Goal: Transaction & Acquisition: Download file/media

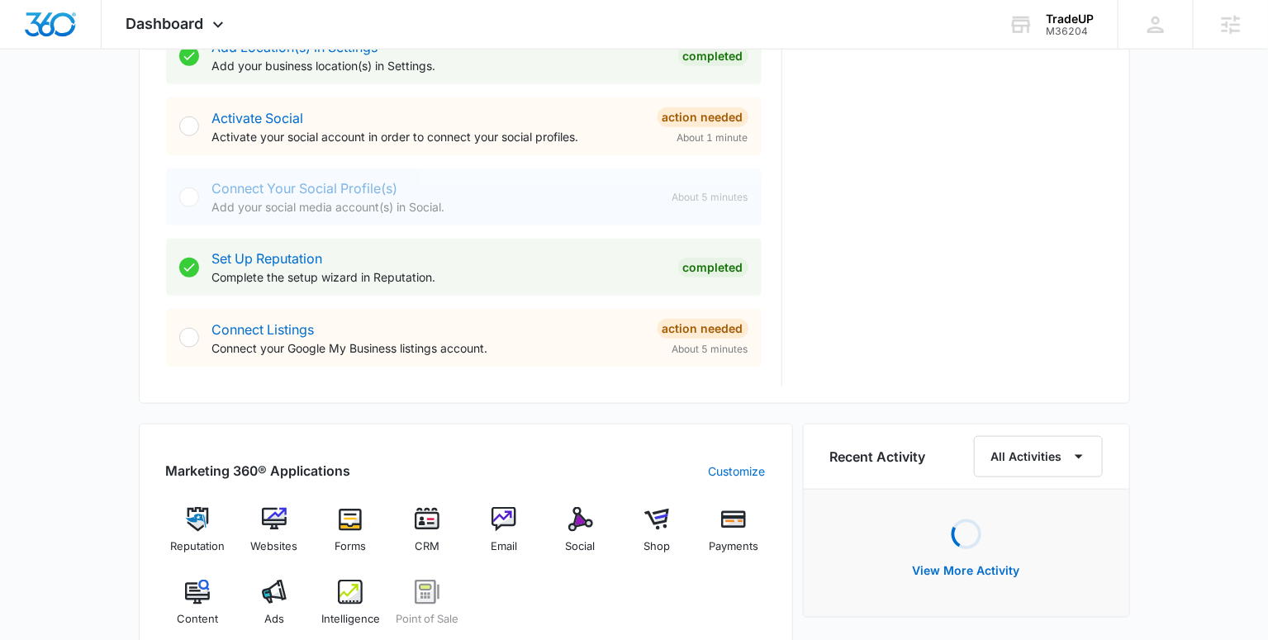
scroll to position [875, 0]
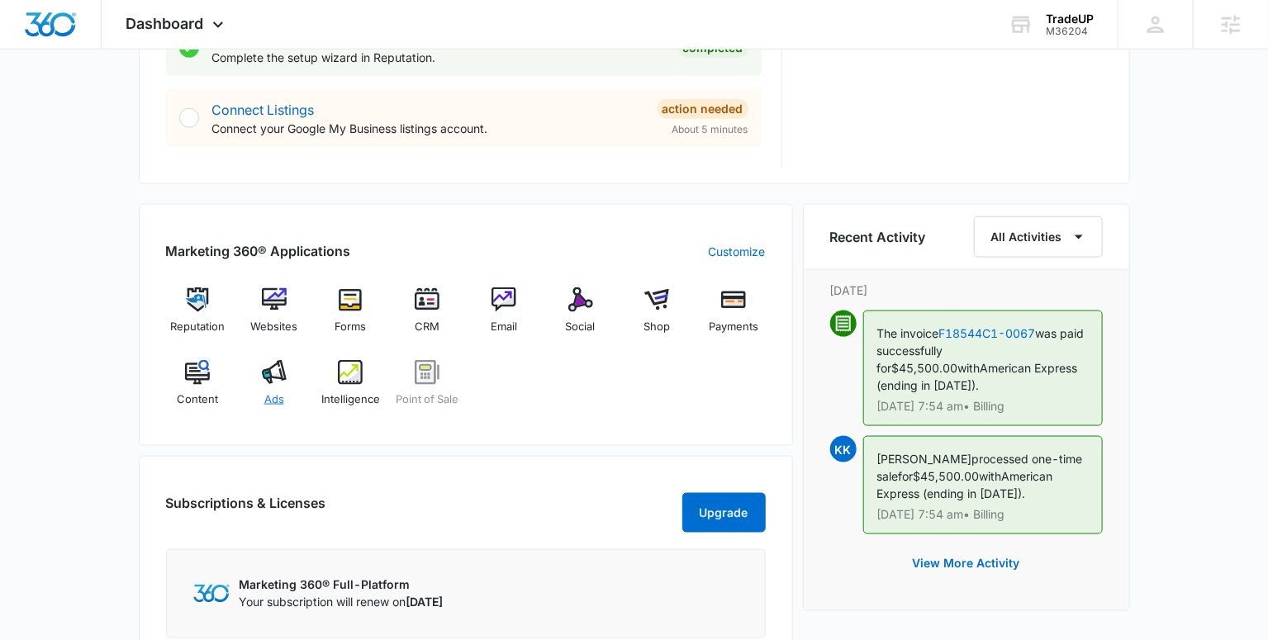
click at [269, 380] on img at bounding box center [274, 372] width 25 height 25
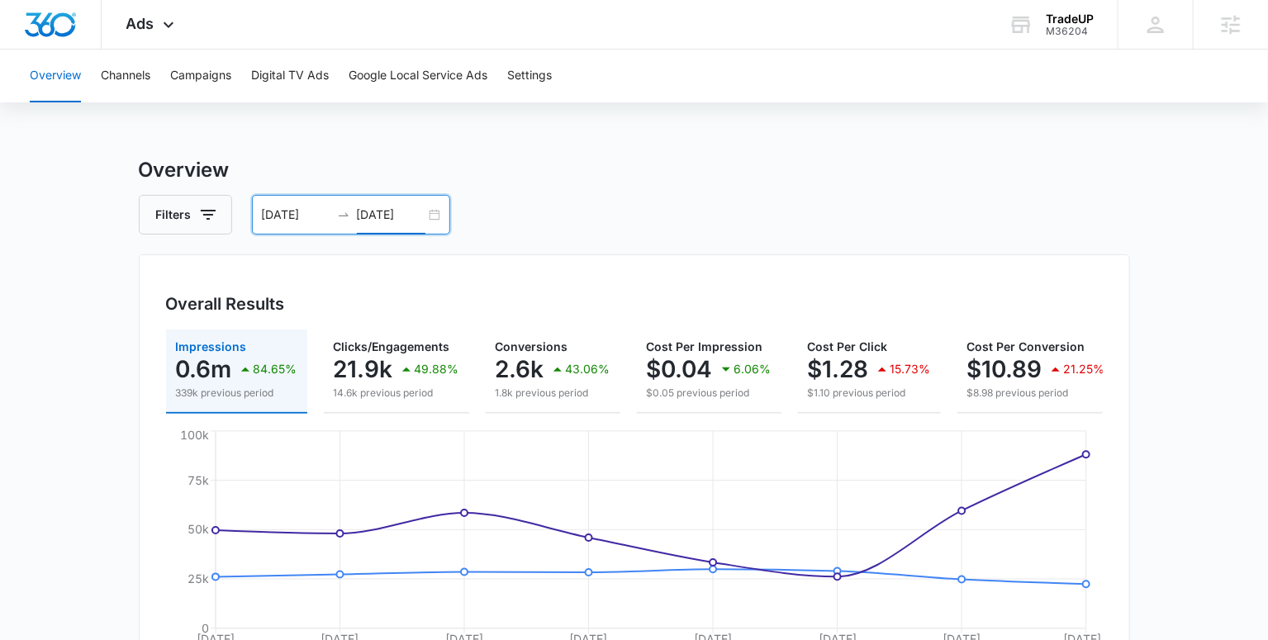
click at [384, 209] on input "[DATE]" at bounding box center [391, 215] width 69 height 18
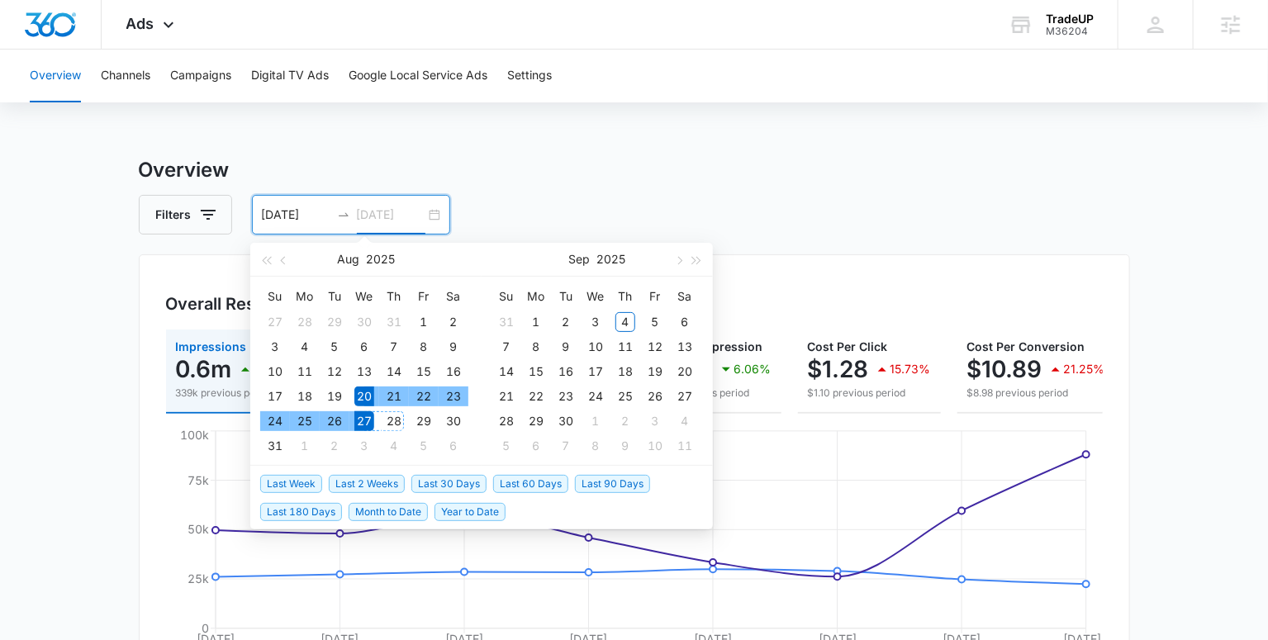
type input "[DATE]"
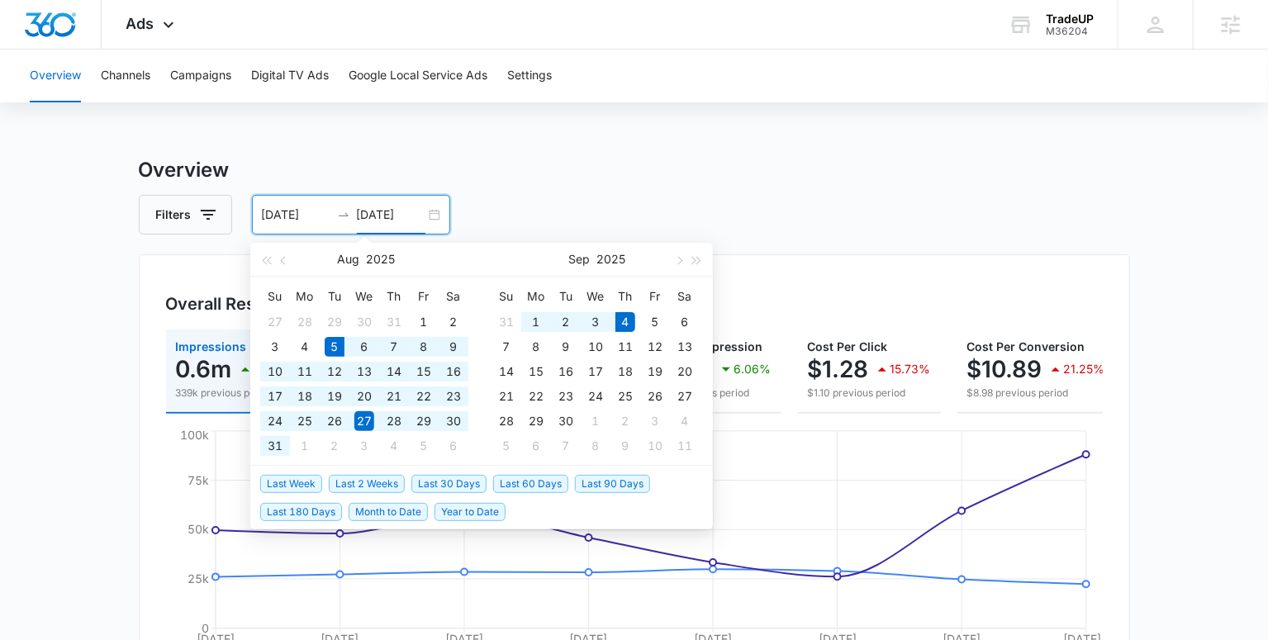
click at [467, 486] on span "Last 30 Days" at bounding box center [448, 484] width 75 height 18
type input "08/05/2025"
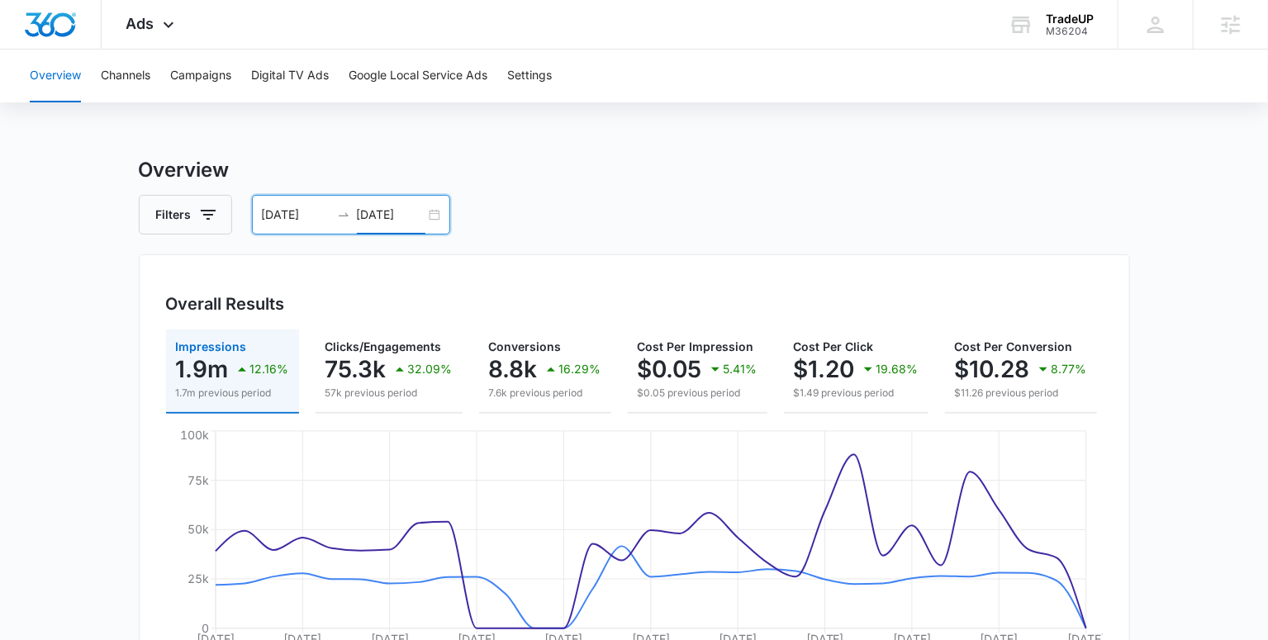
scroll to position [23, 0]
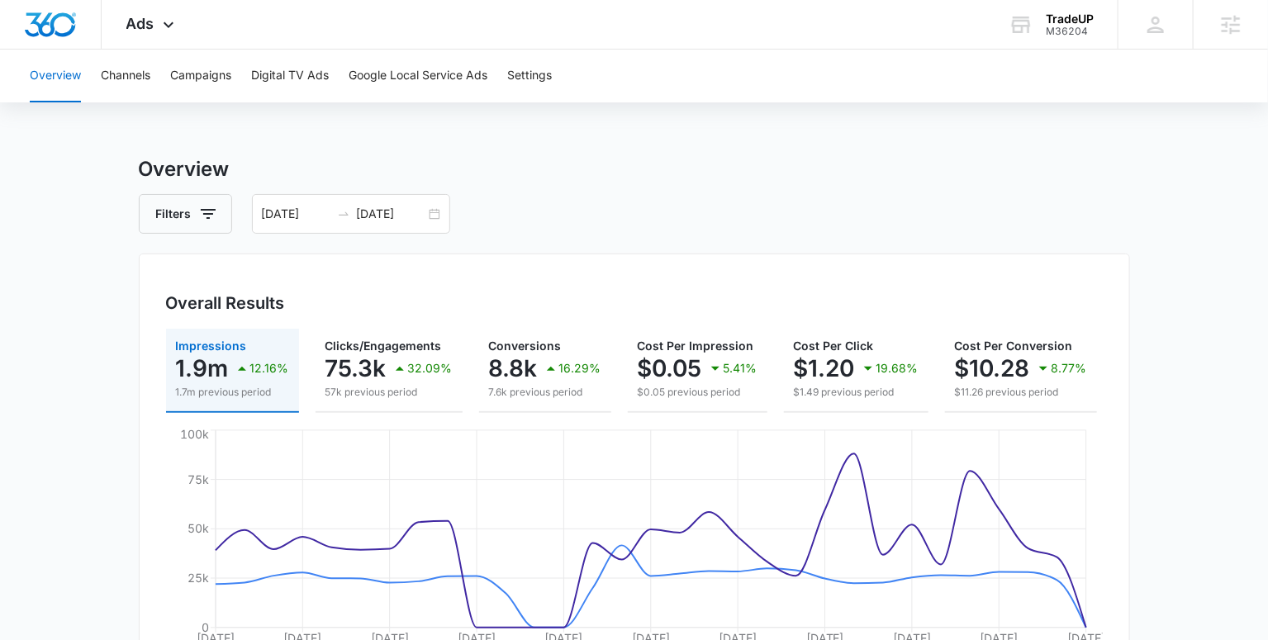
scroll to position [0, 0]
click at [675, 177] on h3 "Overview" at bounding box center [634, 170] width 991 height 30
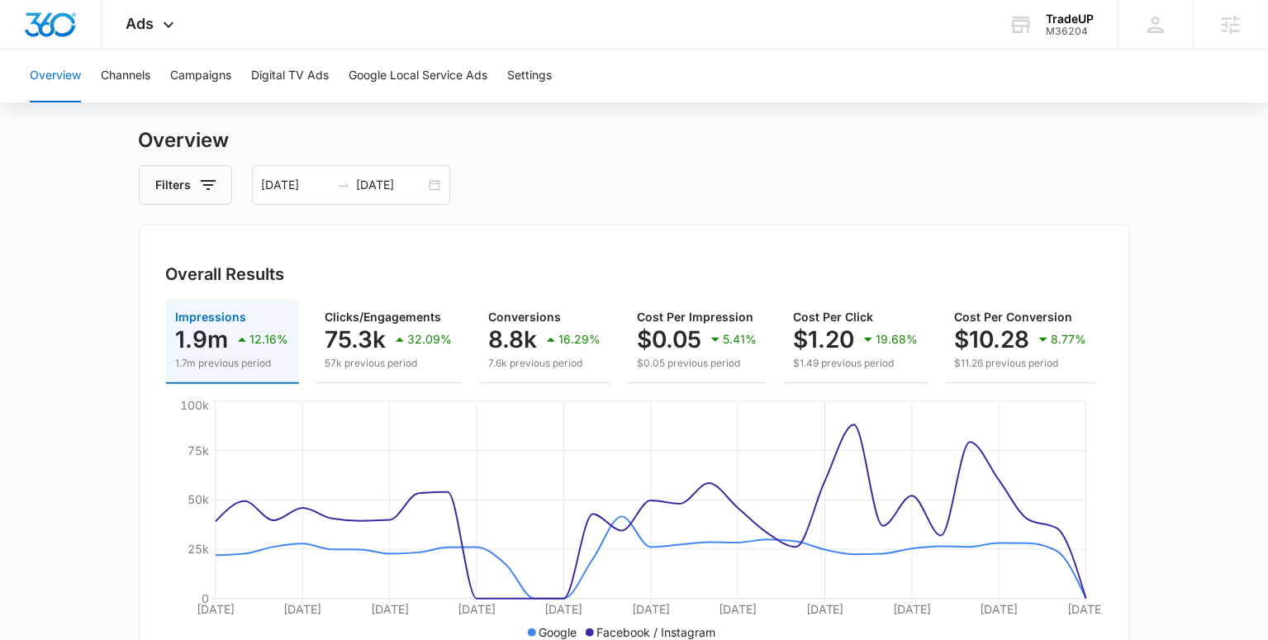
scroll to position [126, 0]
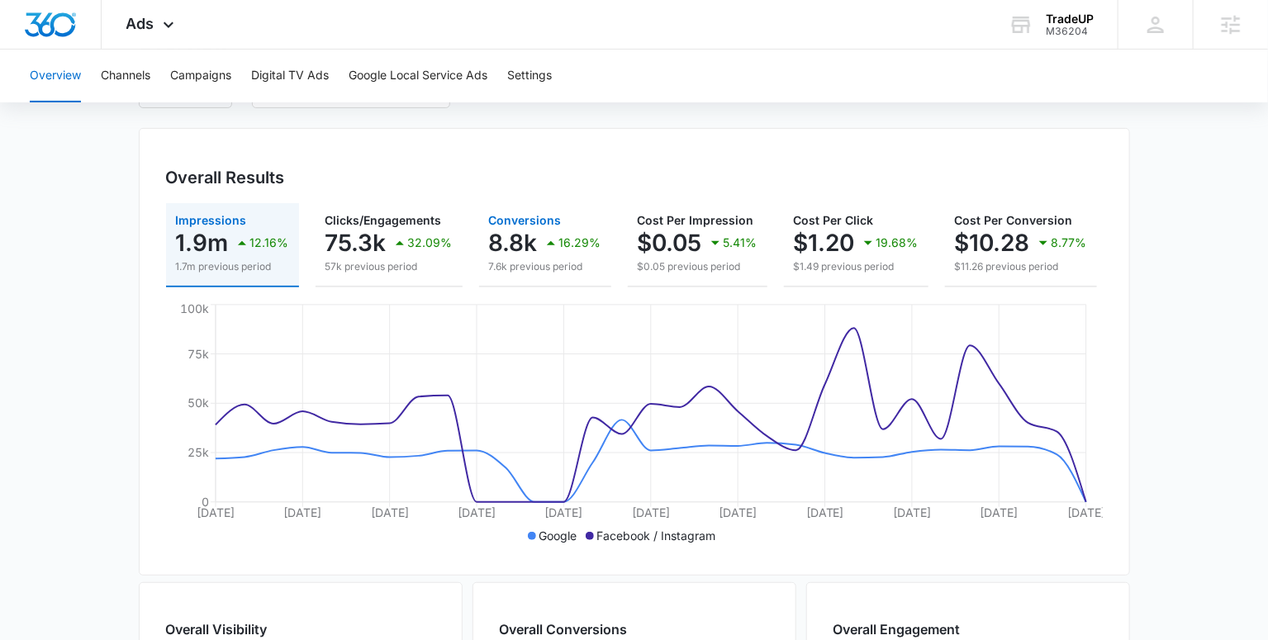
click at [492, 248] on p "8.8k" at bounding box center [513, 243] width 49 height 26
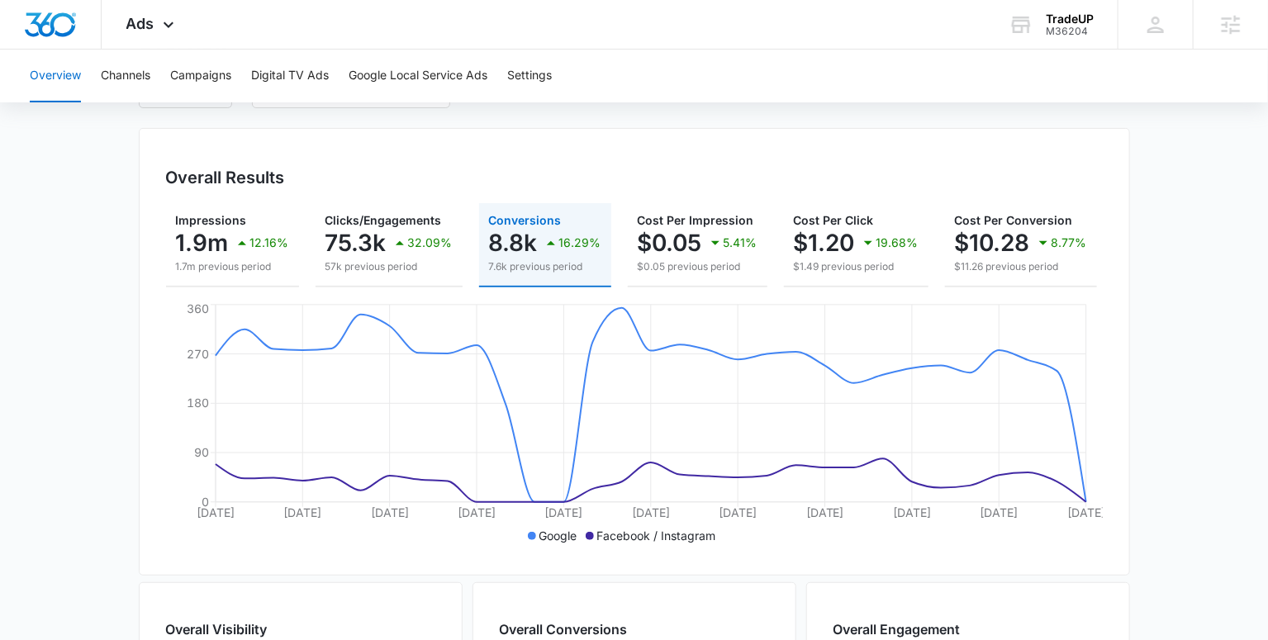
click at [1165, 416] on main "Overview Filters 08/05/2025 09/04/2025 Overall Results Impressions 1.9m 12.16% …" at bounding box center [634, 622] width 1268 height 1186
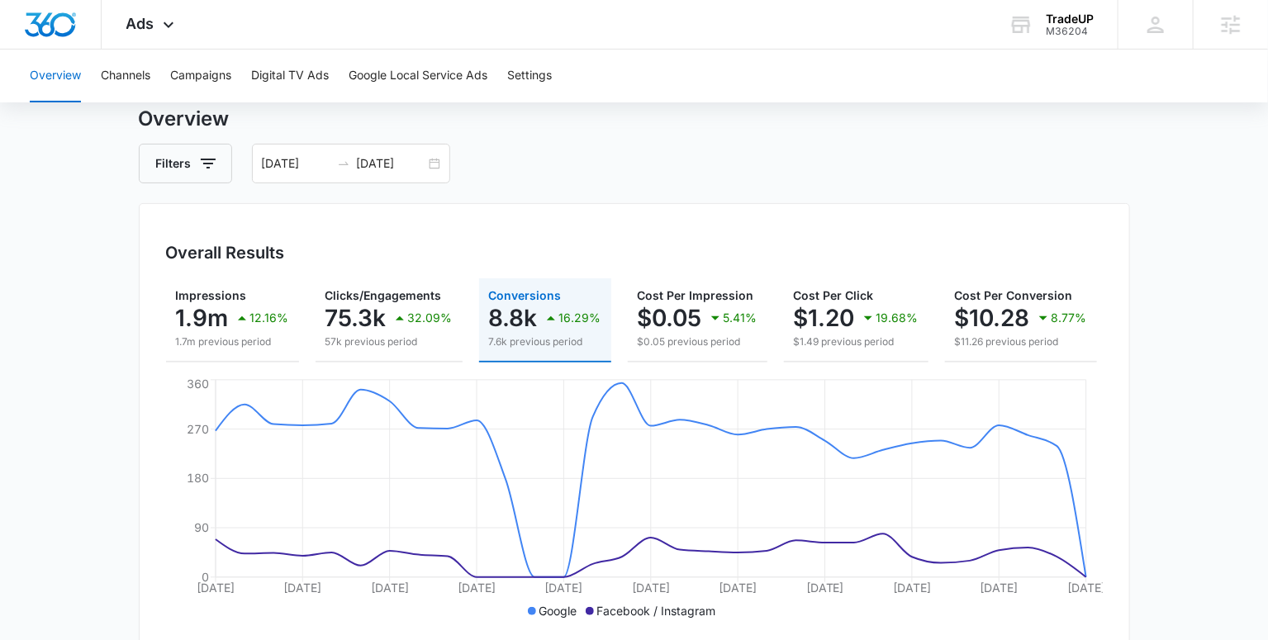
scroll to position [0, 0]
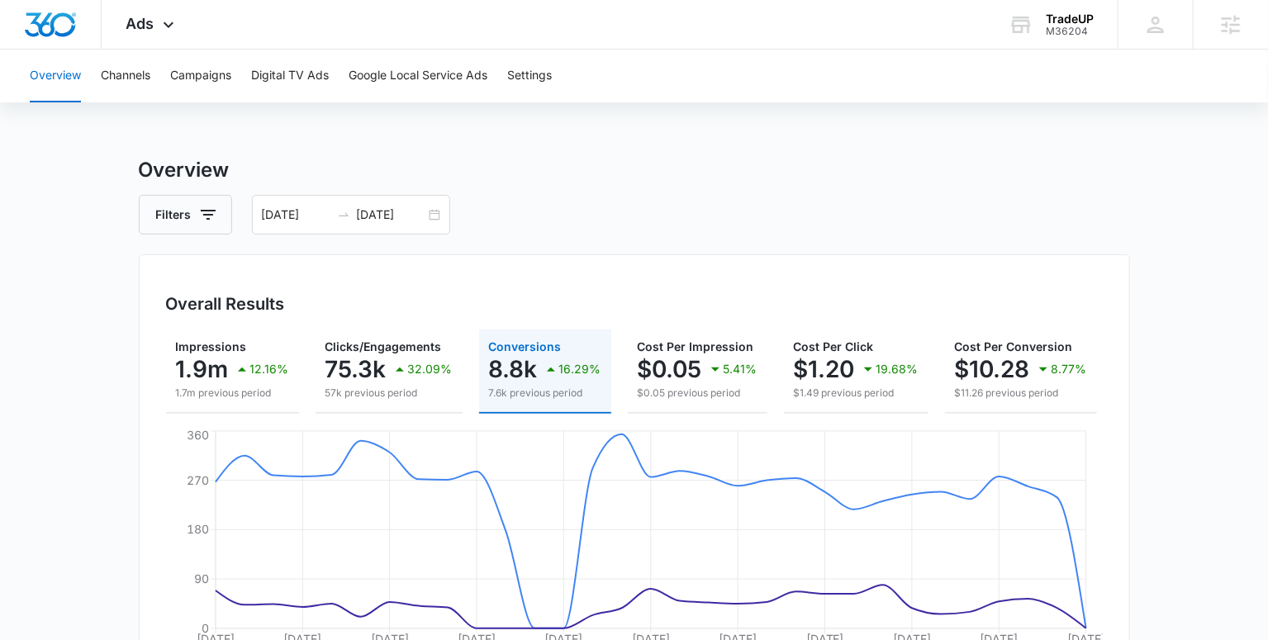
click at [619, 226] on div "Filters 08/05/2025 09/04/2025" at bounding box center [634, 215] width 991 height 40
drag, startPoint x: 522, startPoint y: 211, endPoint x: 122, endPoint y: 126, distance: 408.8
click at [731, 200] on div "Filters 08/05/2025 09/04/2025" at bounding box center [634, 215] width 991 height 40
drag, startPoint x: 508, startPoint y: 217, endPoint x: 129, endPoint y: 167, distance: 382.5
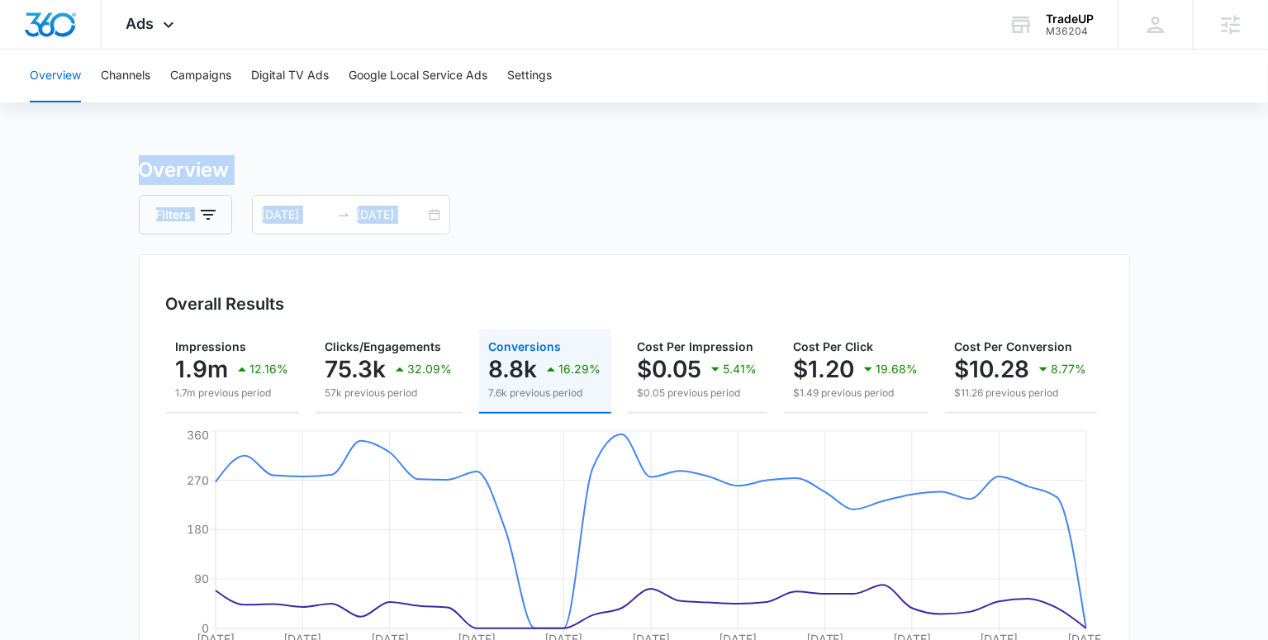
click at [493, 155] on h3 "Overview" at bounding box center [634, 170] width 991 height 30
drag, startPoint x: 498, startPoint y: 218, endPoint x: 40, endPoint y: 153, distance: 463.1
click at [704, 180] on h3 "Overview" at bounding box center [634, 170] width 991 height 30
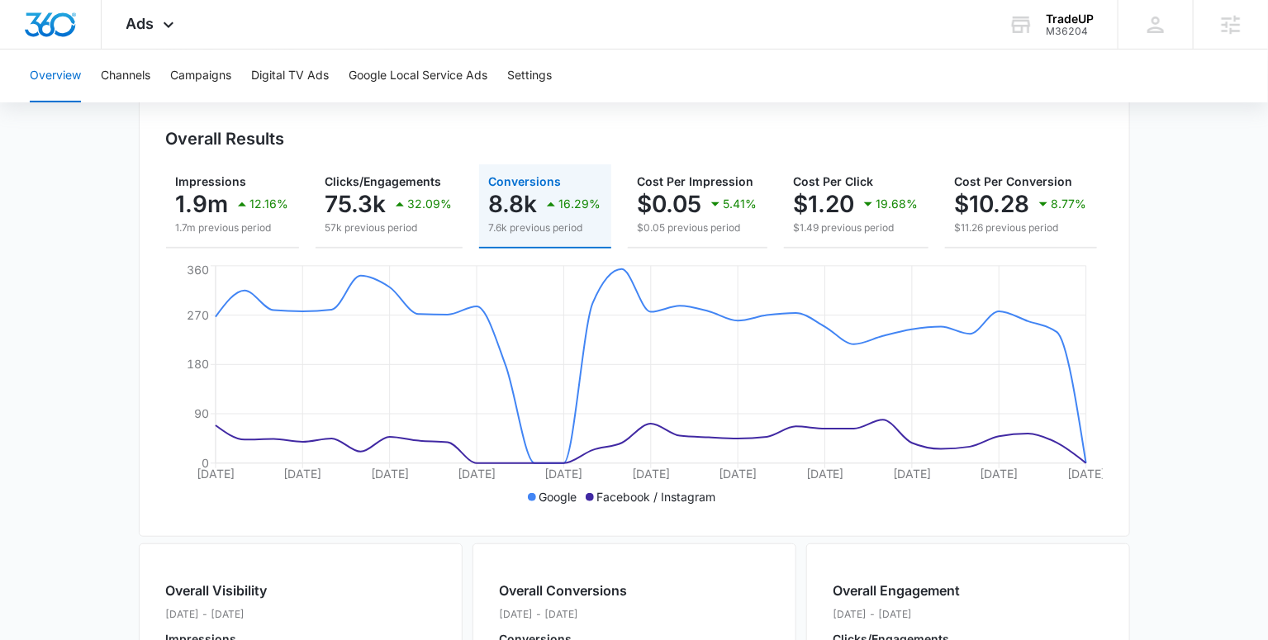
scroll to position [176, 0]
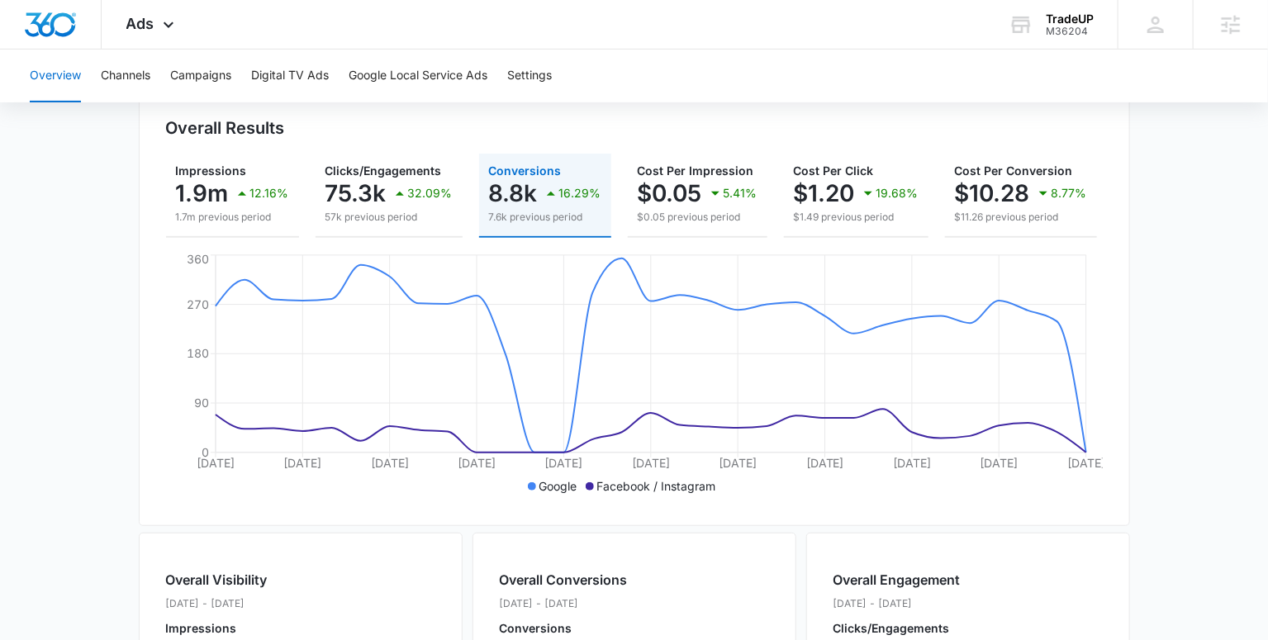
click at [1175, 457] on main "Overview Filters 08/05/2025 09/04/2025 Overall Results Impressions 1.9m 12.16% …" at bounding box center [634, 572] width 1268 height 1186
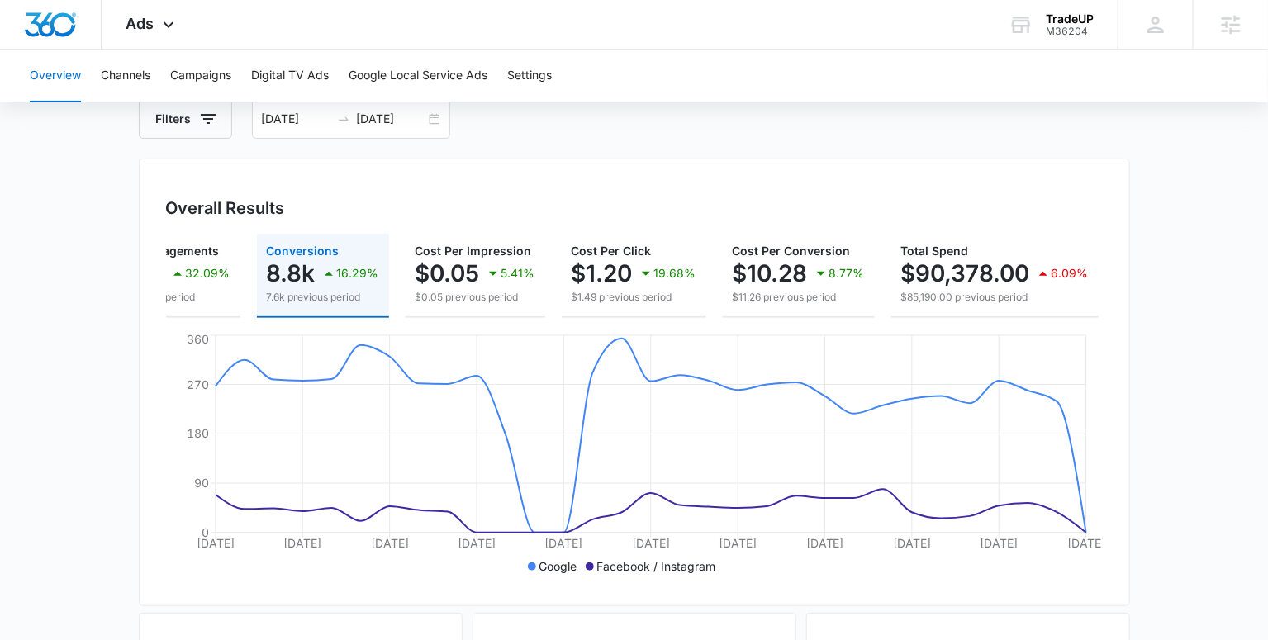
scroll to position [11, 0]
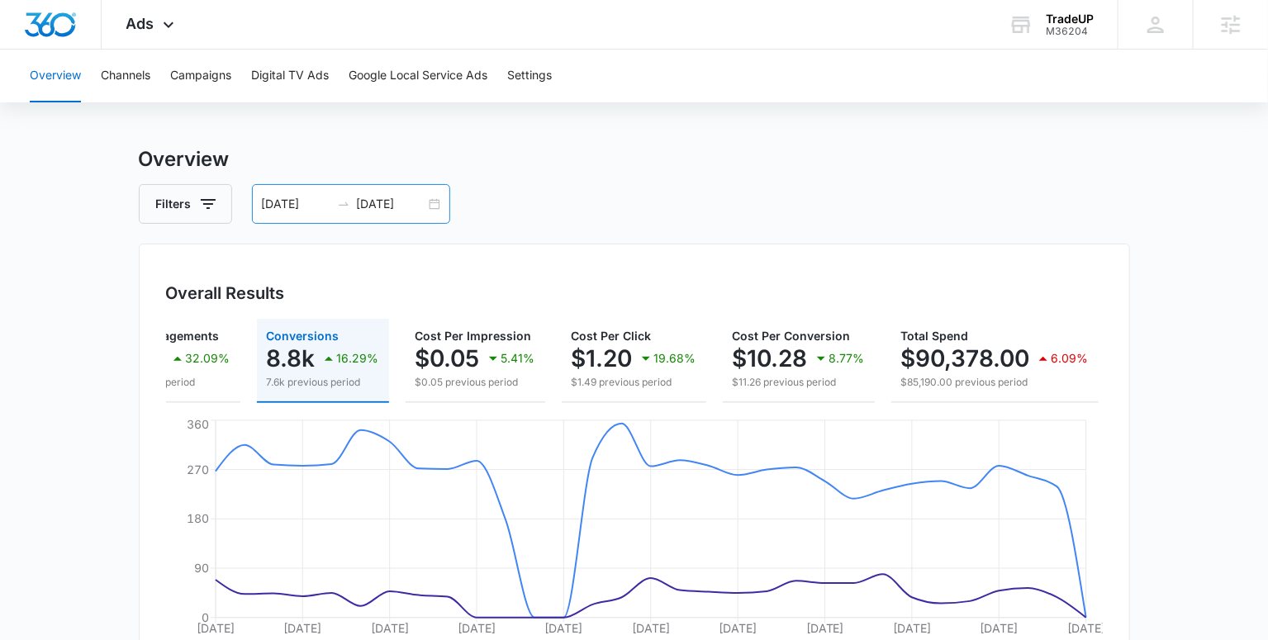
click at [388, 197] on input "09/04/2025" at bounding box center [391, 204] width 69 height 18
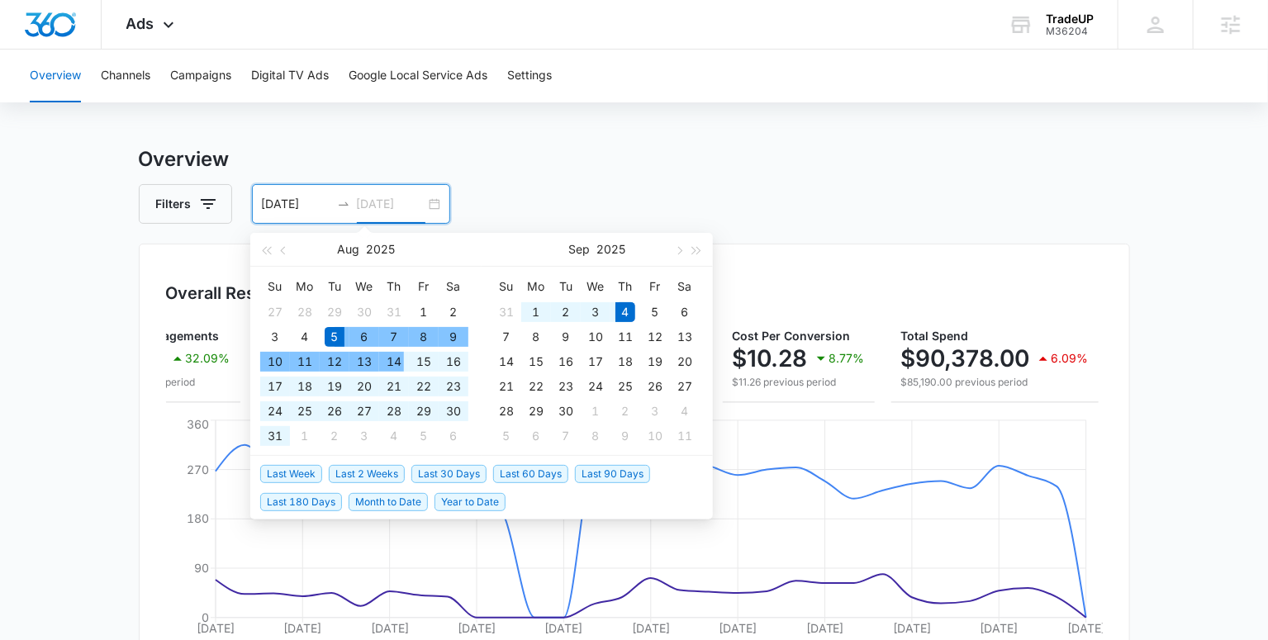
type input "09/04/2025"
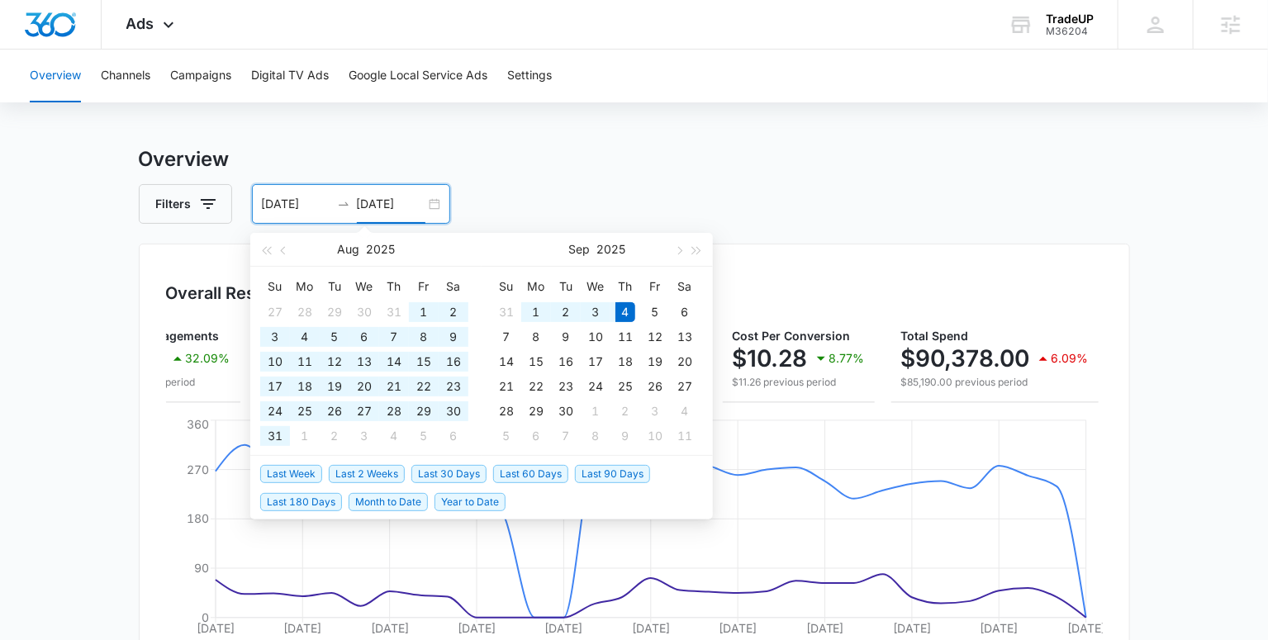
click at [285, 502] on span "Last 180 Days" at bounding box center [301, 502] width 82 height 18
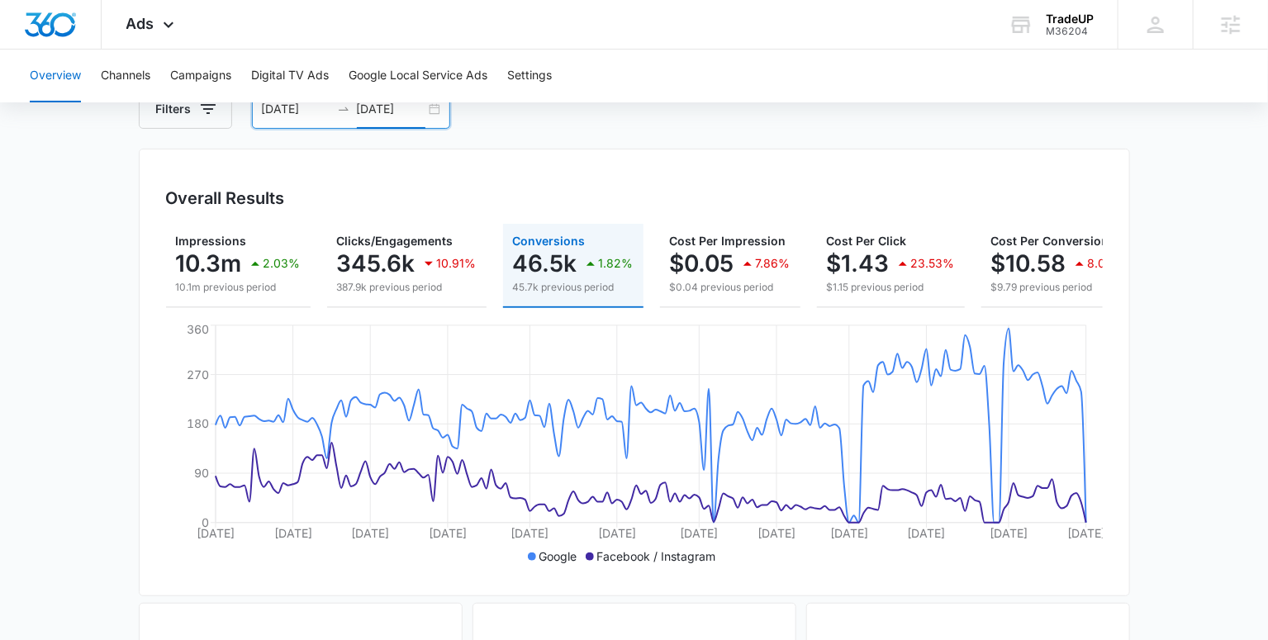
scroll to position [97, 0]
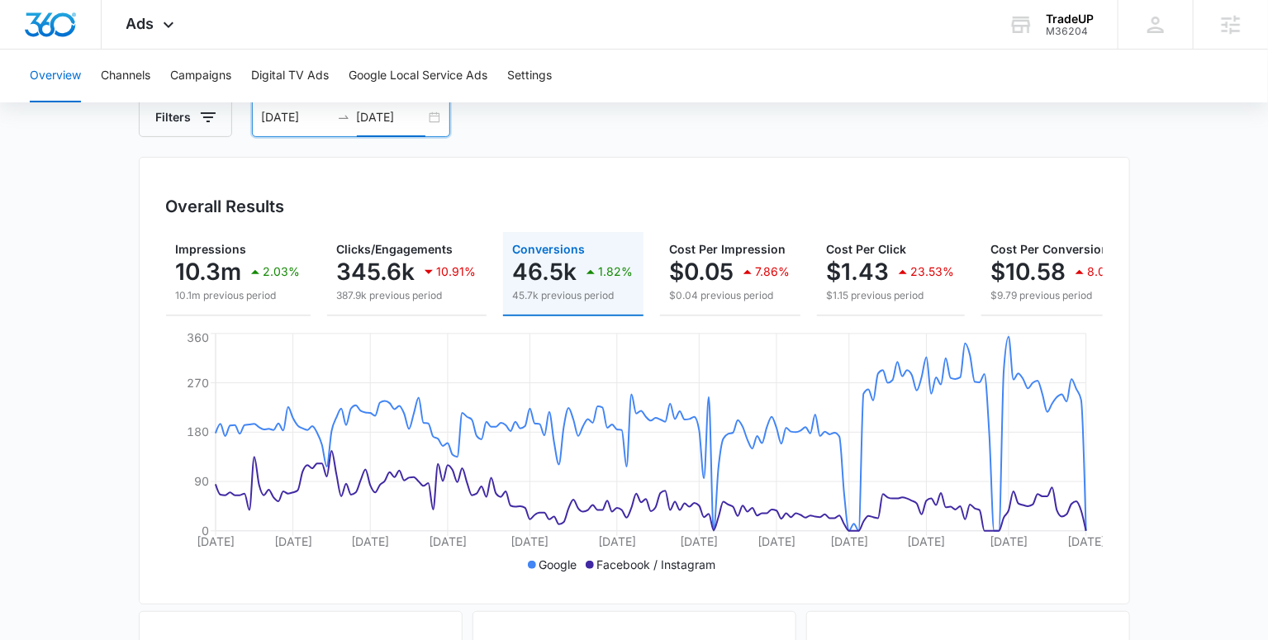
click at [1154, 400] on main "Overview Filters 03/08/2025 09/04/2025 Overall Results Impressions 10.3m 2.03% …" at bounding box center [634, 651] width 1268 height 1186
click at [1242, 450] on main "Overview Filters 03/08/2025 09/04/2025 Overall Results Impressions 10.3m 2.03% …" at bounding box center [634, 651] width 1268 height 1186
click at [1188, 494] on main "Overview Filters 03/08/2025 09/04/2025 Overall Results Impressions 10.3m 2.03% …" at bounding box center [634, 651] width 1268 height 1186
click at [1181, 451] on main "Overview Filters 03/08/2025 09/04/2025 Overall Results Impressions 10.3m 2.03% …" at bounding box center [634, 651] width 1268 height 1186
click at [1194, 485] on main "Overview Filters 03/08/2025 09/04/2025 Overall Results Impressions 10.3m 2.03% …" at bounding box center [634, 651] width 1268 height 1186
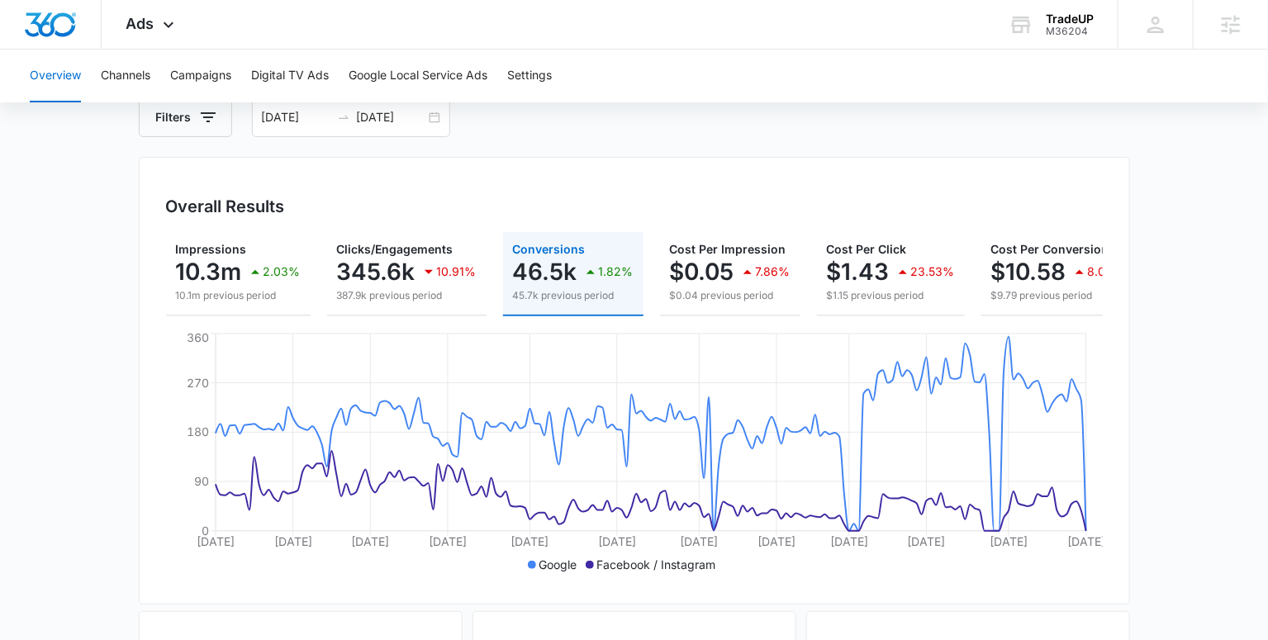
click at [1159, 479] on main "Overview Filters 03/08/2025 09/04/2025 Overall Results Impressions 10.3m 2.03% …" at bounding box center [634, 651] width 1268 height 1186
click at [1219, 483] on main "Overview Filters 03/08/2025 09/04/2025 Overall Results Impressions 10.3m 2.03% …" at bounding box center [634, 651] width 1268 height 1186
click at [1141, 469] on main "Overview Filters 03/08/2025 09/04/2025 Overall Results Impressions 10.3m 2.03% …" at bounding box center [634, 651] width 1268 height 1186
click at [1170, 543] on main "Overview Filters 03/08/2025 09/04/2025 Overall Results Impressions 10.3m 2.03% …" at bounding box center [634, 651] width 1268 height 1186
click at [1182, 481] on main "Overview Filters 03/08/2025 09/04/2025 Overall Results Impressions 10.3m 2.03% …" at bounding box center [634, 651] width 1268 height 1186
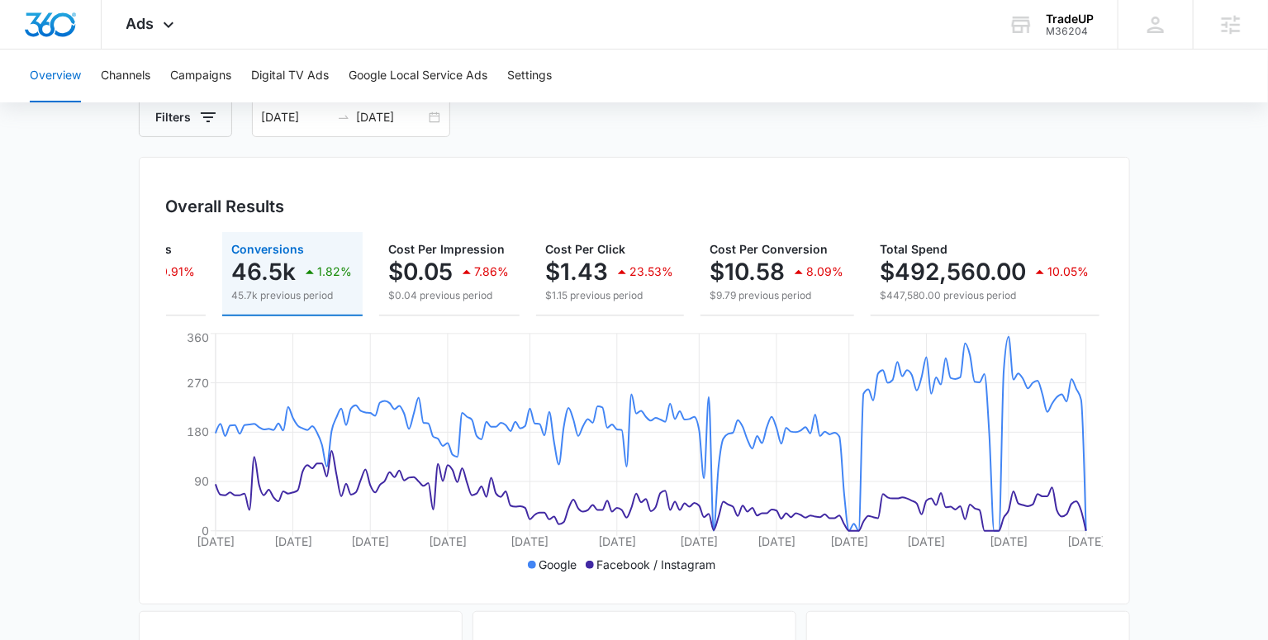
scroll to position [0, 0]
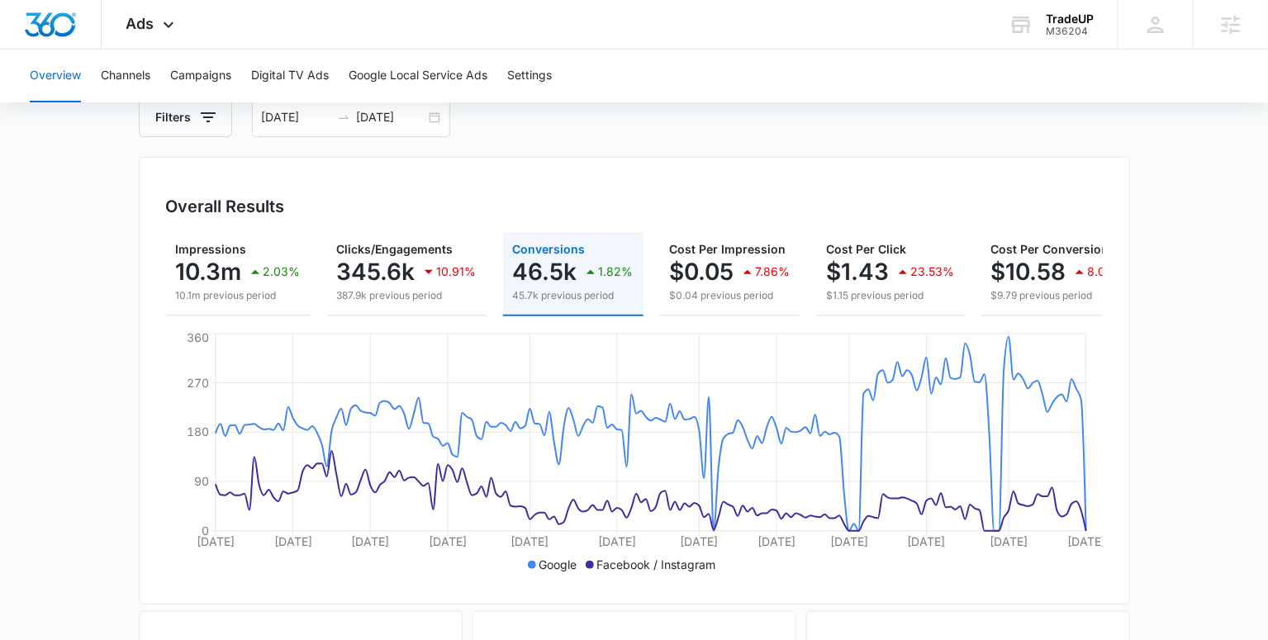
click at [1227, 477] on main "Overview Filters 03/08/2025 09/04/2025 Overall Results Impressions 10.3m 2.03% …" at bounding box center [634, 651] width 1268 height 1186
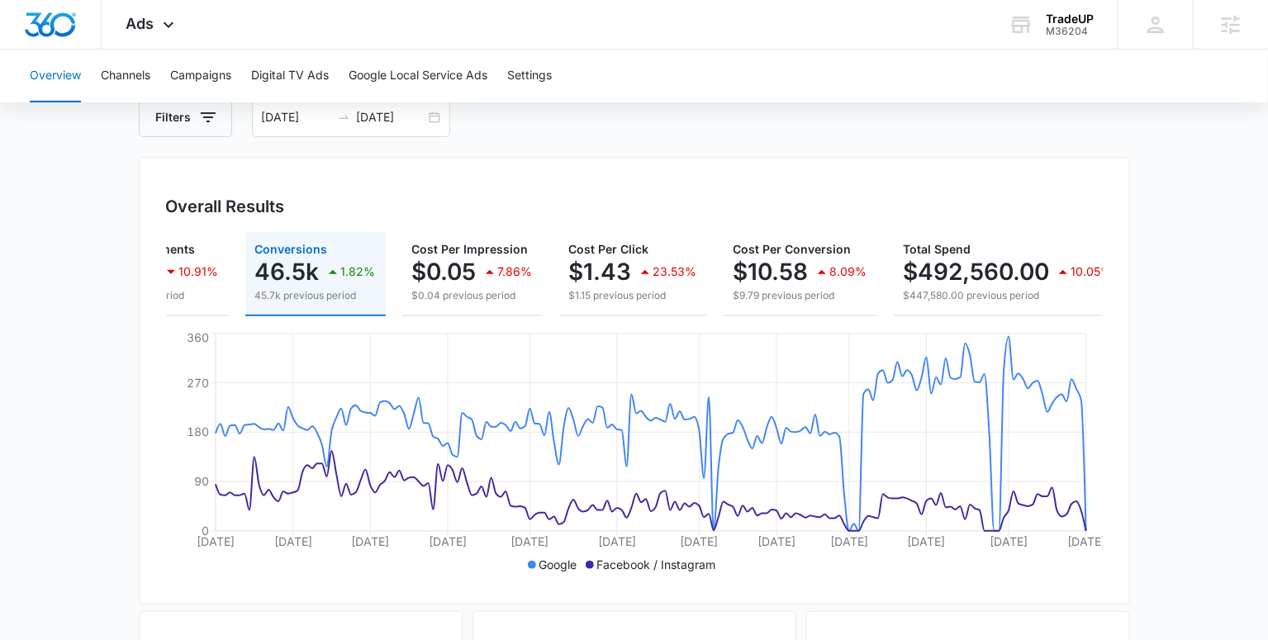
scroll to position [0, 281]
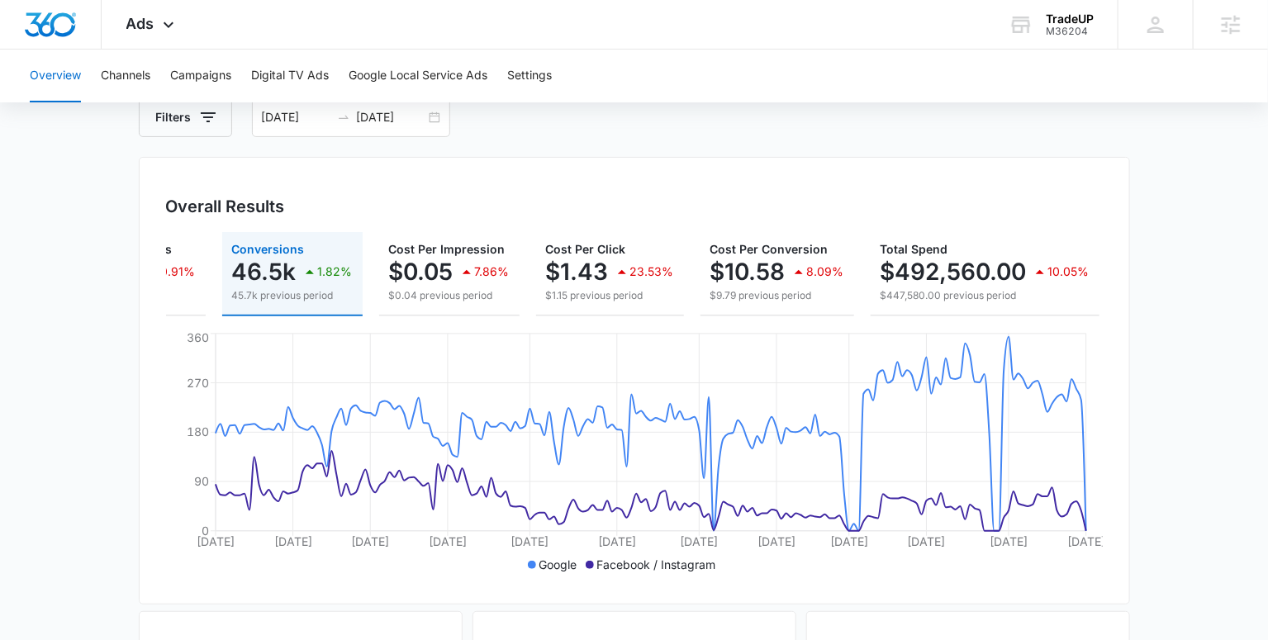
click at [1185, 380] on main "Overview Filters 03/08/2025 09/04/2025 Overall Results Impressions 10.3m 2.03% …" at bounding box center [634, 651] width 1268 height 1186
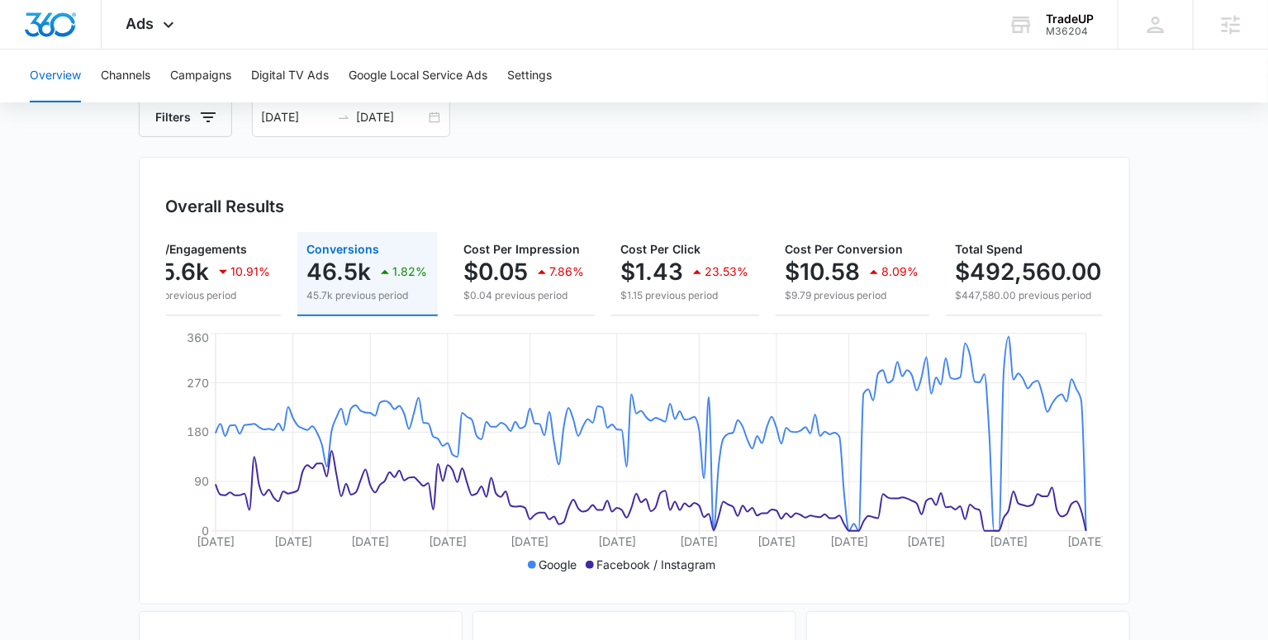
scroll to position [0, 0]
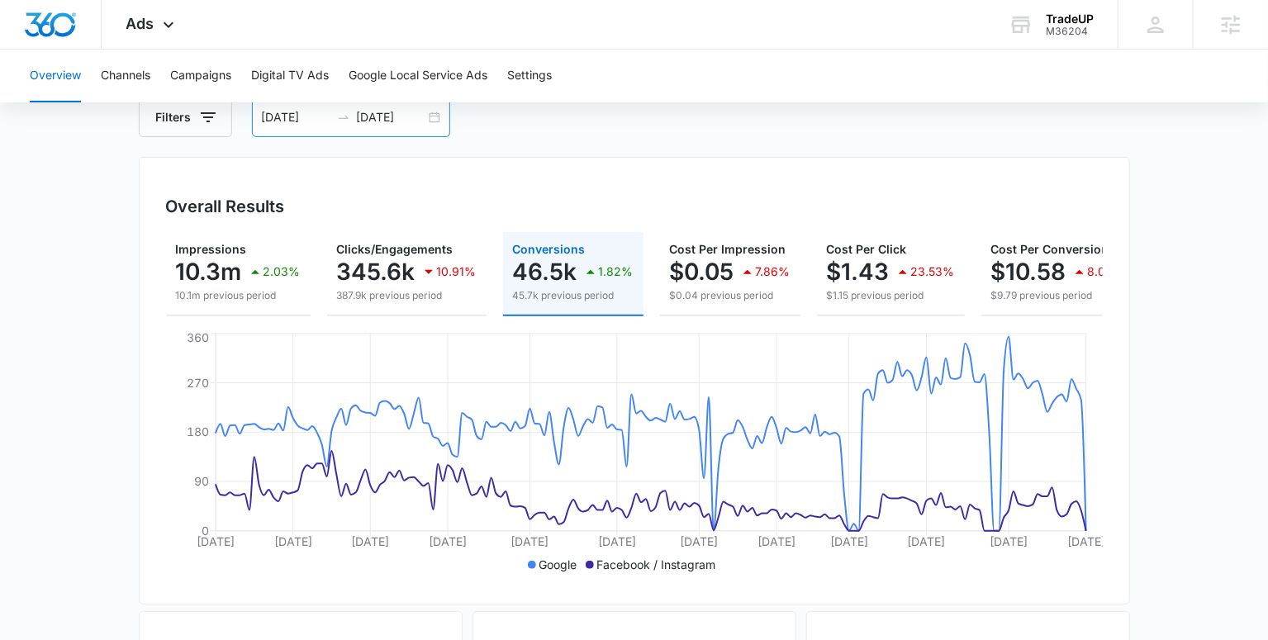
click at [321, 124] on input "03/08/2025" at bounding box center [296, 117] width 69 height 18
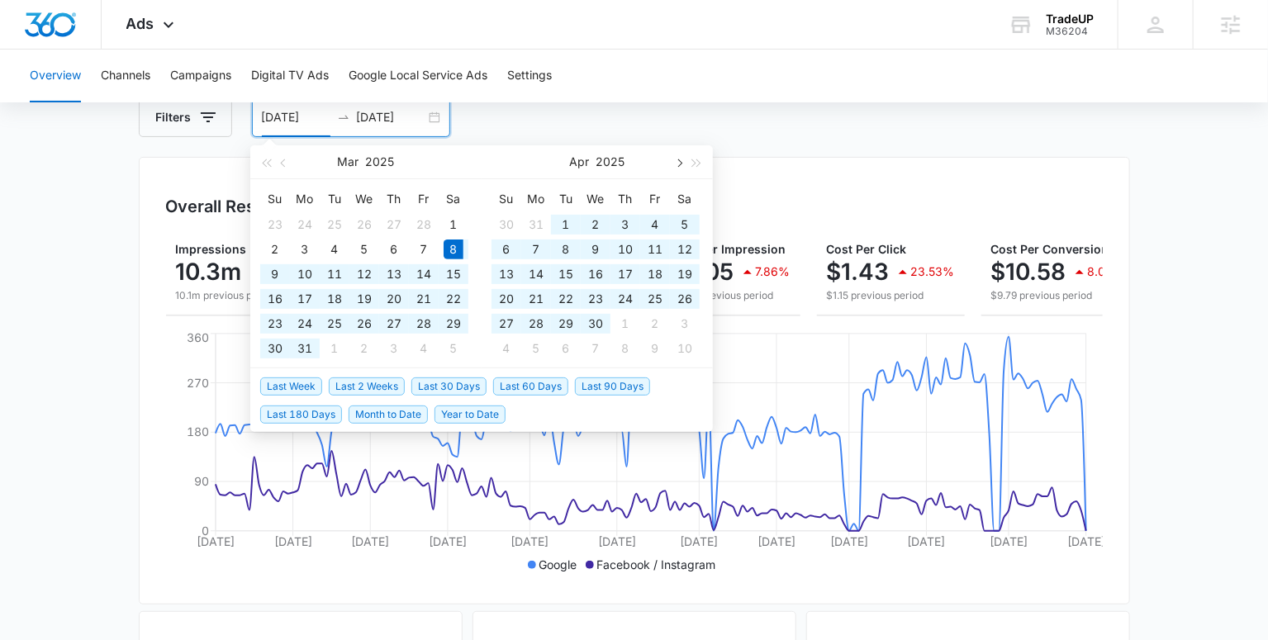
click at [681, 164] on span "button" at bounding box center [678, 163] width 8 height 8
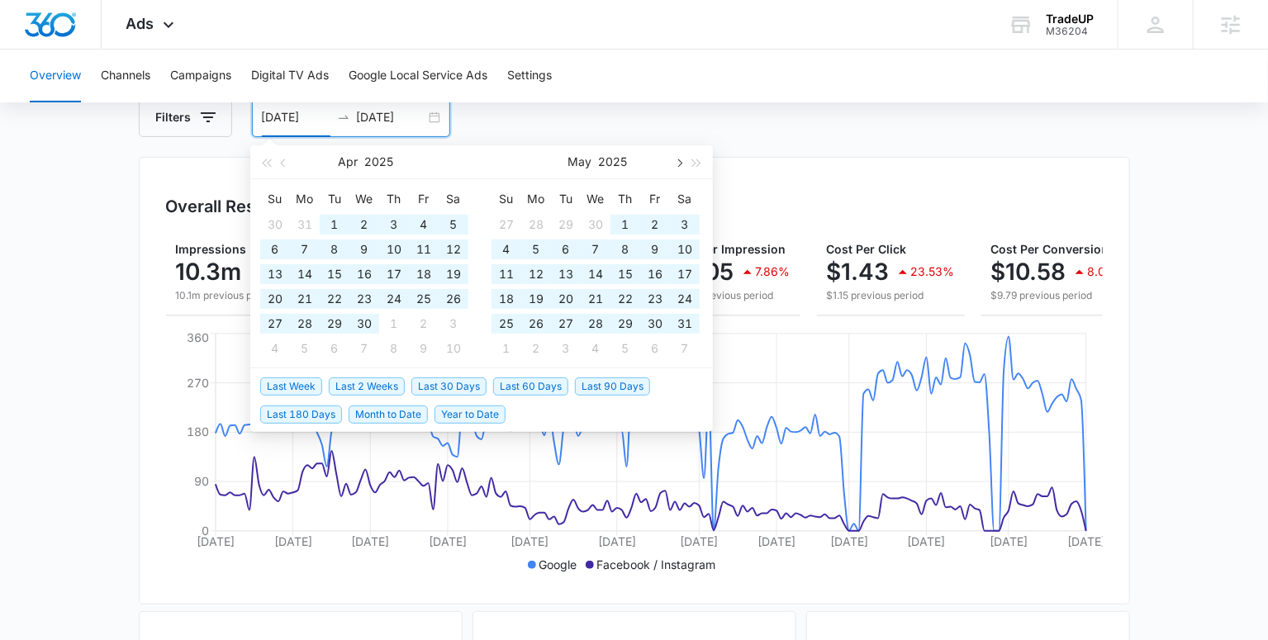
click at [681, 164] on span "button" at bounding box center [678, 163] width 8 height 8
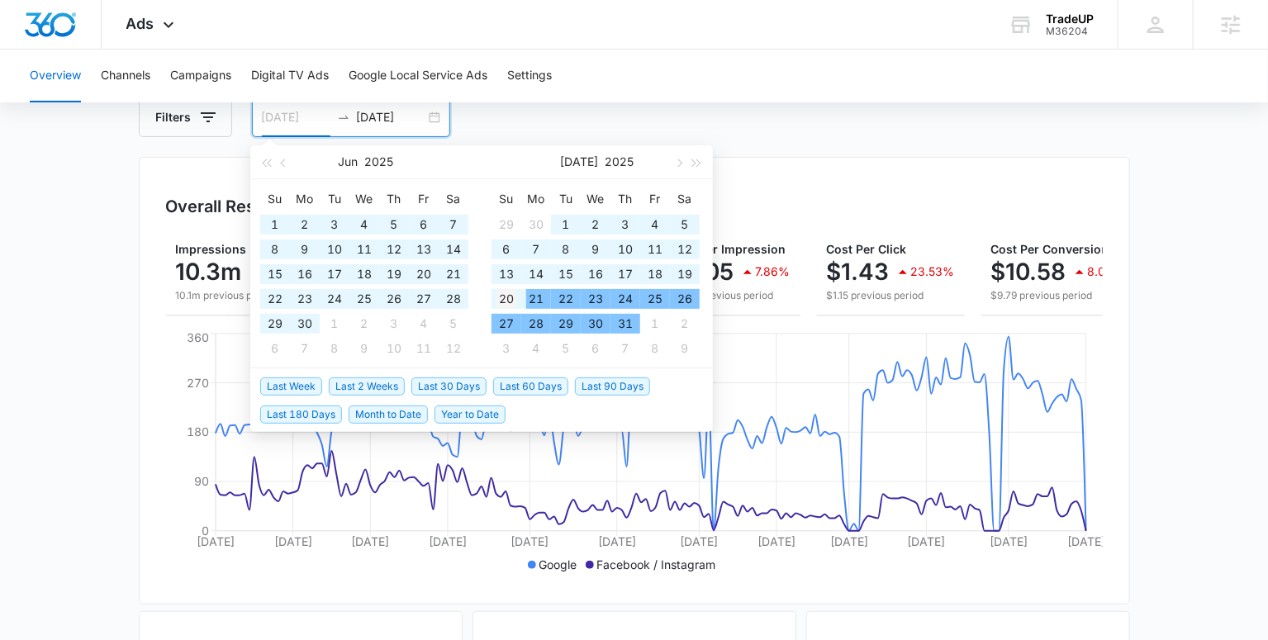
type input "07/20/2025"
click at [506, 302] on div "20" at bounding box center [506, 299] width 20 height 20
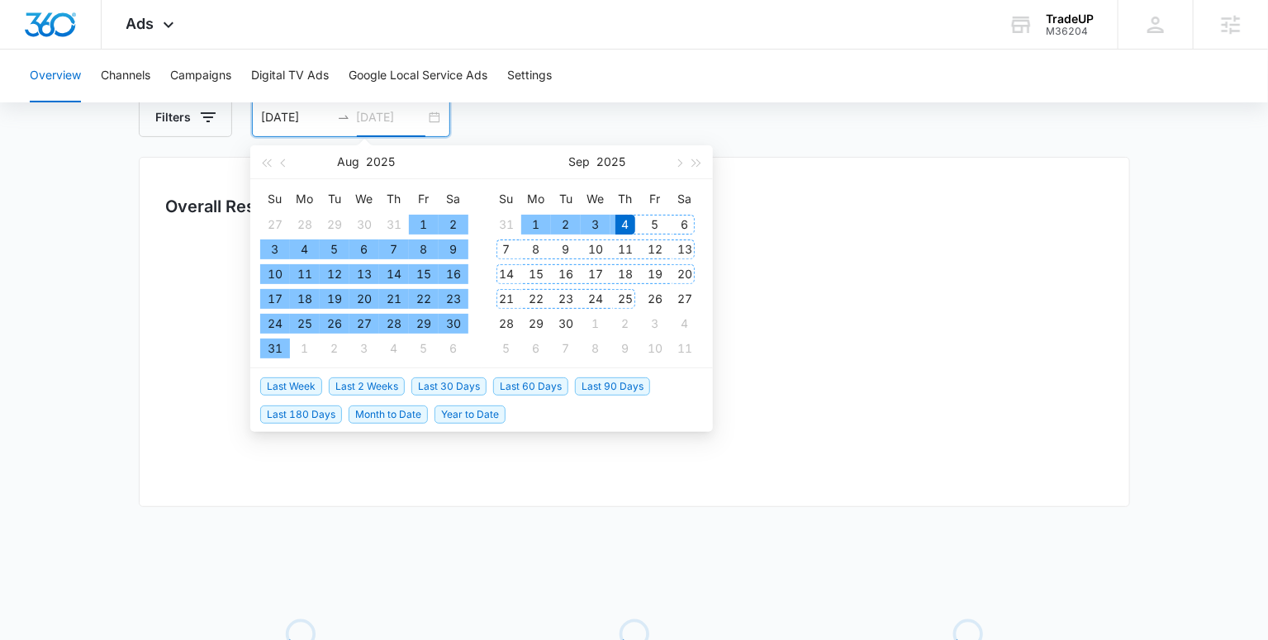
type input "09/04/2025"
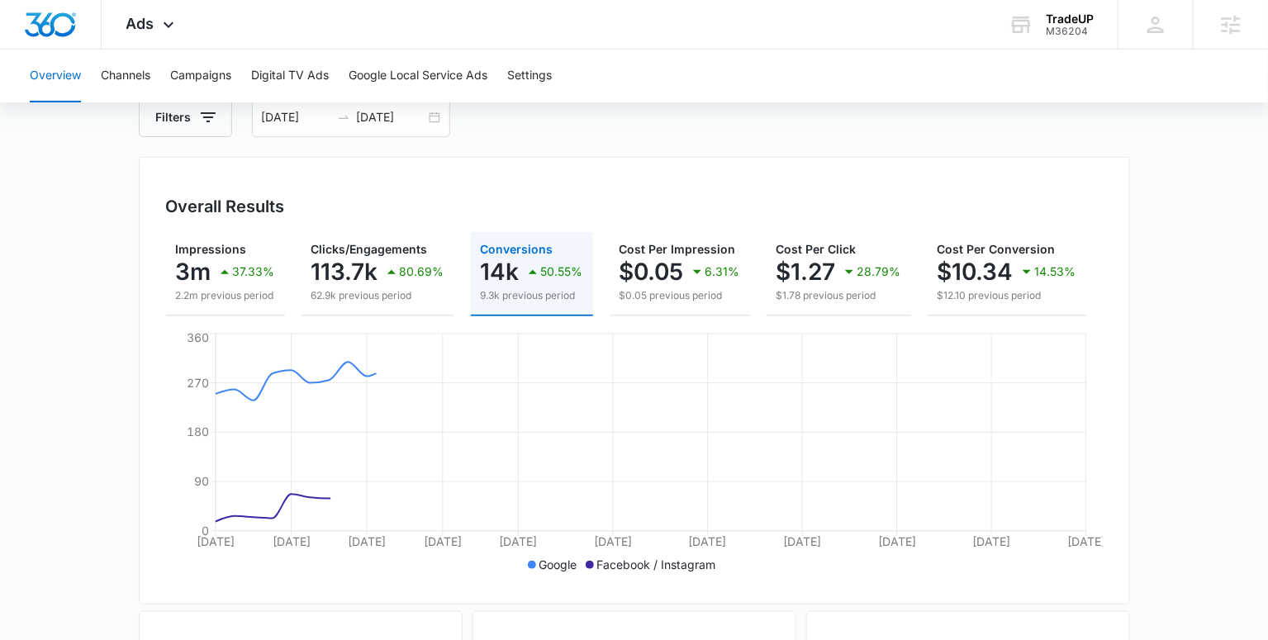
click at [1194, 402] on main "Overview Filters 07/20/2025 09/04/2025 Overall Results Impressions 3m 37.33% 2.…" at bounding box center [634, 651] width 1268 height 1186
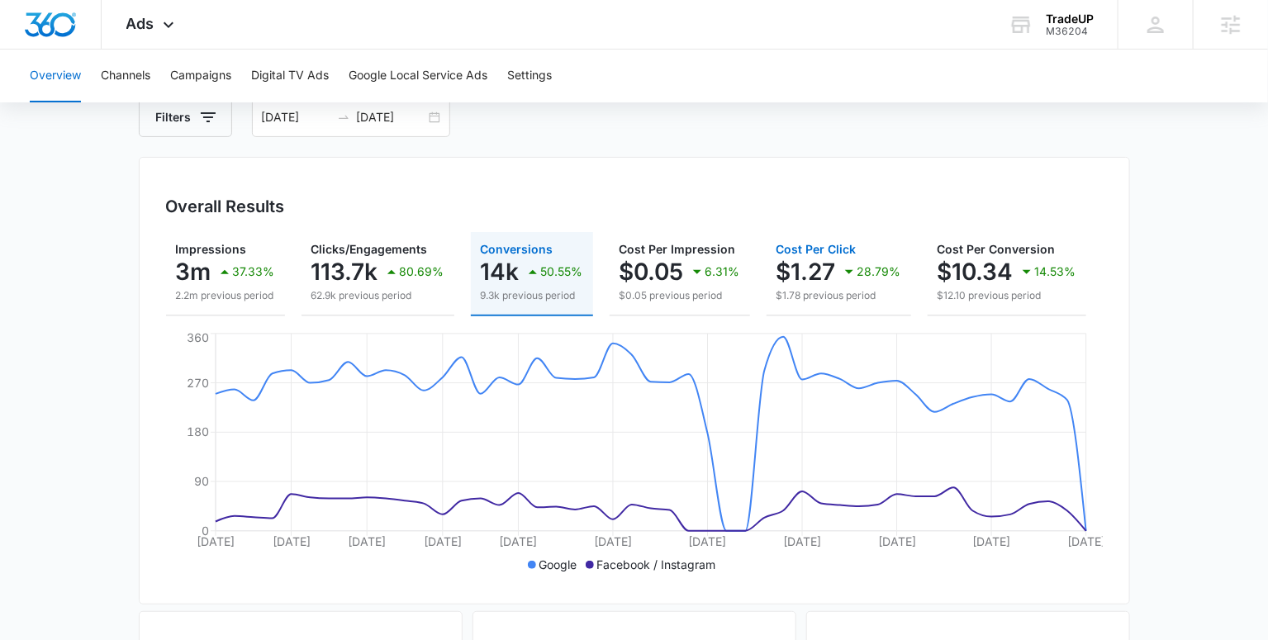
click at [1067, 316] on div "Impressions 3m 37.33% 2.2m previous period Clicks/Engagements 113.7k 80.69% 62.…" at bounding box center [634, 274] width 937 height 84
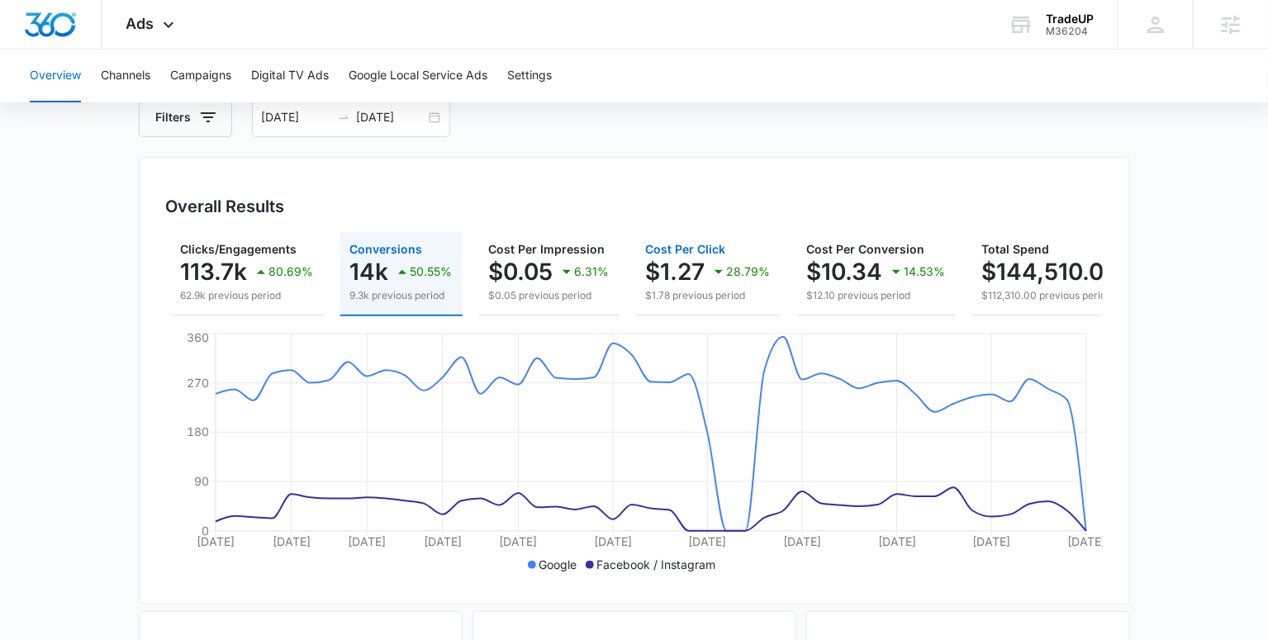
scroll to position [0, 226]
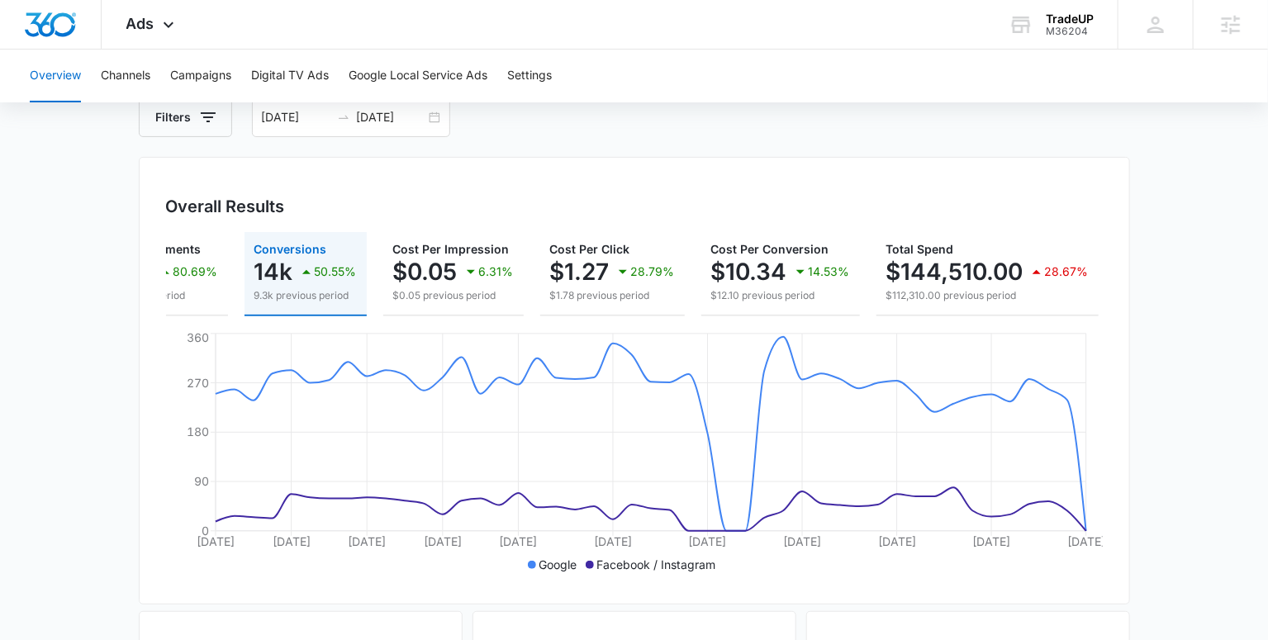
click at [1169, 332] on main "Overview Filters 07/20/2025 09/04/2025 Overall Results Impressions 3m 37.33% 2.…" at bounding box center [634, 651] width 1268 height 1186
click at [1179, 396] on main "Overview Filters 07/20/2025 09/04/2025 Overall Results Impressions 3m 37.33% 2.…" at bounding box center [634, 651] width 1268 height 1186
click at [293, 121] on input "07/20/2025" at bounding box center [296, 117] width 69 height 18
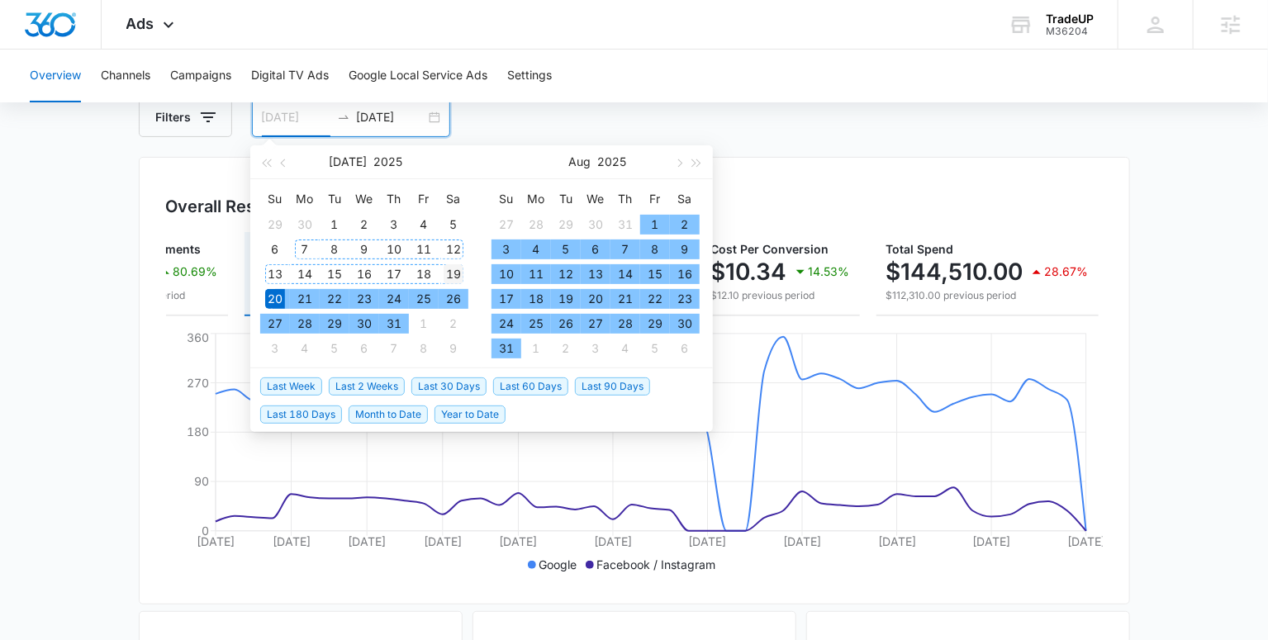
type input "07/19/2025"
click at [456, 277] on div "19" at bounding box center [454, 274] width 20 height 20
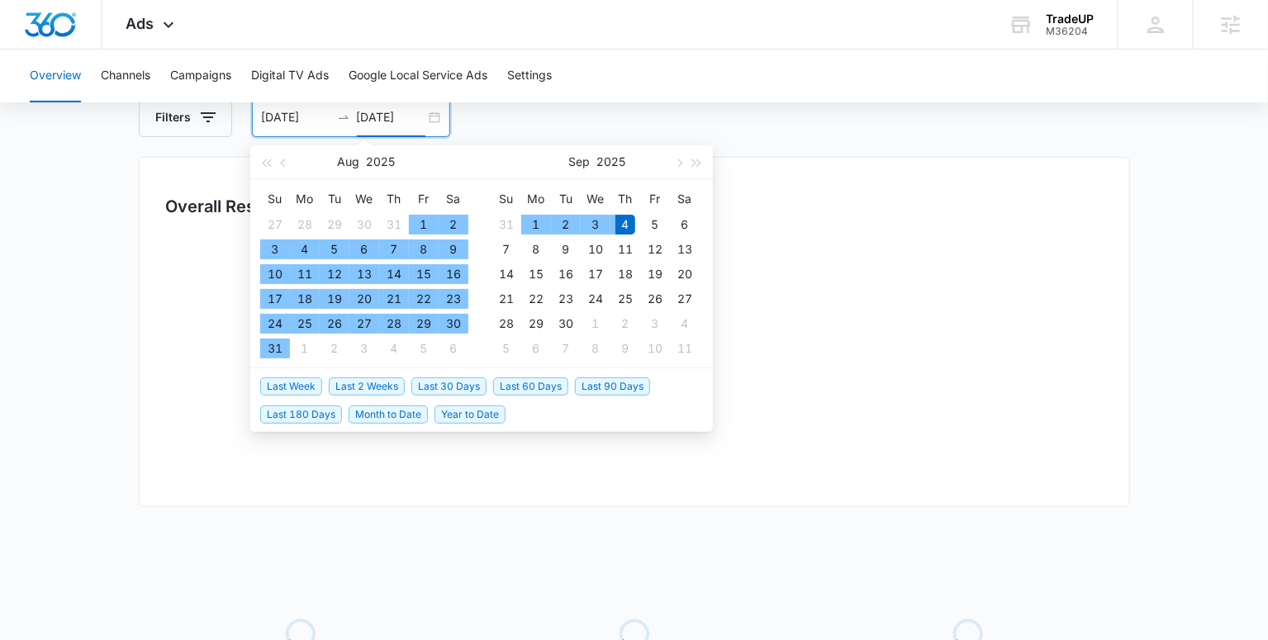
type input "09/04/2025"
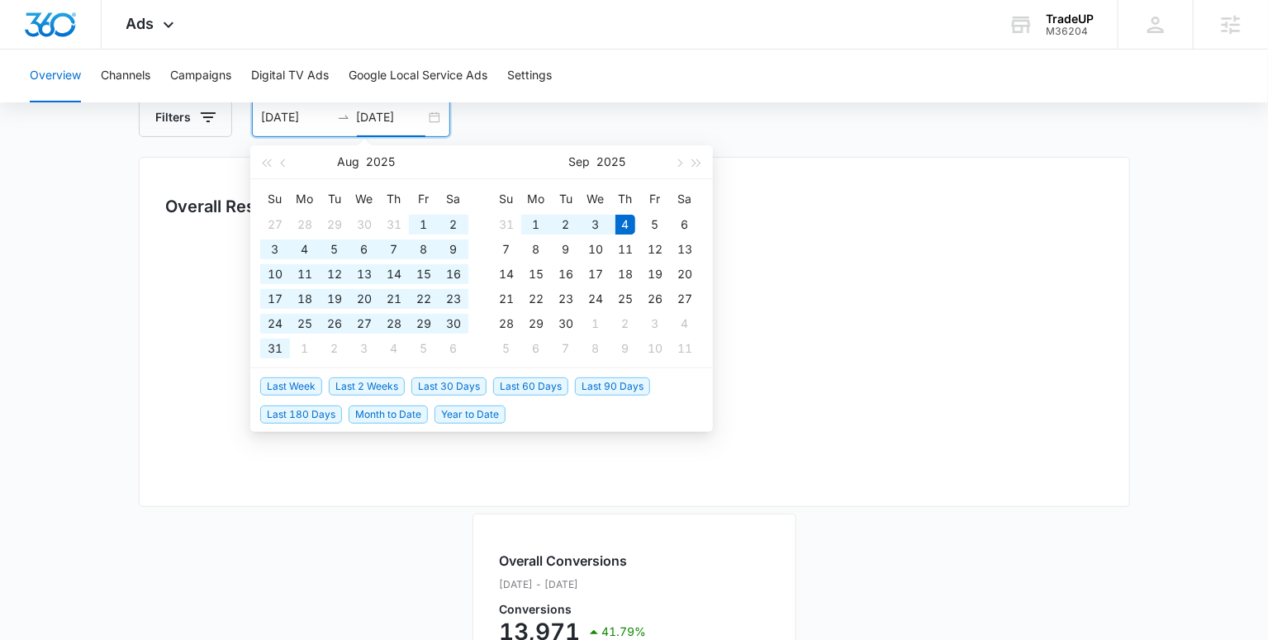
click at [1202, 469] on main "Overview Filters 07/19/2025 09/04/2025 Overall Results Loading Loading Overall …" at bounding box center [634, 602] width 1268 height 1089
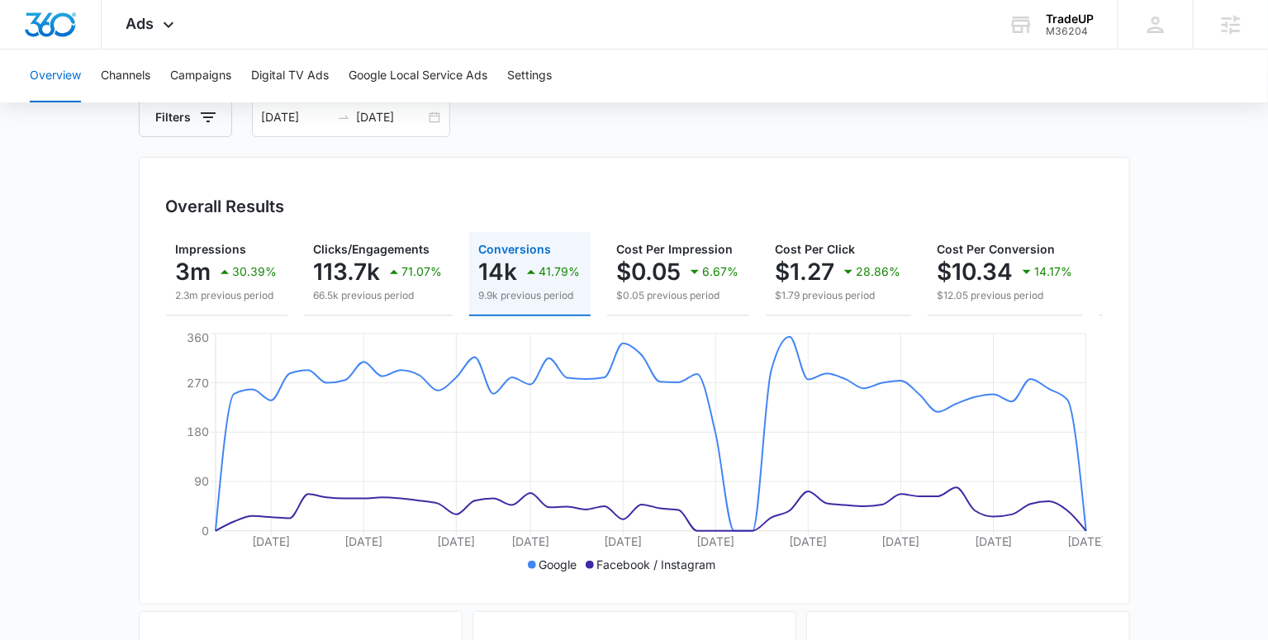
scroll to position [0, 211]
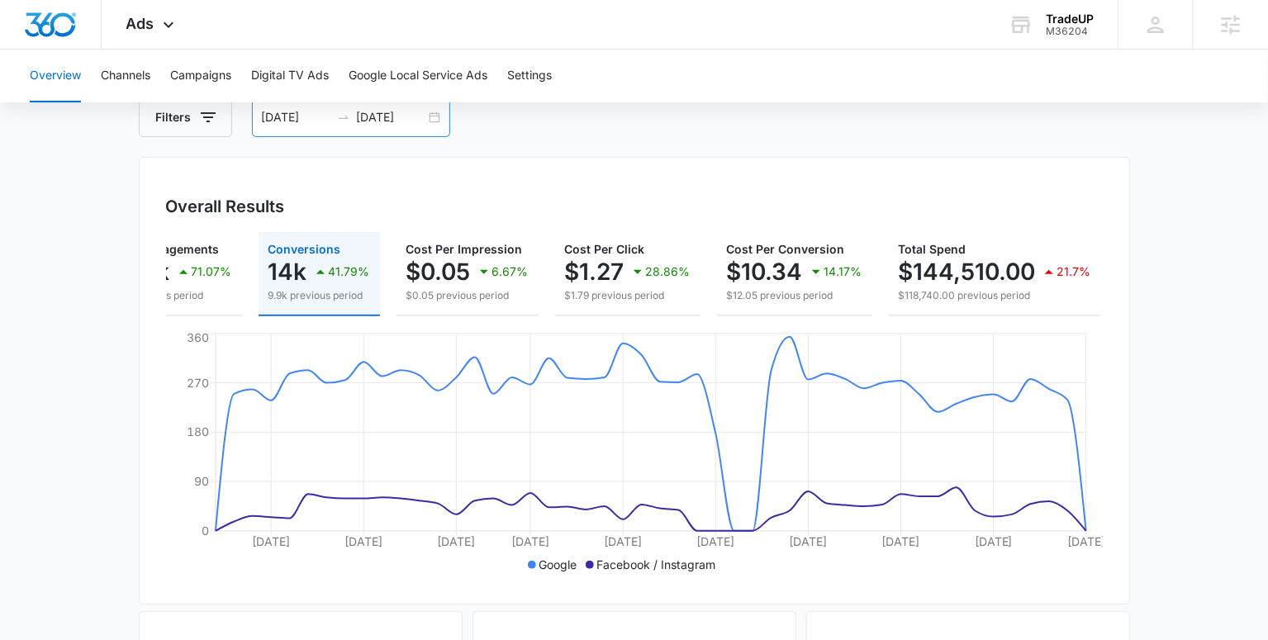
click at [273, 118] on input "07/19/2025" at bounding box center [296, 117] width 69 height 18
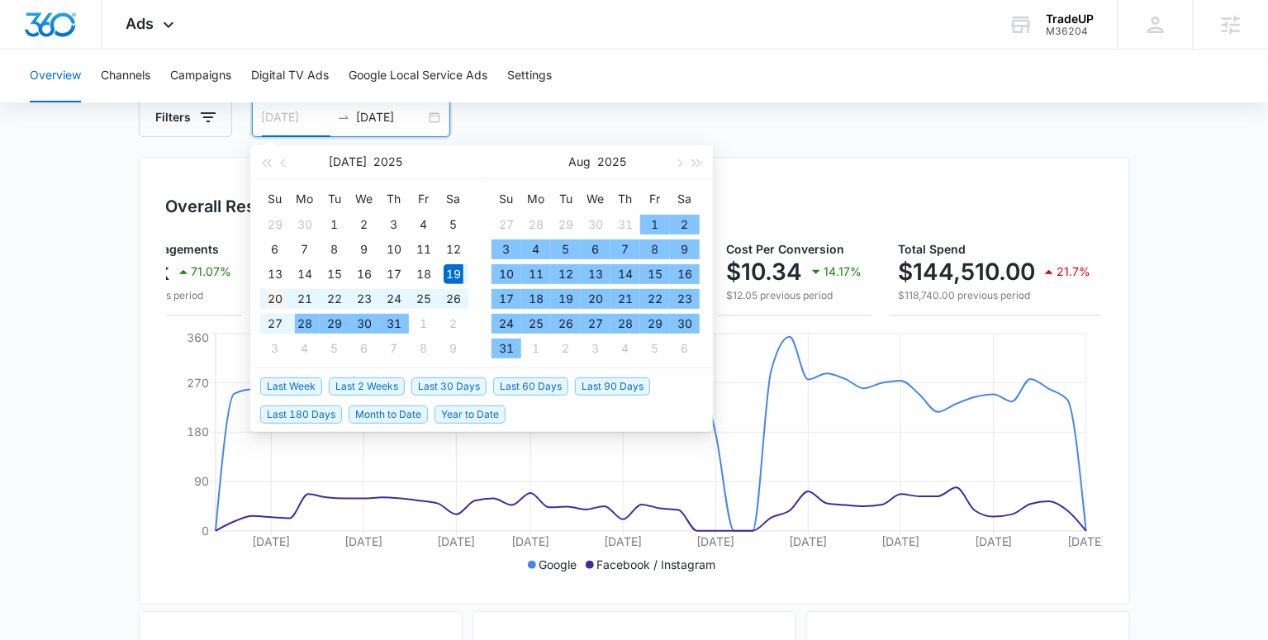
type input "07/20/2025"
click at [282, 300] on div "20" at bounding box center [275, 299] width 20 height 20
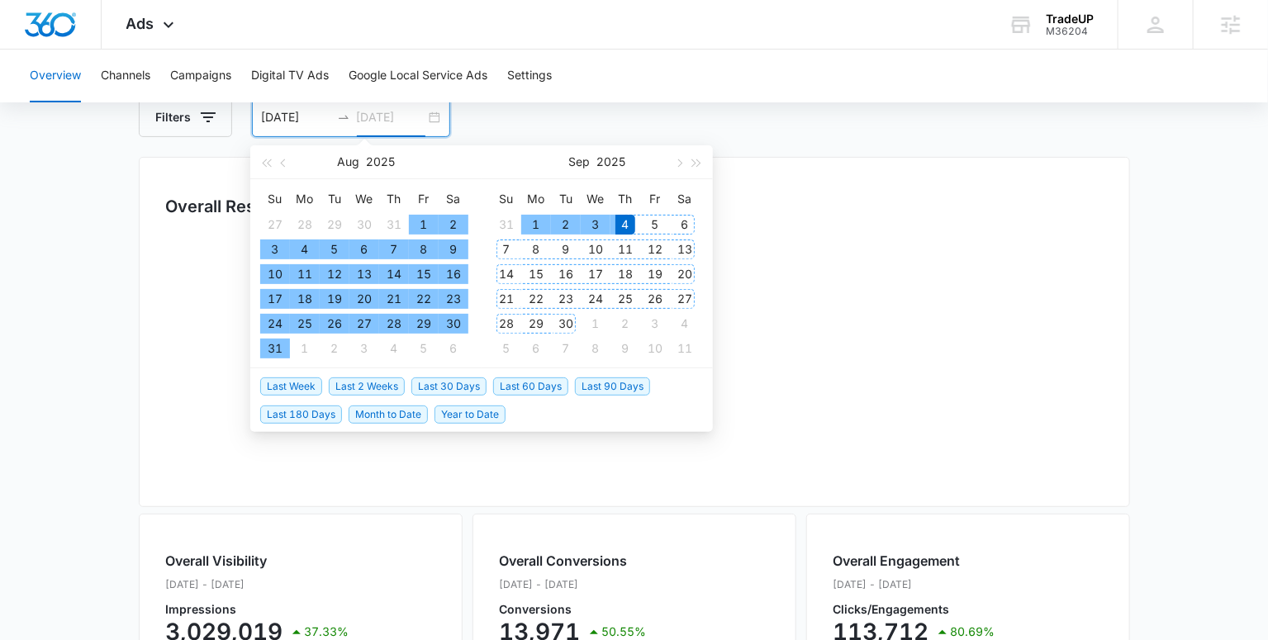
type input "09/04/2025"
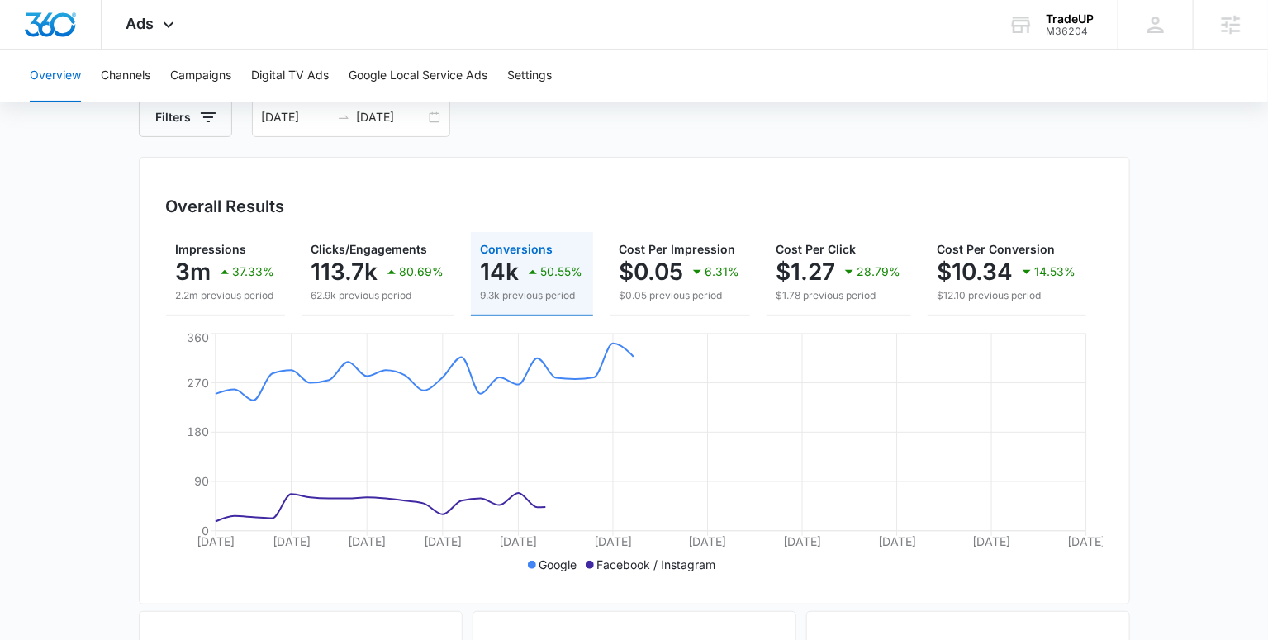
click at [1185, 429] on main "Overview Filters 07/20/2025 09/04/2025 Overall Results Impressions 3m 37.33% 2.…" at bounding box center [634, 651] width 1268 height 1186
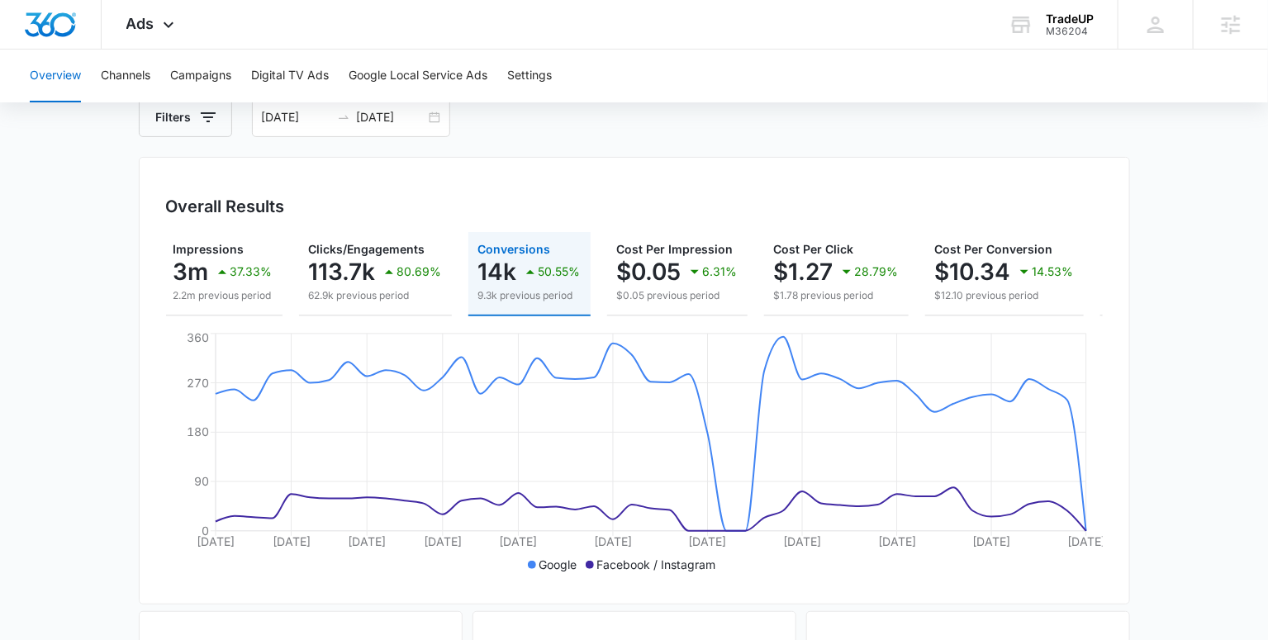
scroll to position [0, 0]
click at [305, 117] on input "07/20/2025" at bounding box center [296, 117] width 69 height 18
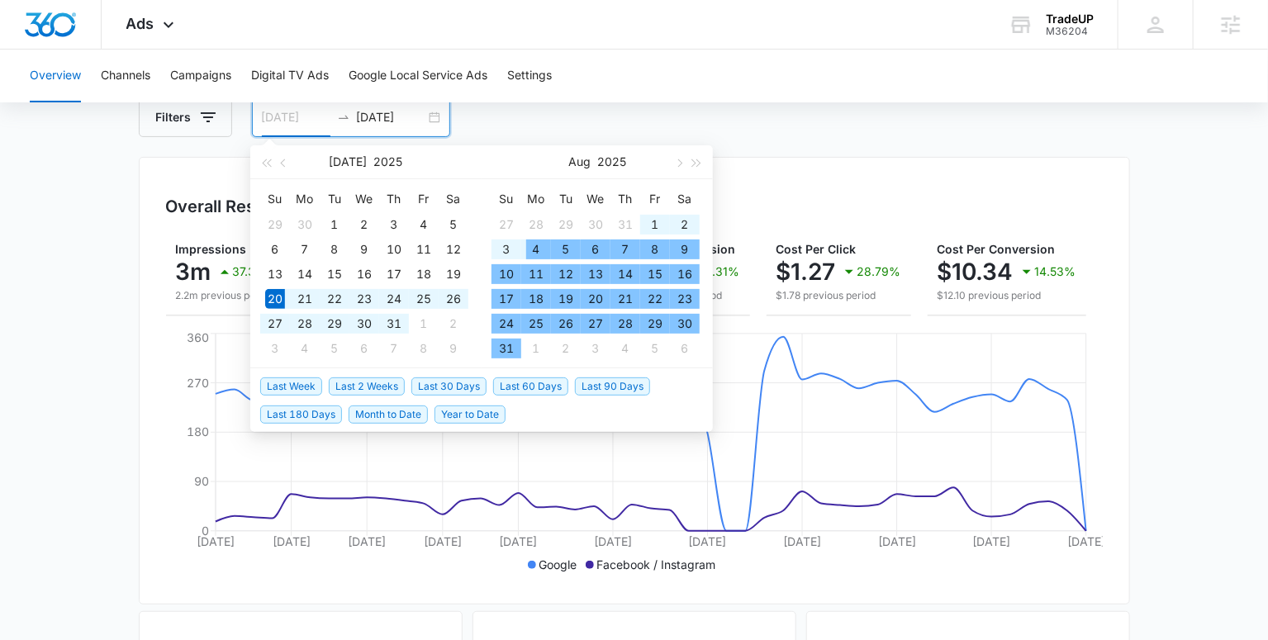
type input "07/20/2025"
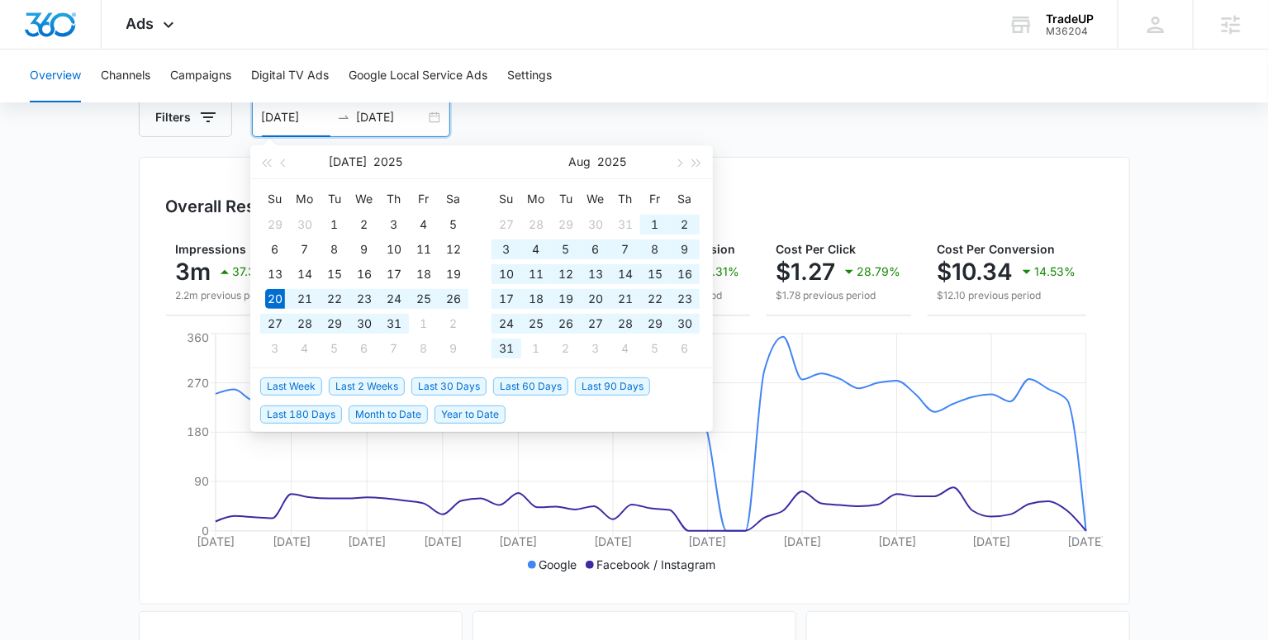
click at [44, 420] on main "Overview Filters 07/20/2025 09/04/2025 Overall Results Impressions 3m 37.33% 2.…" at bounding box center [634, 651] width 1268 height 1186
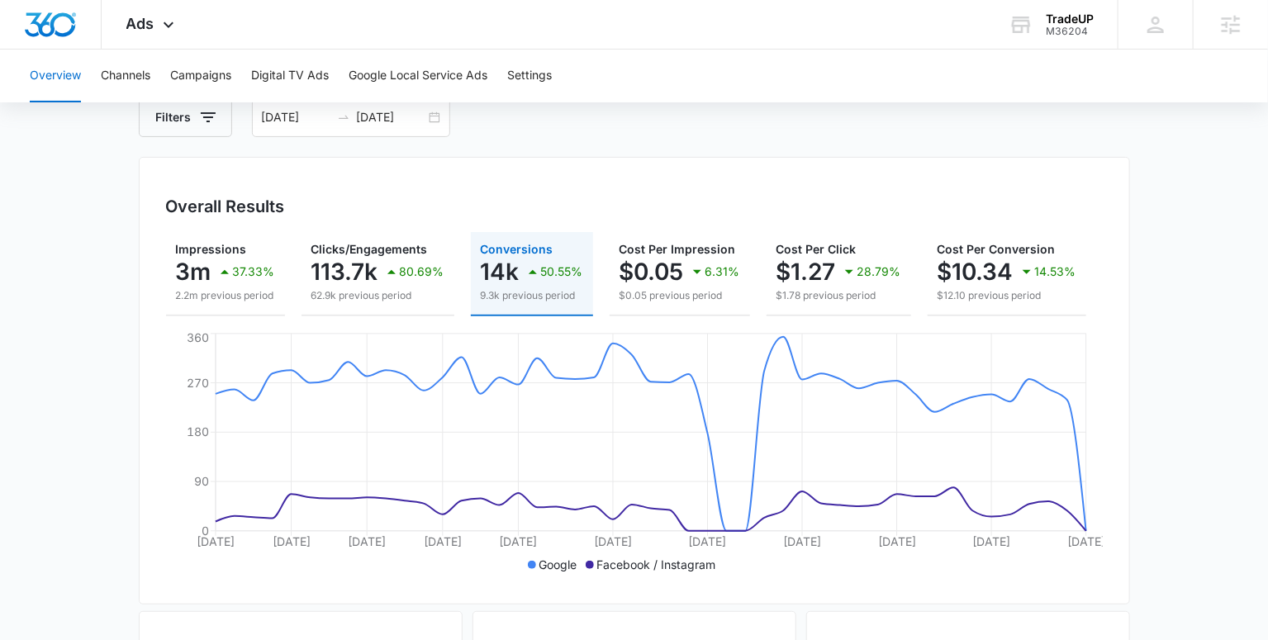
click at [1190, 455] on main "Overview Filters 07/20/2025 09/04/2025 Overall Results Impressions 3m 37.33% 2.…" at bounding box center [634, 651] width 1268 height 1186
click at [1219, 405] on main "Overview Filters 07/20/2025 09/04/2025 Overall Results Impressions 3m 37.33% 2.…" at bounding box center [634, 651] width 1268 height 1186
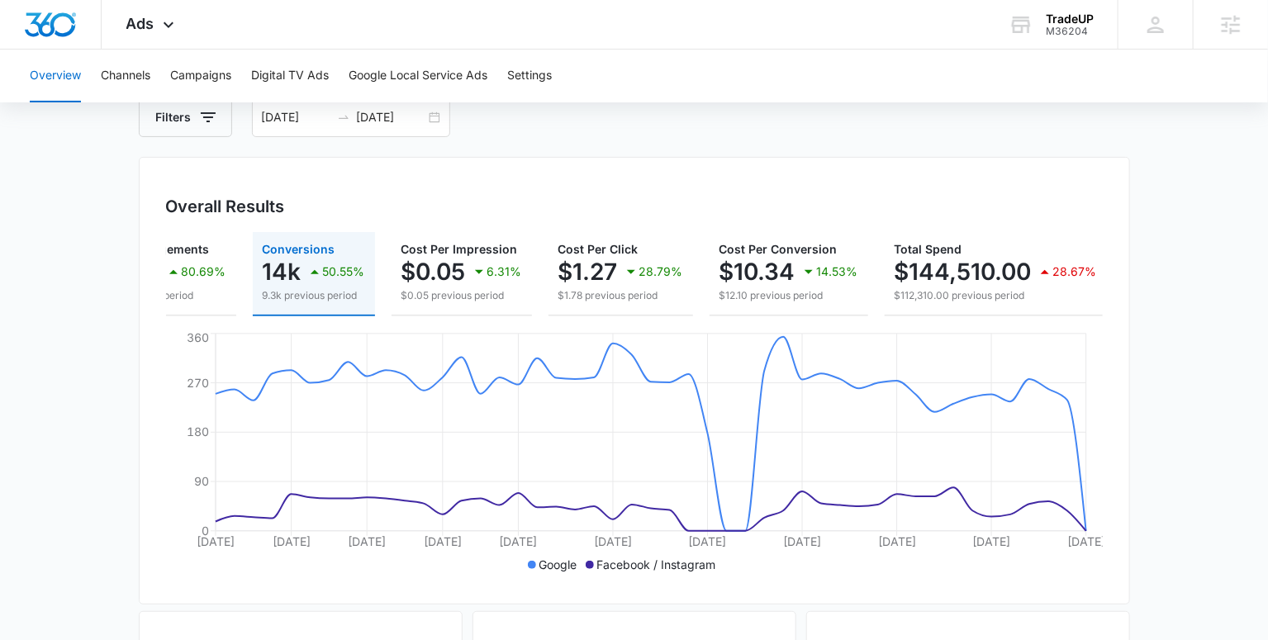
scroll to position [0, 224]
click at [1156, 355] on main "Overview Filters 07/20/2025 09/04/2025 Overall Results Impressions 3m 37.33% 2.…" at bounding box center [634, 651] width 1268 height 1186
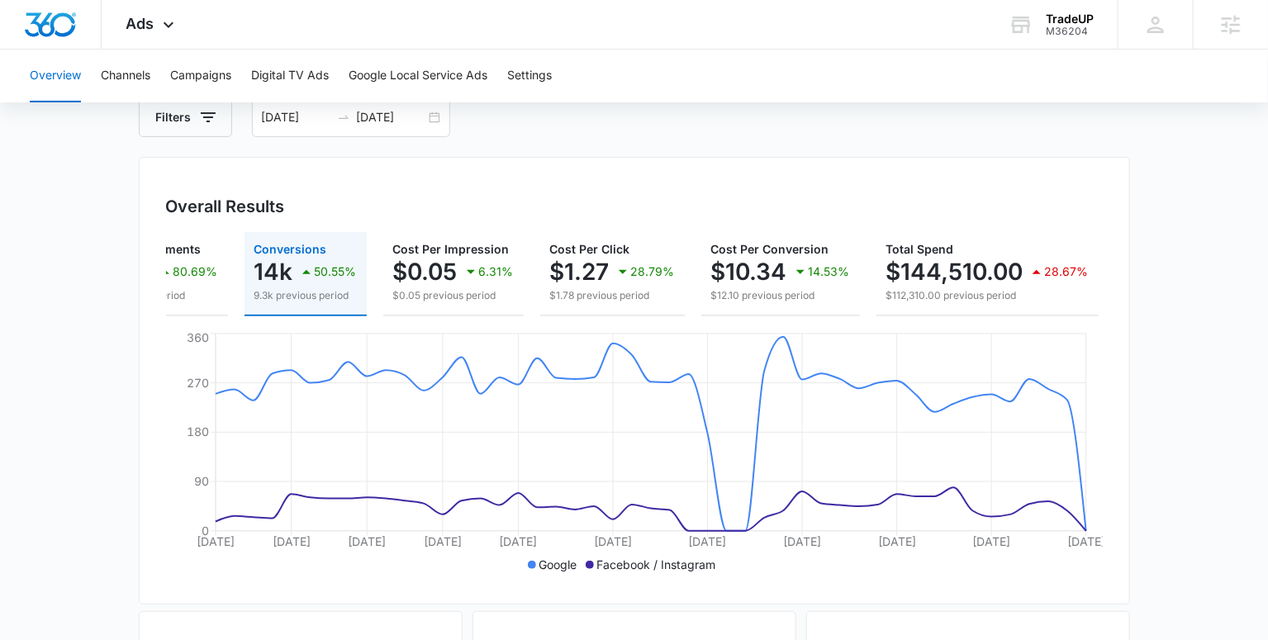
click at [1207, 365] on main "Overview Filters 07/20/2025 09/04/2025 Overall Results Impressions 3m 37.33% 2.…" at bounding box center [634, 651] width 1268 height 1186
click at [1204, 367] on main "Overview Filters 07/20/2025 09/04/2025 Overall Results Impressions 3m 37.33% 2.…" at bounding box center [634, 651] width 1268 height 1186
click at [1183, 331] on main "Overview Filters 07/20/2025 09/04/2025 Overall Results Impressions 3m 37.33% 2.…" at bounding box center [634, 651] width 1268 height 1186
click at [1181, 331] on main "Overview Filters 07/20/2025 09/04/2025 Overall Results Impressions 3m 37.33% 2.…" at bounding box center [634, 651] width 1268 height 1186
click at [1181, 332] on main "Overview Filters 07/20/2025 09/04/2025 Overall Results Impressions 3m 37.33% 2.…" at bounding box center [634, 651] width 1268 height 1186
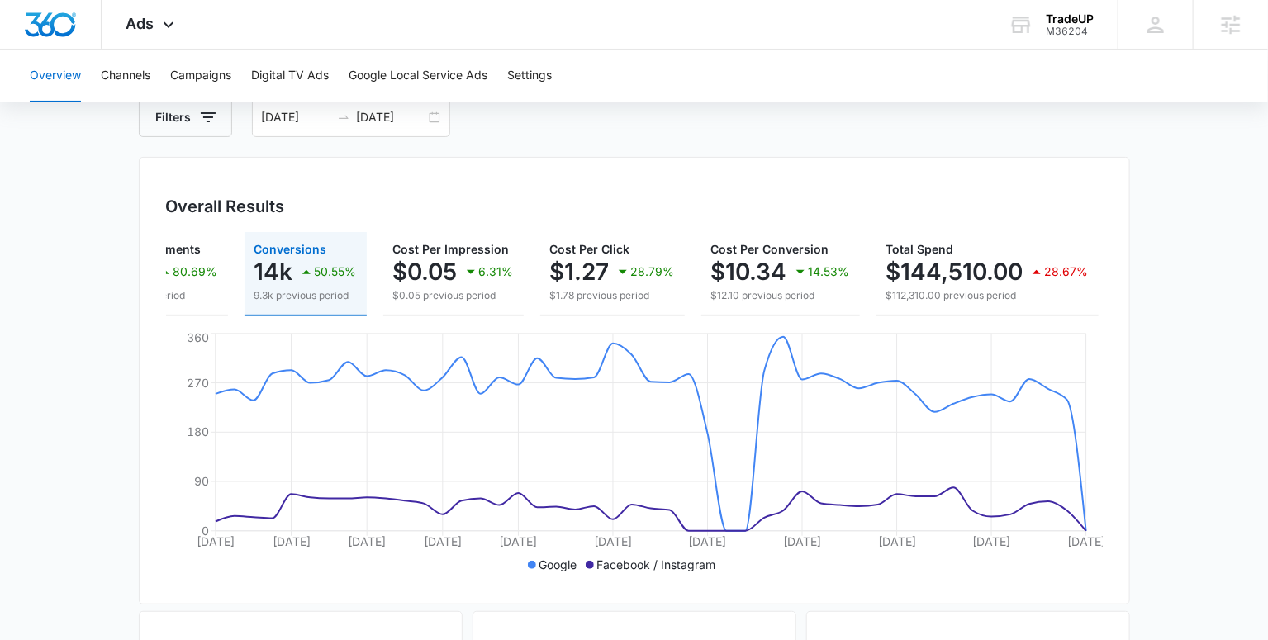
click at [1156, 278] on main "Overview Filters 07/20/2025 09/04/2025 Overall Results Impressions 3m 37.33% 2.…" at bounding box center [634, 651] width 1268 height 1186
click at [1134, 387] on main "Overview Filters 07/20/2025 09/04/2025 Overall Results Impressions 3m 37.33% 2.…" at bounding box center [634, 651] width 1268 height 1186
click at [1190, 353] on main "Overview Filters 07/20/2025 09/04/2025 Overall Results Impressions 3m 37.33% 2.…" at bounding box center [634, 651] width 1268 height 1186
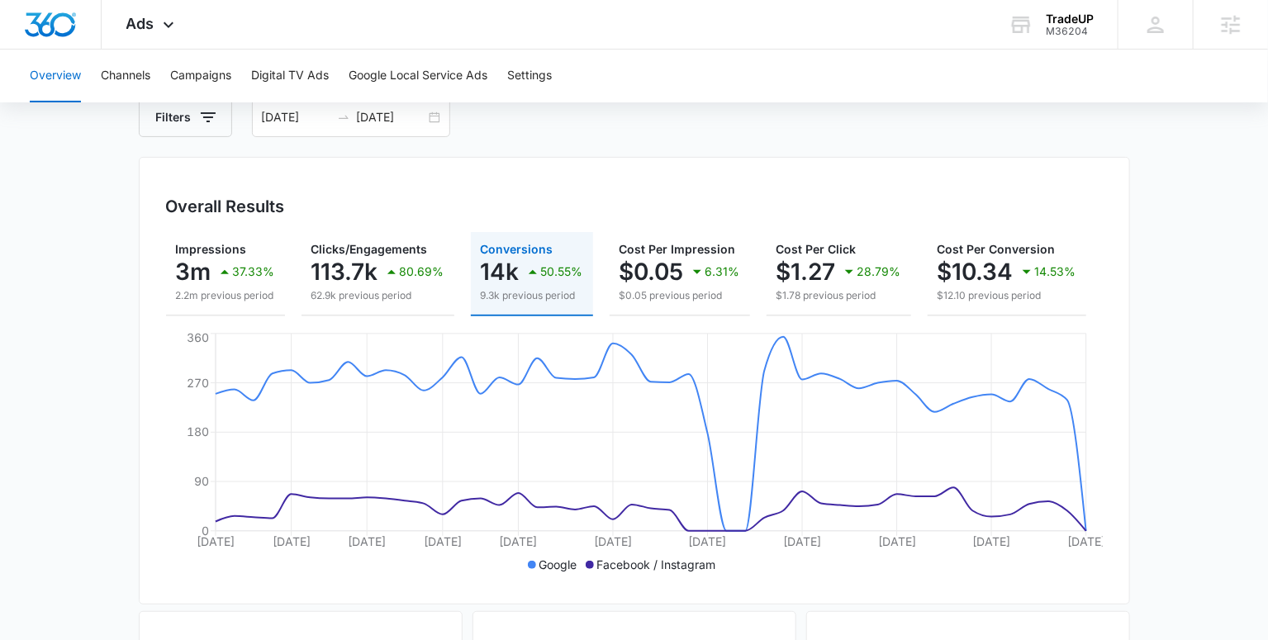
click at [1204, 368] on main "Overview Filters 07/20/2025 09/04/2025 Overall Results Impressions 3m 37.33% 2.…" at bounding box center [634, 651] width 1268 height 1186
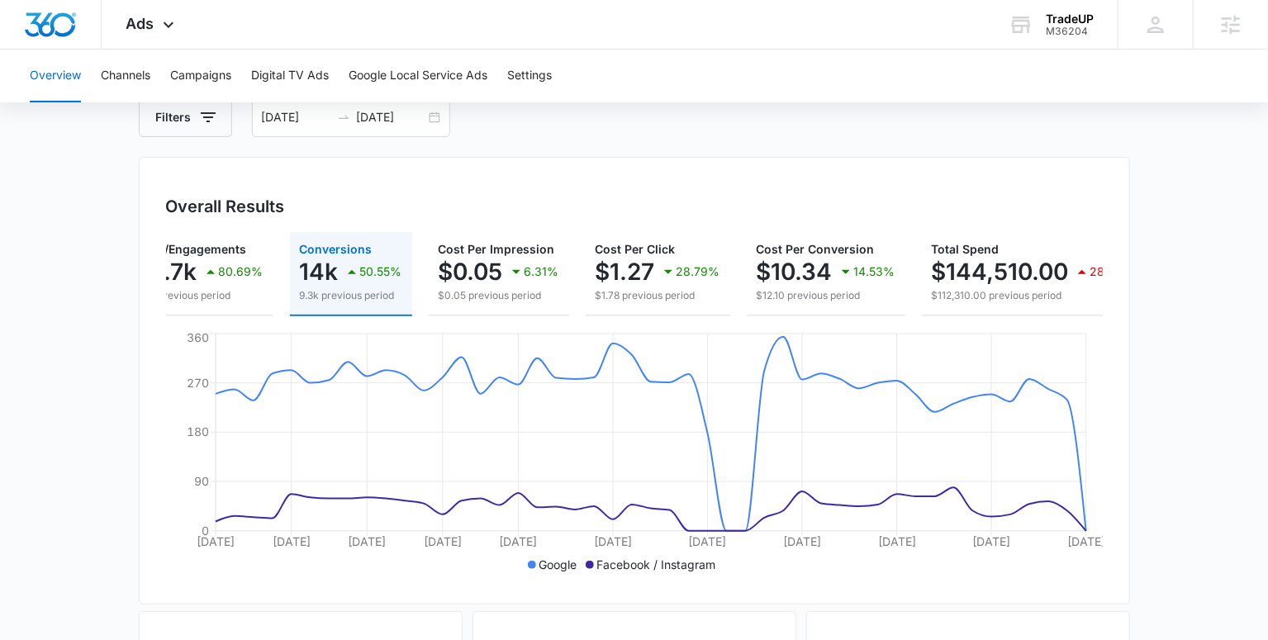
scroll to position [0, 226]
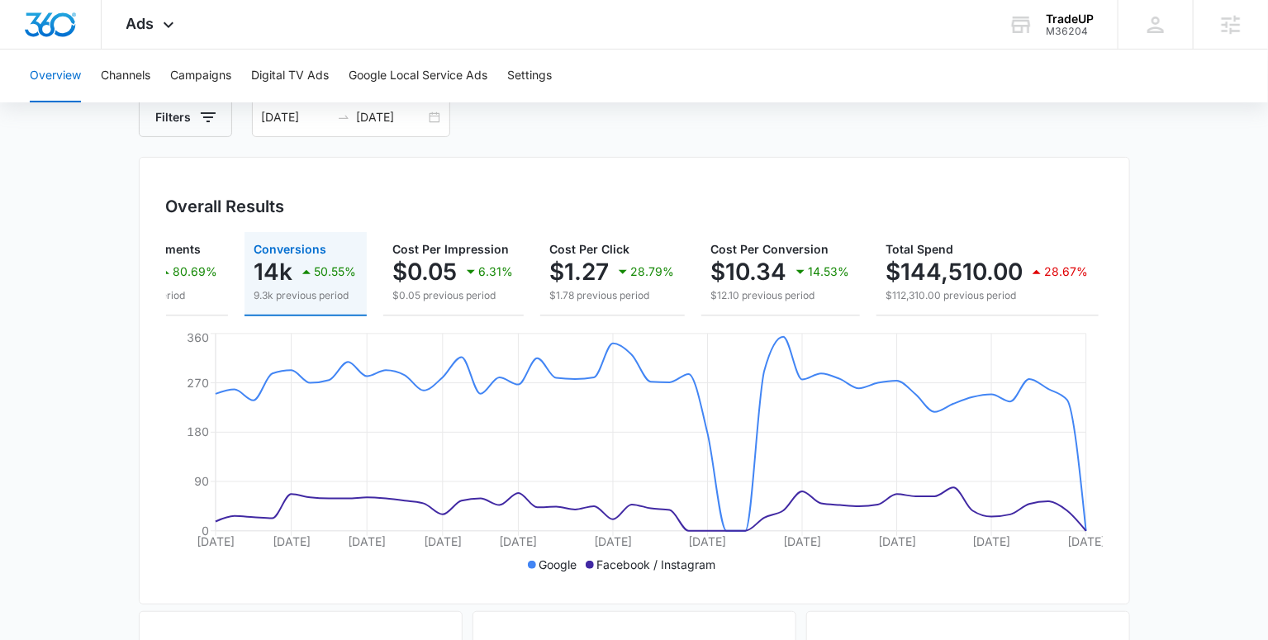
click at [1223, 349] on main "Overview Filters 07/20/2025 09/04/2025 Overall Results Impressions 3m 37.33% 2.…" at bounding box center [634, 651] width 1268 height 1186
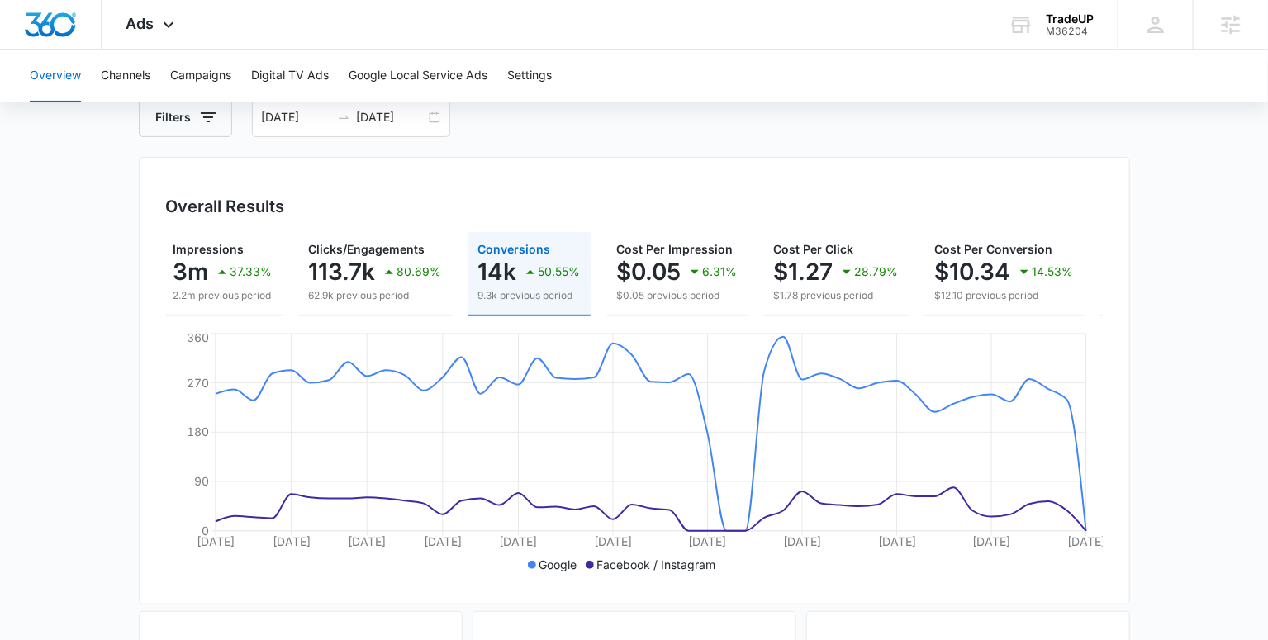
scroll to position [0, 0]
click at [1132, 316] on main "Overview Filters 07/20/2025 09/04/2025 Overall Results Impressions 3m 37.33% 2.…" at bounding box center [634, 651] width 1268 height 1186
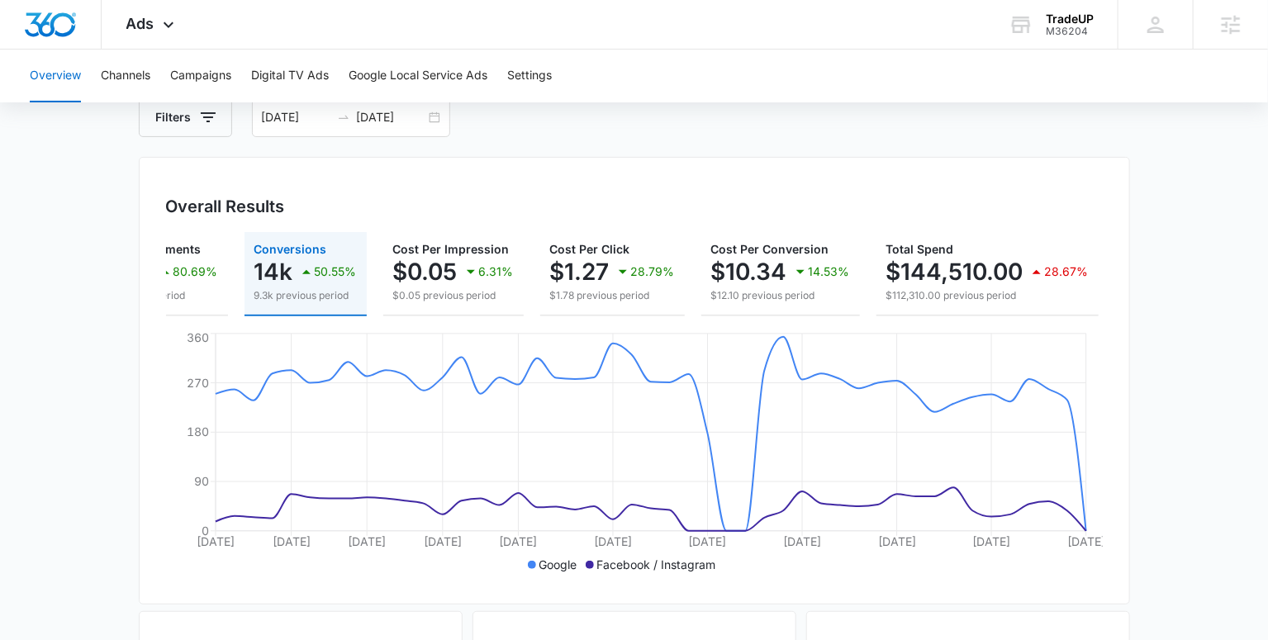
click at [1177, 345] on main "Overview Filters 07/20/2025 09/04/2025 Overall Results Impressions 3m 37.33% 2.…" at bounding box center [634, 651] width 1268 height 1186
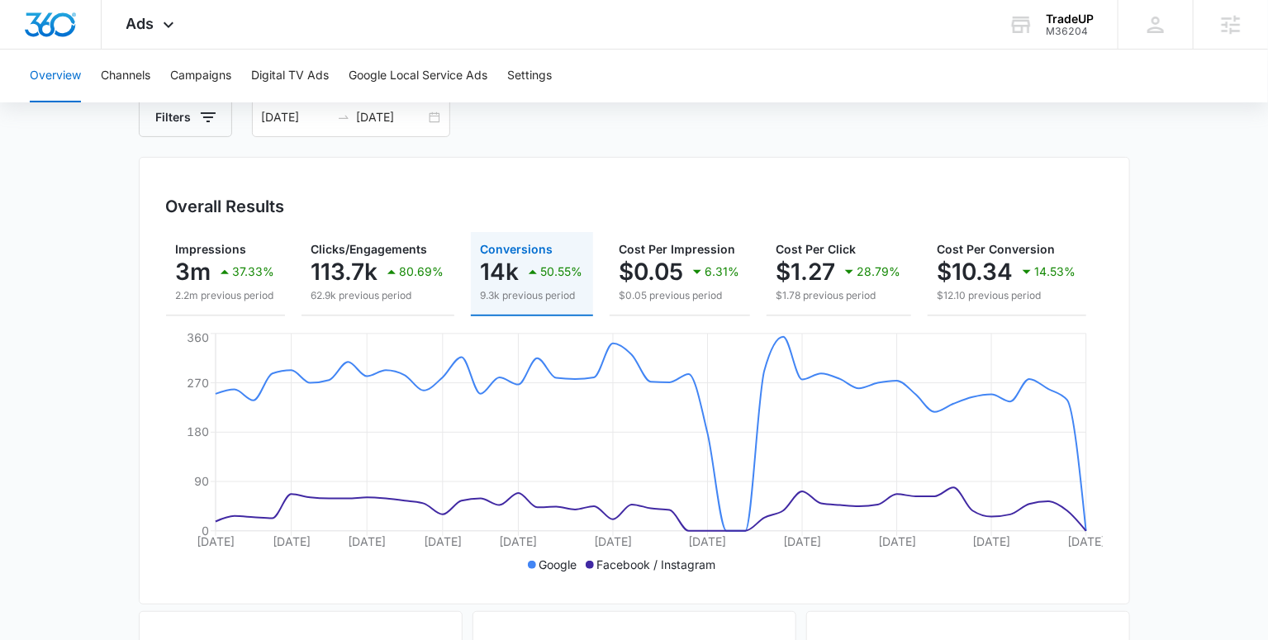
click at [1198, 458] on main "Overview Filters 07/20/2025 09/04/2025 Overall Results Impressions 3m 37.33% 2.…" at bounding box center [634, 651] width 1268 height 1186
click at [1219, 409] on main "Overview Filters 07/20/2025 09/04/2025 Overall Results Impressions 3m 37.33% 2.…" at bounding box center [634, 651] width 1268 height 1186
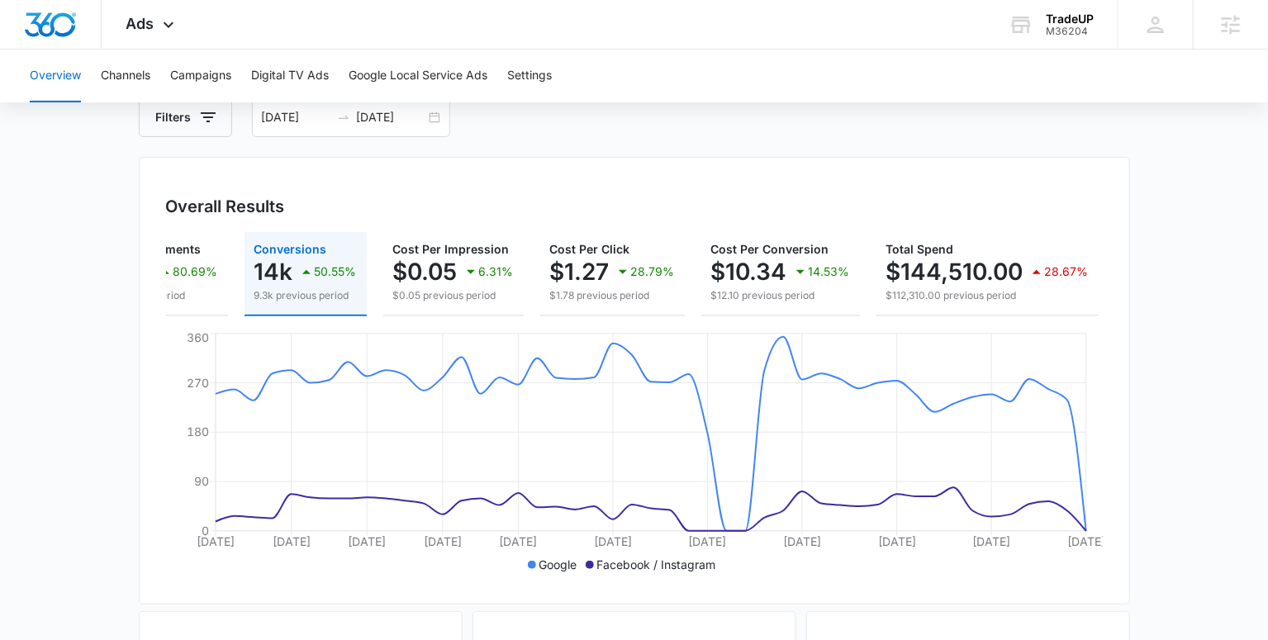
click at [1128, 482] on div "Overall Results Impressions 3m 37.33% 2.2m previous period Clicks/Engagements 1…" at bounding box center [634, 381] width 991 height 448
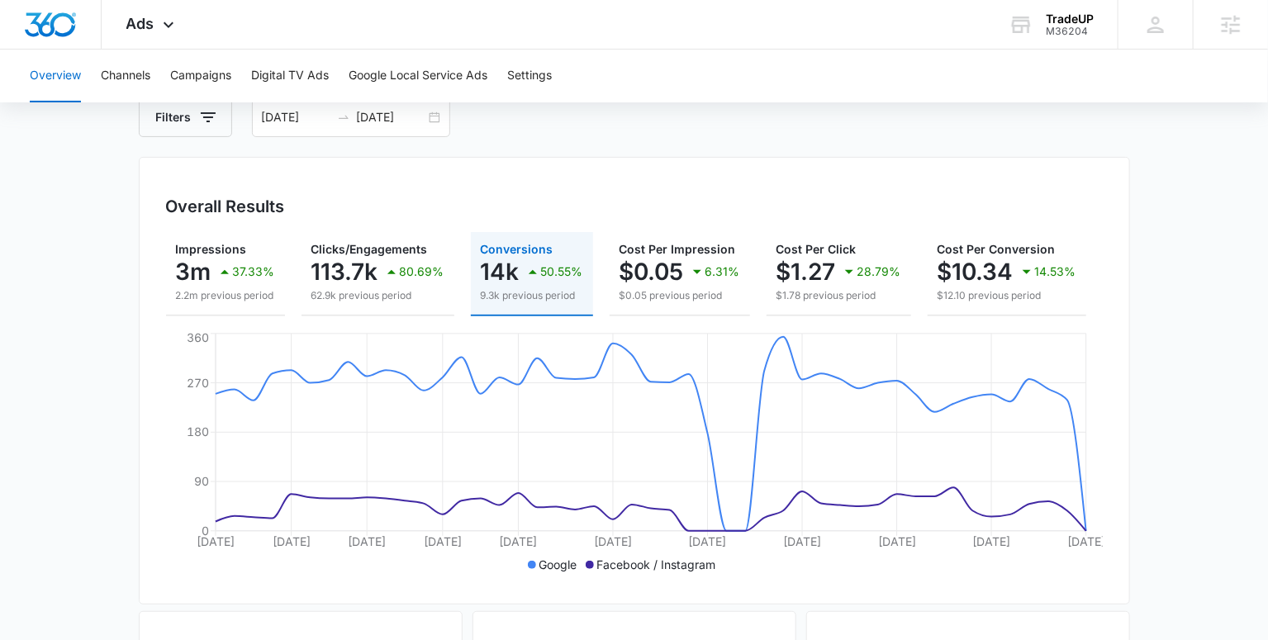
click at [1149, 430] on main "Overview Filters 07/20/2025 09/04/2025 Overall Results Impressions 3m 37.33% 2.…" at bounding box center [634, 651] width 1268 height 1186
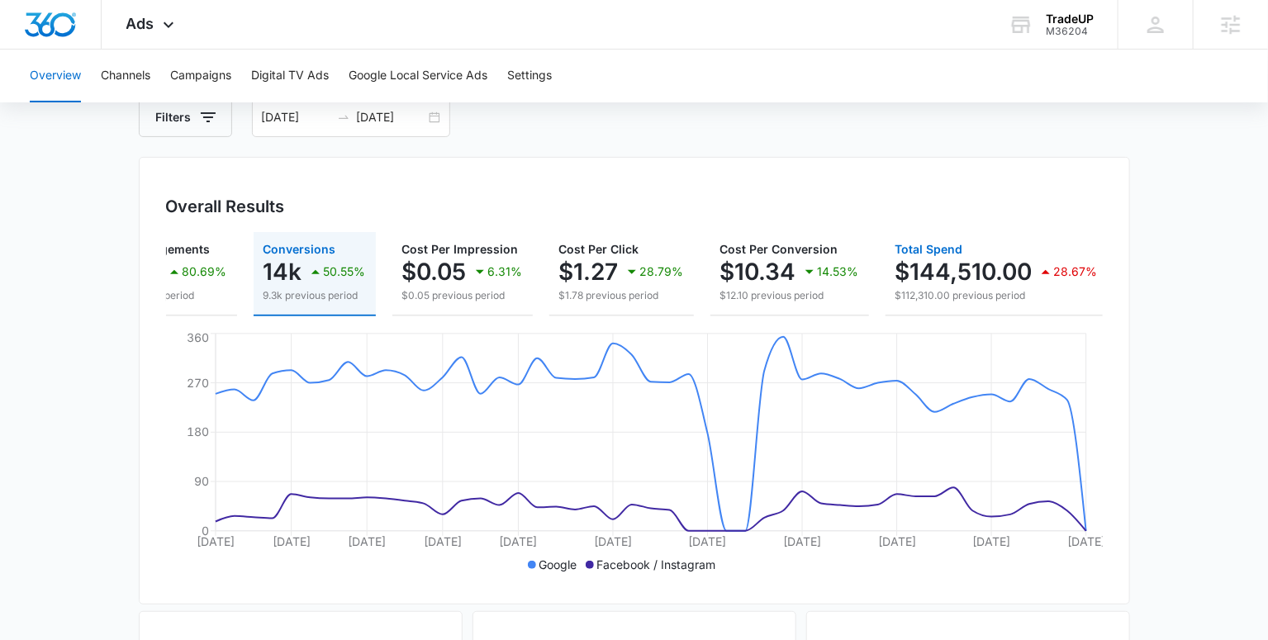
scroll to position [0, 226]
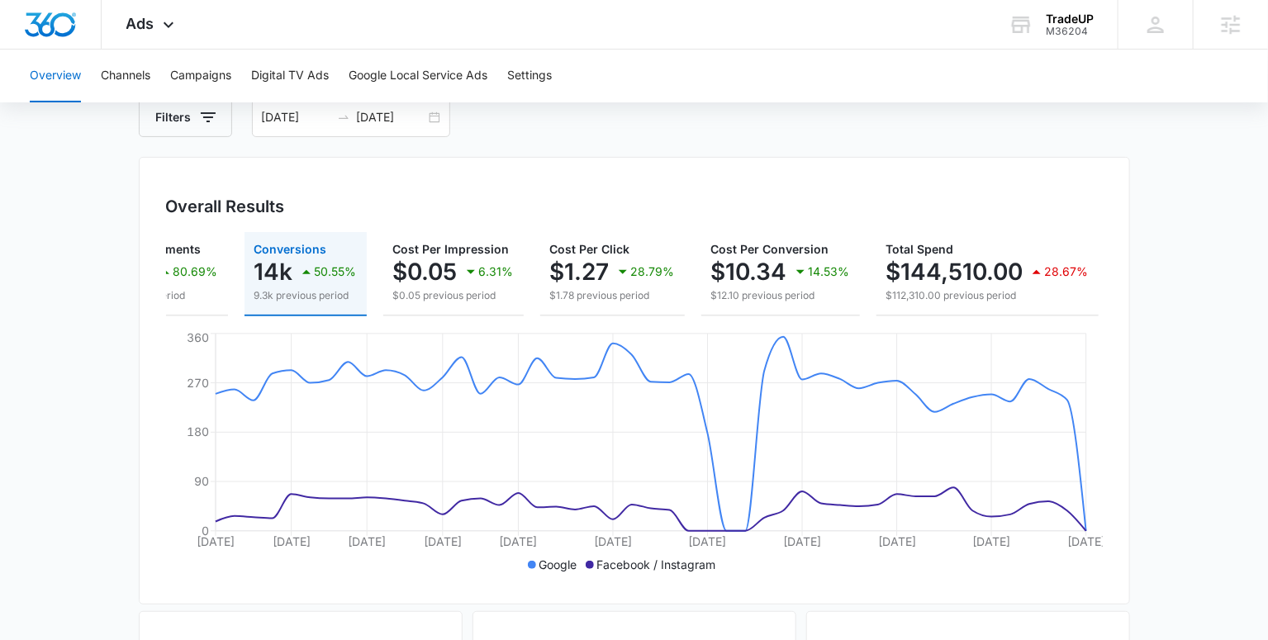
click at [1196, 411] on main "Overview Filters 07/20/2025 09/04/2025 Overall Results Impressions 3m 37.33% 2.…" at bounding box center [634, 651] width 1268 height 1186
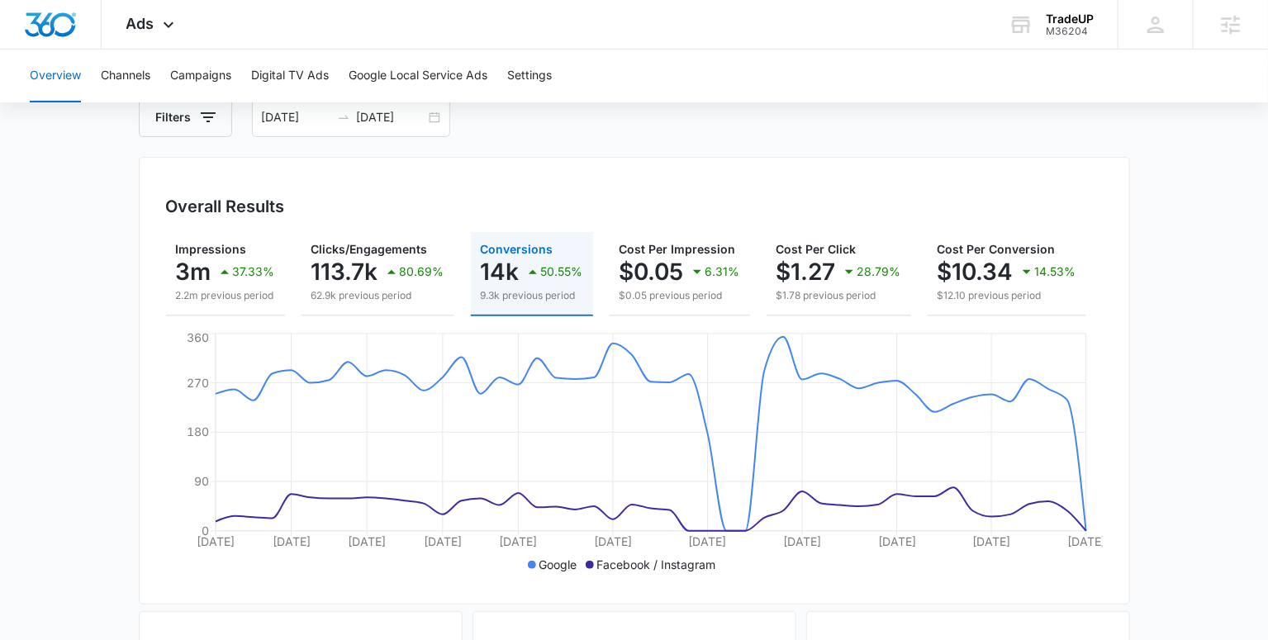
click at [1168, 450] on main "Overview Filters 07/20/2025 09/04/2025 Overall Results Impressions 3m 37.33% 2.…" at bounding box center [634, 651] width 1268 height 1186
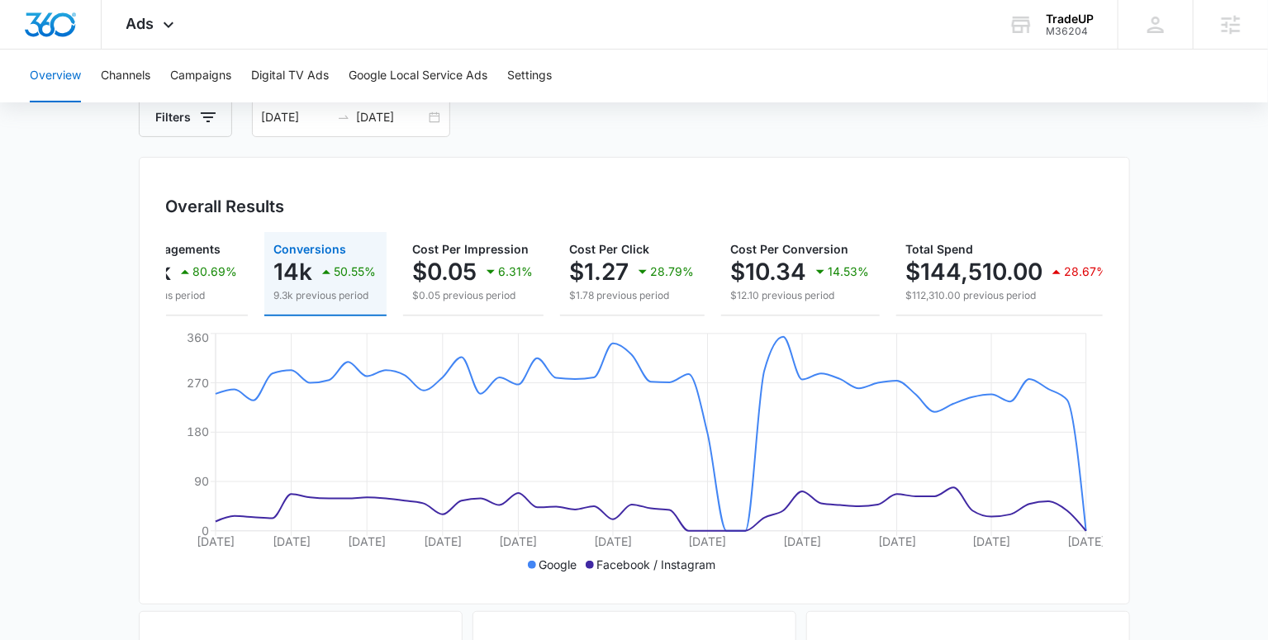
click at [1163, 363] on main "Overview Filters 07/20/2025 09/04/2025 Overall Results Impressions 3m 37.33% 2.…" at bounding box center [634, 651] width 1268 height 1186
click at [1202, 520] on main "Overview Filters 07/20/2025 09/04/2025 Overall Results Impressions 3m 37.33% 2.…" at bounding box center [634, 651] width 1268 height 1186
click at [1177, 363] on main "Overview Filters 07/20/2025 09/04/2025 Overall Results Impressions 3m 37.33% 2.…" at bounding box center [634, 651] width 1268 height 1186
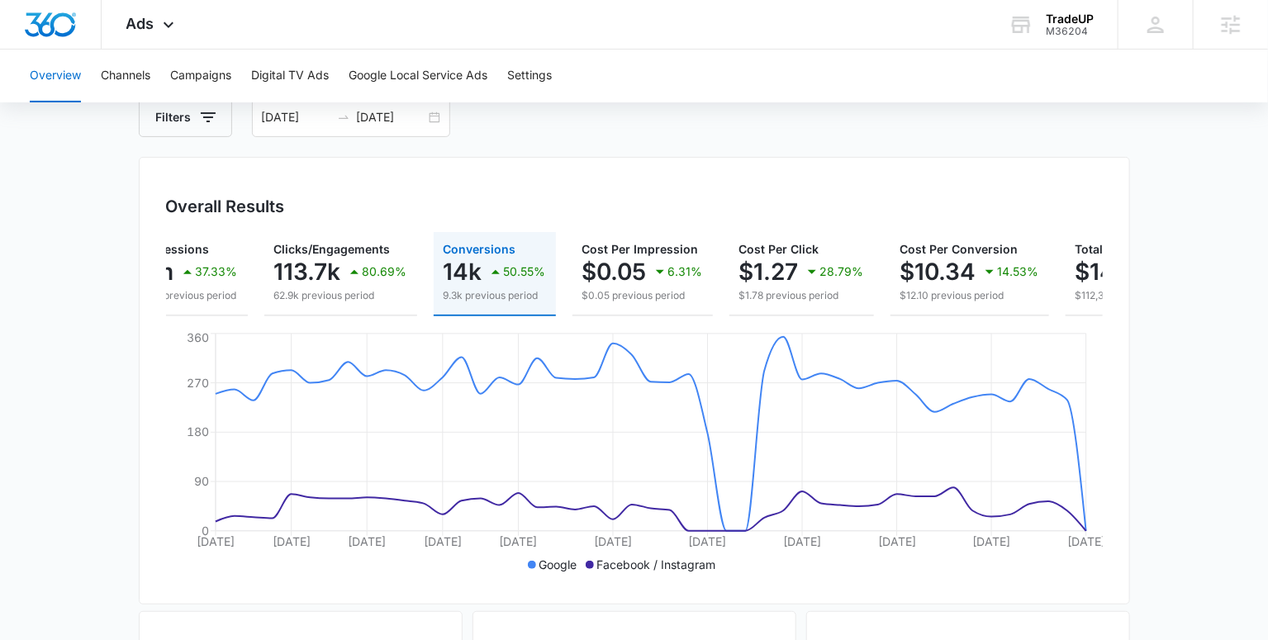
scroll to position [0, 0]
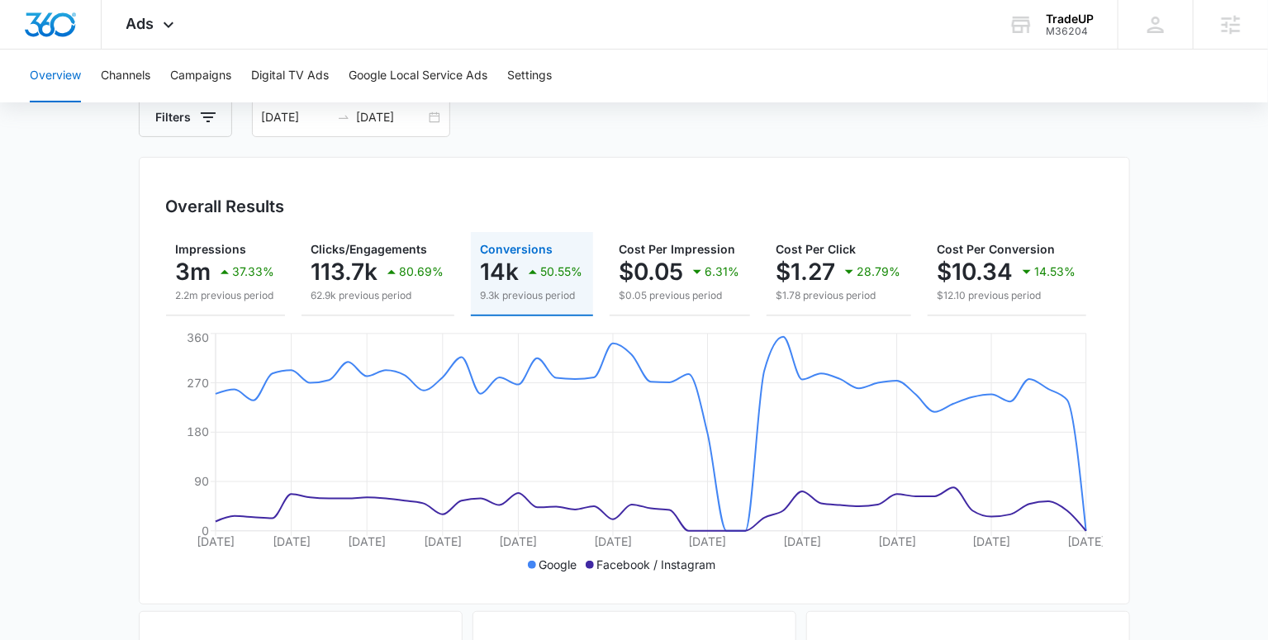
click at [1168, 414] on main "Overview Filters 07/20/2025 09/04/2025 Overall Results Impressions 3m 37.33% 2.…" at bounding box center [634, 651] width 1268 height 1186
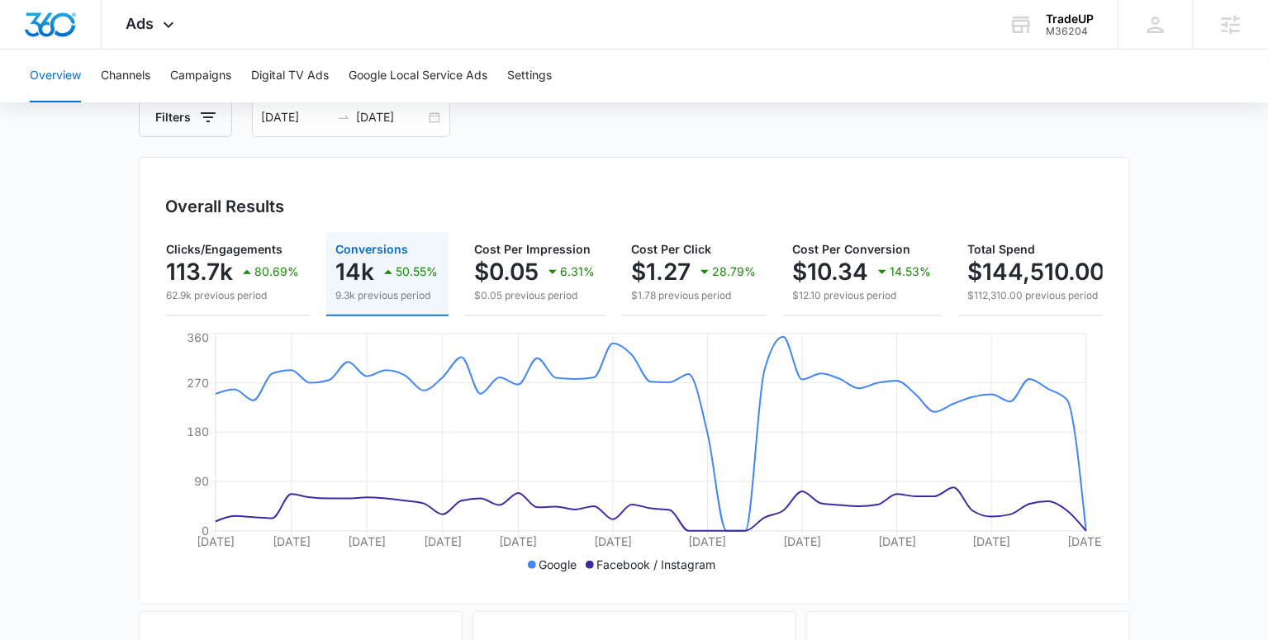
scroll to position [0, 226]
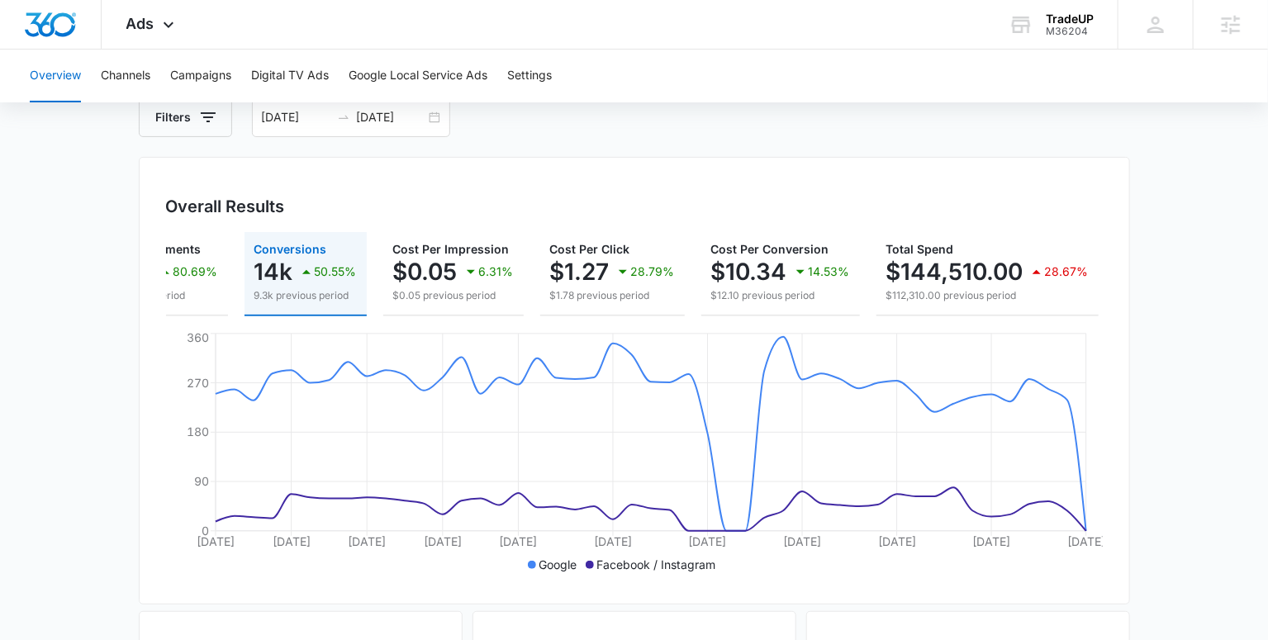
click at [1222, 397] on main "Overview Filters 07/20/2025 09/04/2025 Overall Results Impressions 3m 37.33% 2.…" at bounding box center [634, 651] width 1268 height 1186
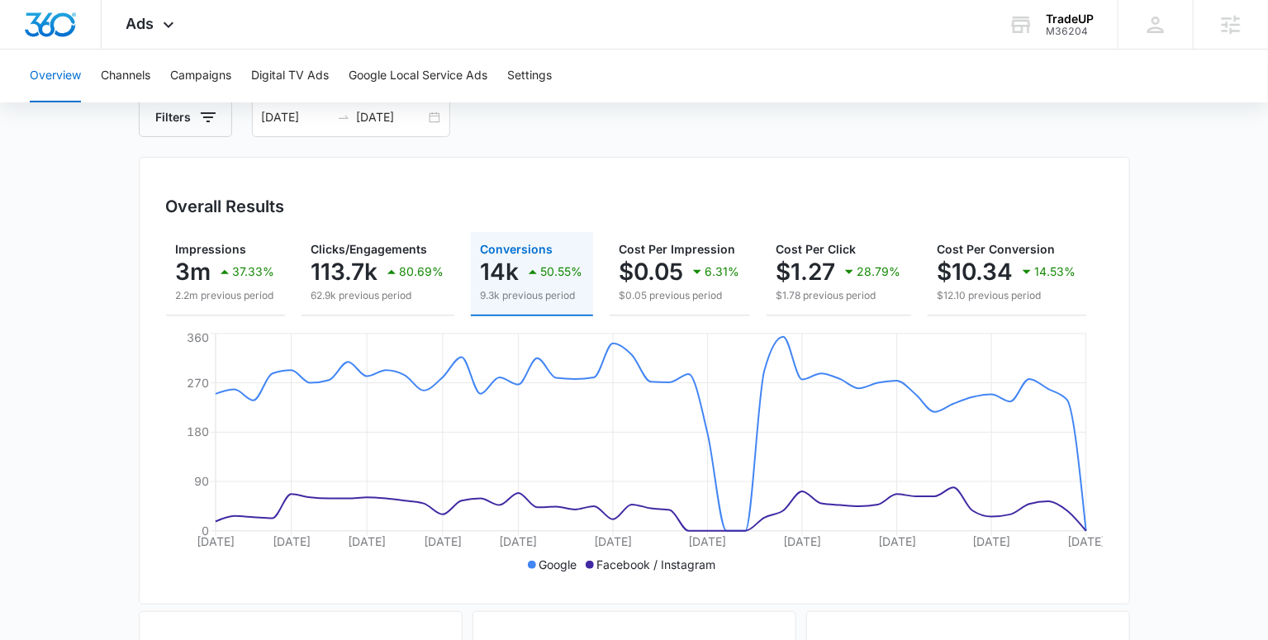
click at [1174, 397] on main "Overview Filters 07/20/2025 09/04/2025 Overall Results Impressions 3m 37.33% 2.…" at bounding box center [634, 651] width 1268 height 1186
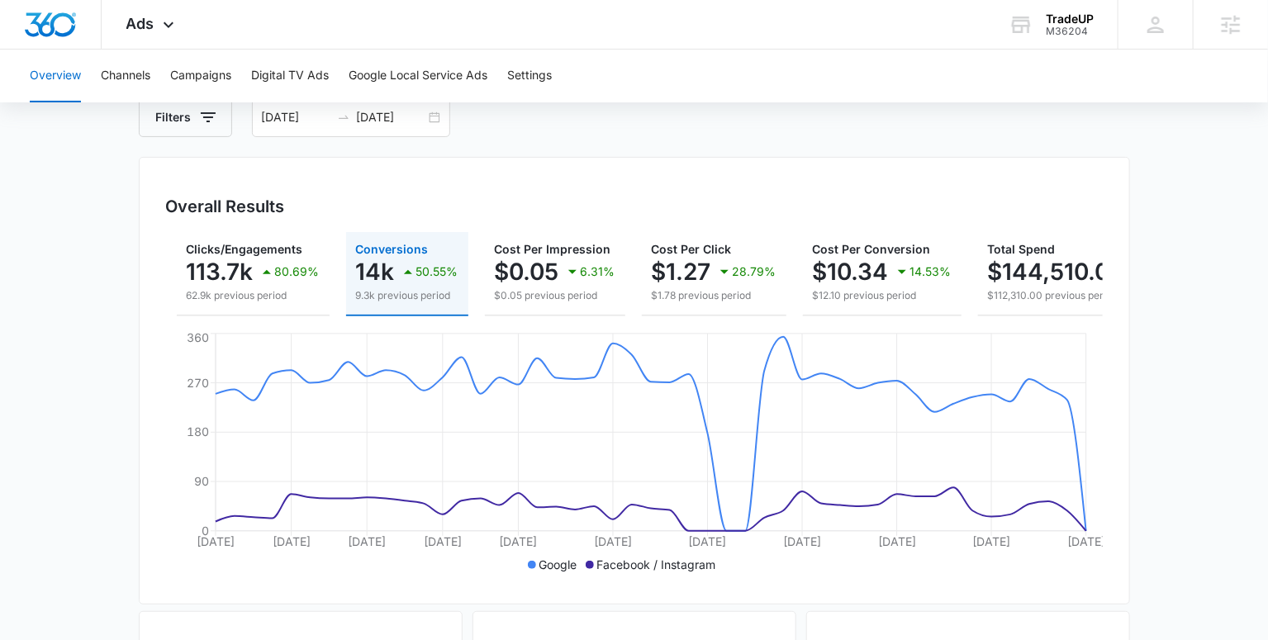
scroll to position [0, 226]
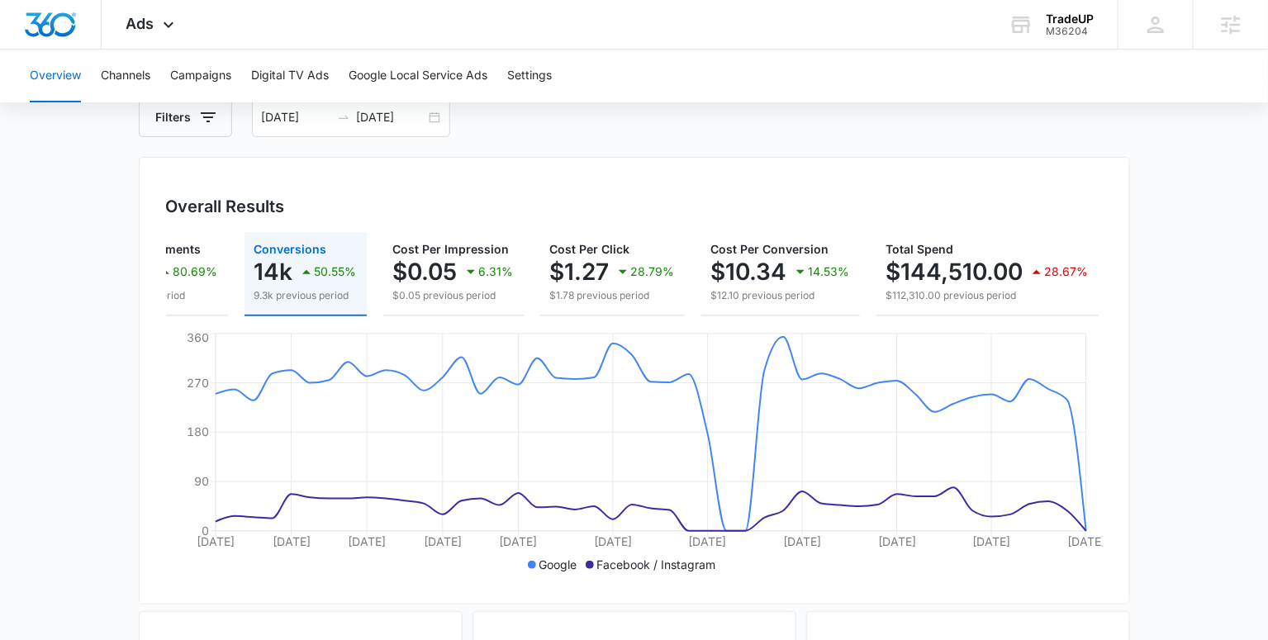
click at [1150, 424] on main "Overview Filters 07/20/2025 09/04/2025 Overall Results Impressions 3m 37.33% 2.…" at bounding box center [634, 651] width 1268 height 1186
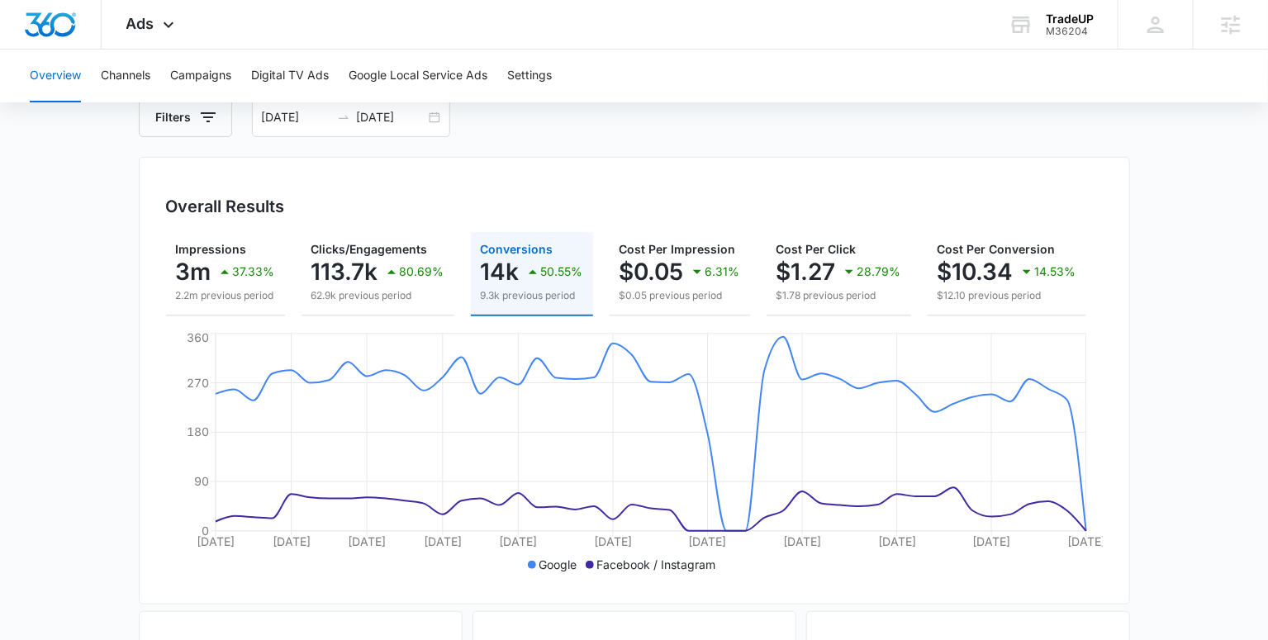
click at [1111, 432] on div "Overall Results Impressions 3m 37.33% 2.2m previous period Clicks/Engagements 1…" at bounding box center [634, 381] width 991 height 448
click at [1209, 474] on main "Overview Filters 07/20/2025 09/04/2025 Overall Results Impressions 3m 37.33% 2.…" at bounding box center [634, 651] width 1268 height 1186
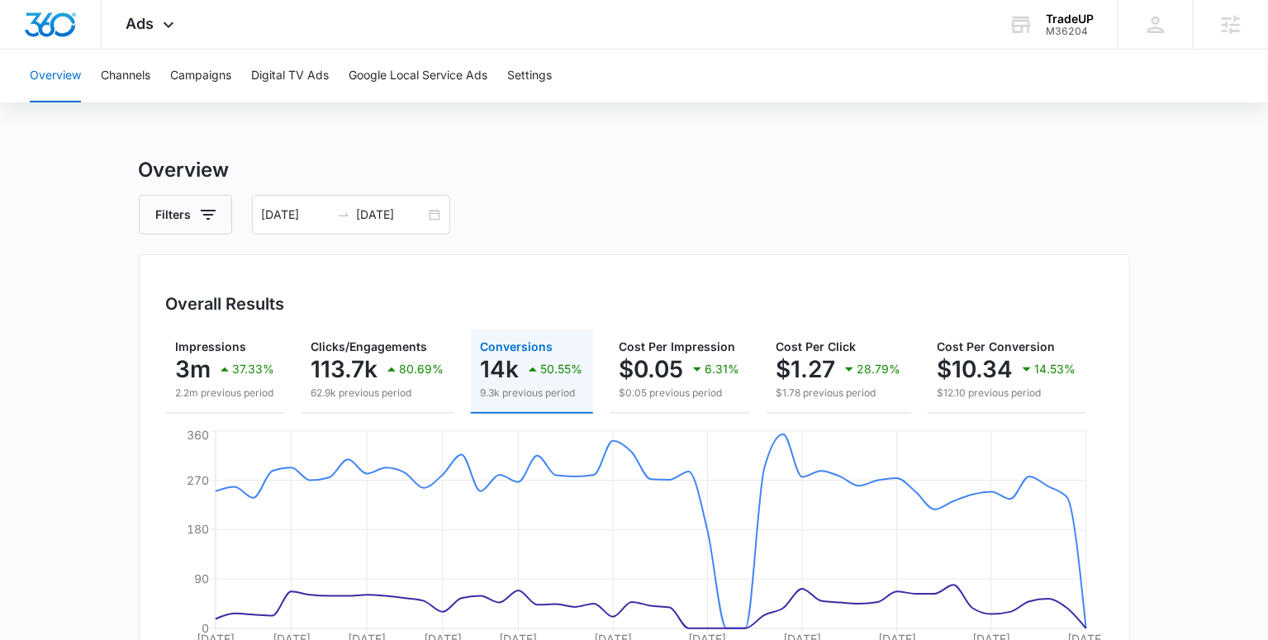
click at [734, 178] on h3 "Overview" at bounding box center [634, 170] width 991 height 30
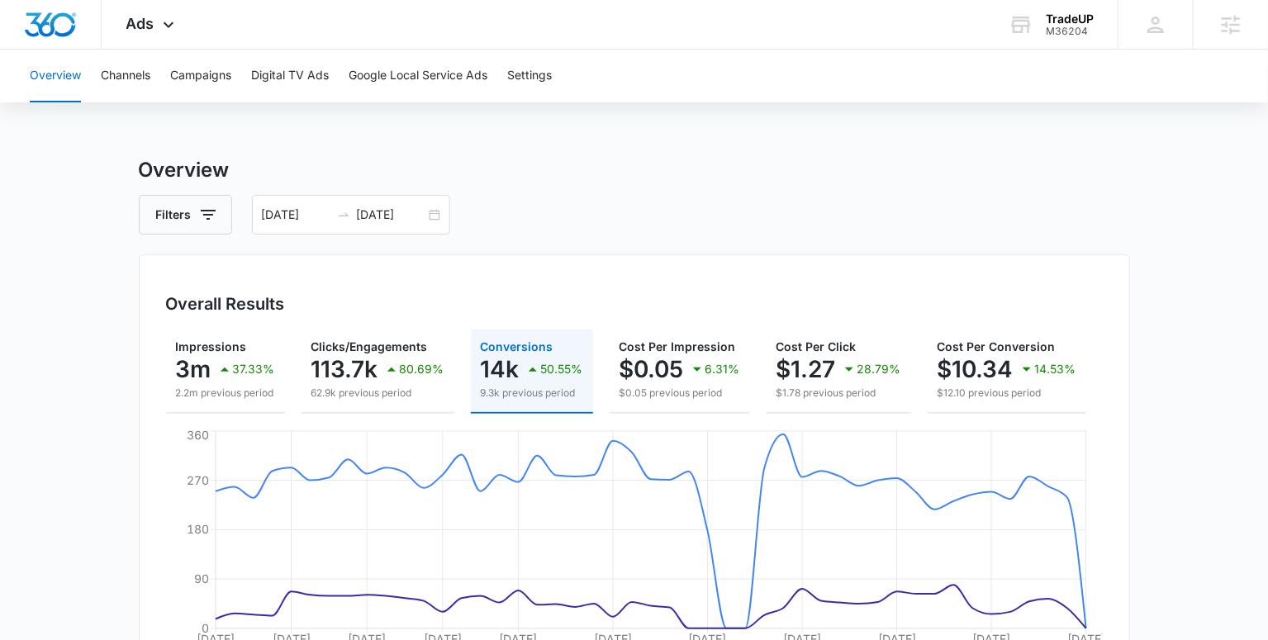
click at [638, 195] on div "Filters 07/20/2025 09/04/2025" at bounding box center [634, 215] width 991 height 40
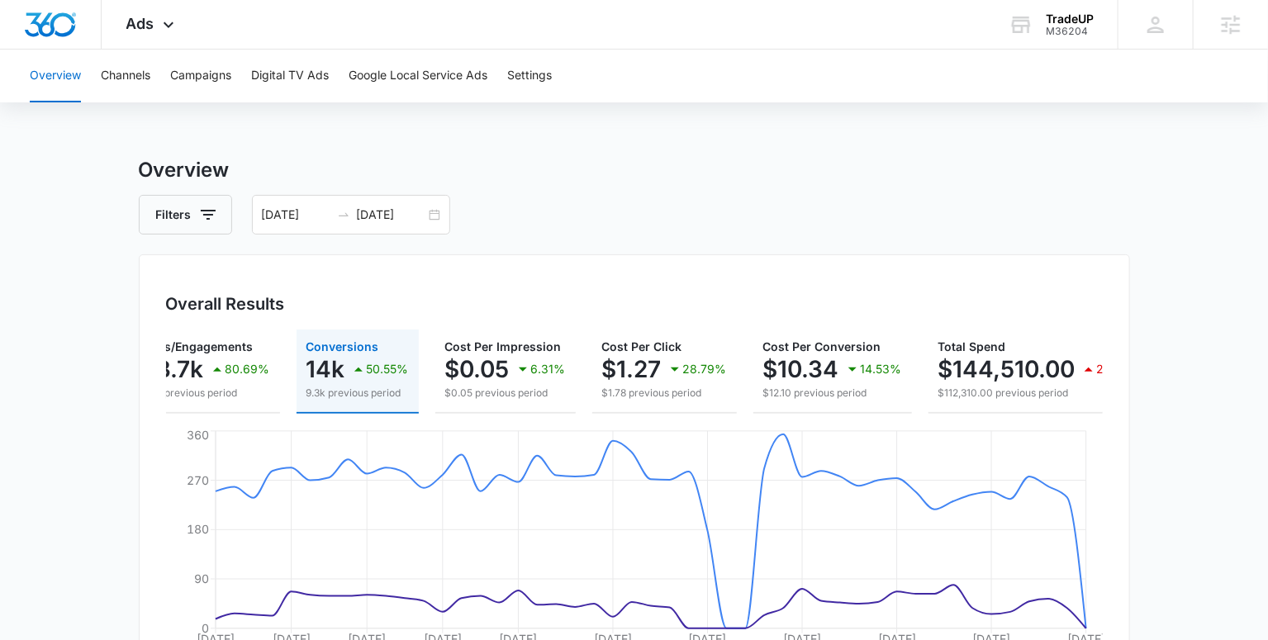
scroll to position [0, 226]
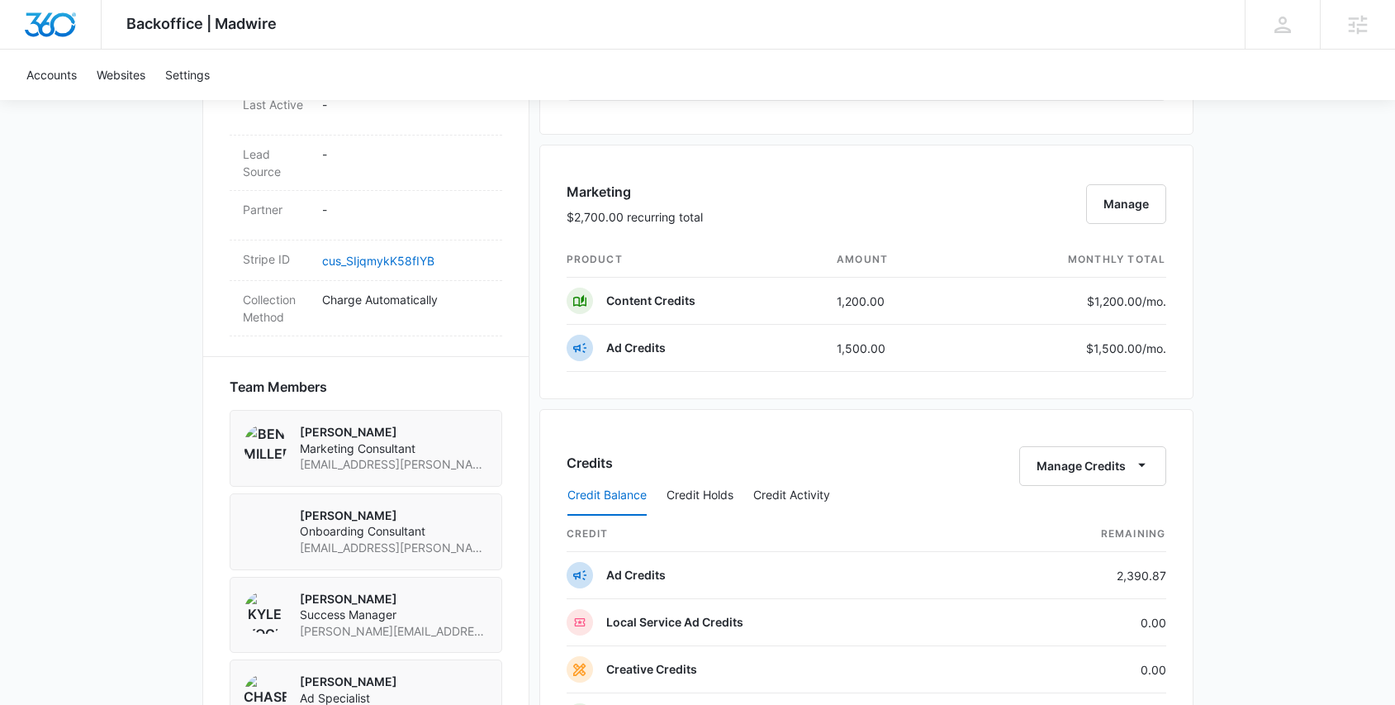
scroll to position [909, 0]
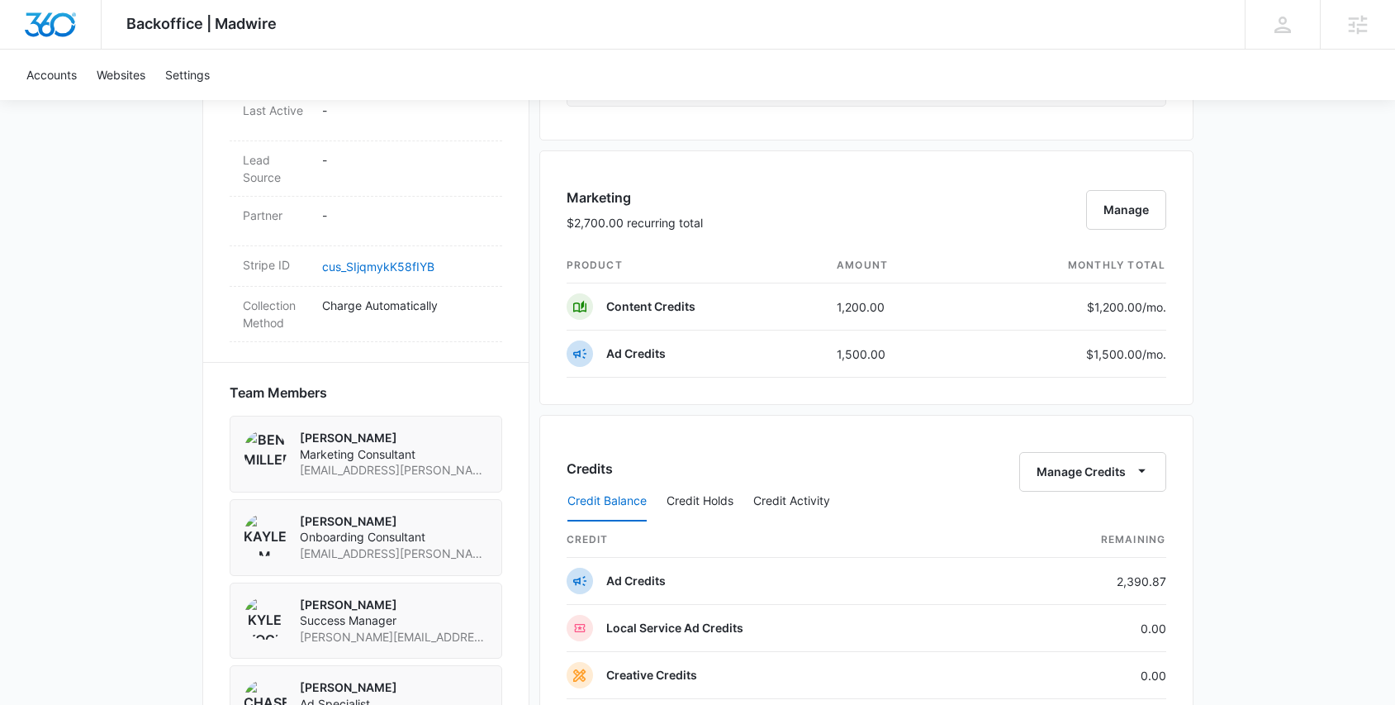
click at [1237, 500] on div "Backoffice | Madwire Apps Settings KK Kyle Kogl kyle.kogl@madwire.com My Profil…" at bounding box center [697, 227] width 1395 height 2273
click at [1287, 508] on div "Backoffice | Madwire Apps Settings KK Kyle Kogl kyle.kogl@madwire.com My Profil…" at bounding box center [697, 227] width 1395 height 2273
click at [191, 525] on div "Backoffice | Madwire Apps Settings KK Kyle Kogl kyle.kogl@madwire.com My Profil…" at bounding box center [697, 227] width 1395 height 2273
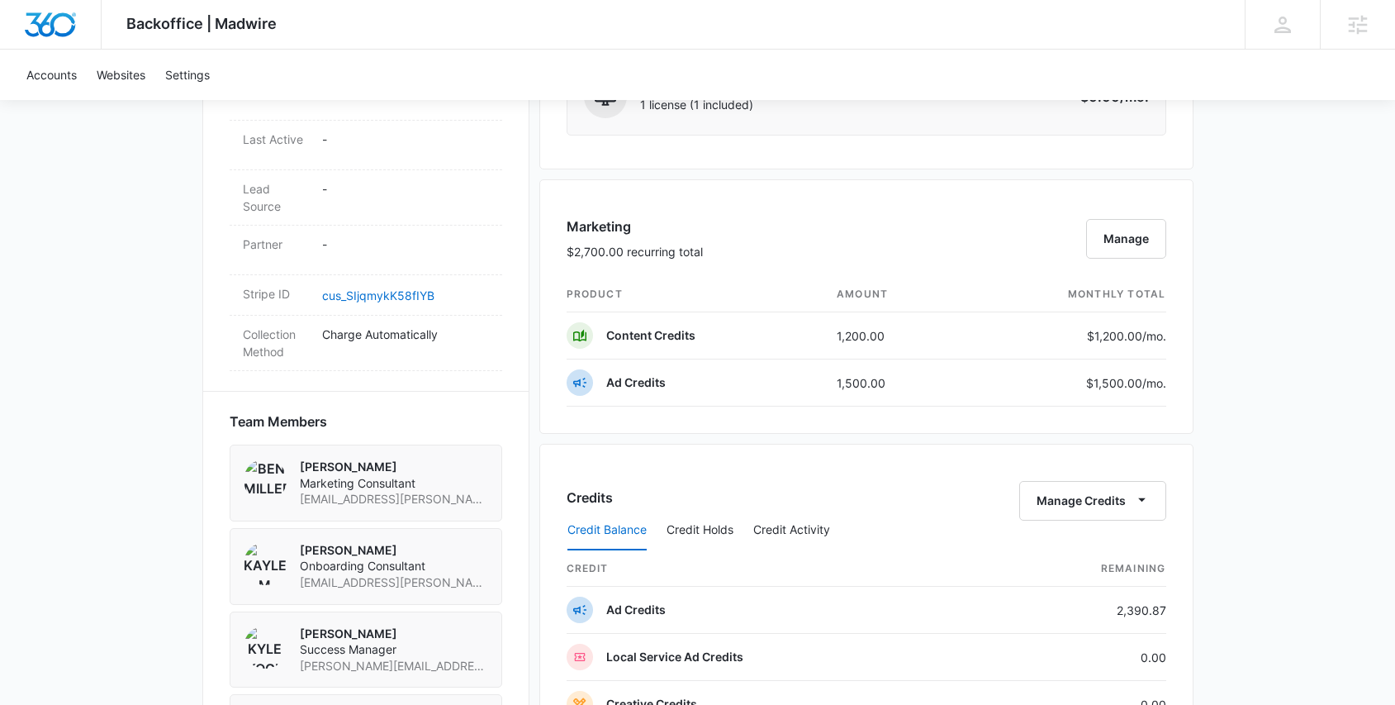
scroll to position [871, 0]
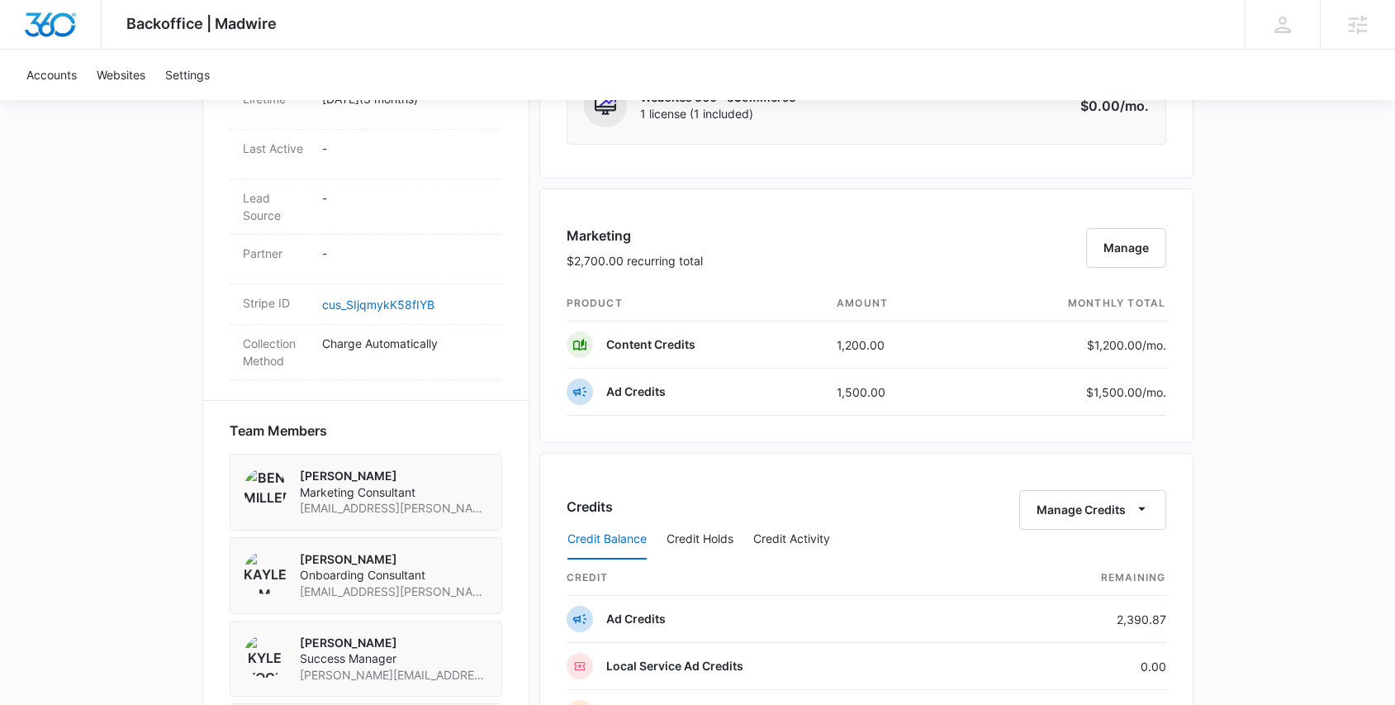
click at [82, 515] on div "Backoffice | Madwire Apps Settings KK Kyle Kogl kyle.kogl@madwire.com My Profil…" at bounding box center [697, 265] width 1395 height 2273
click at [134, 537] on div "Backoffice | Madwire Apps Settings KK Kyle Kogl kyle.kogl@madwire.com My Profil…" at bounding box center [697, 265] width 1395 height 2273
click at [1294, 583] on div "Backoffice | Madwire Apps Settings KK Kyle Kogl kyle.kogl@madwire.com My Profil…" at bounding box center [697, 265] width 1395 height 2273
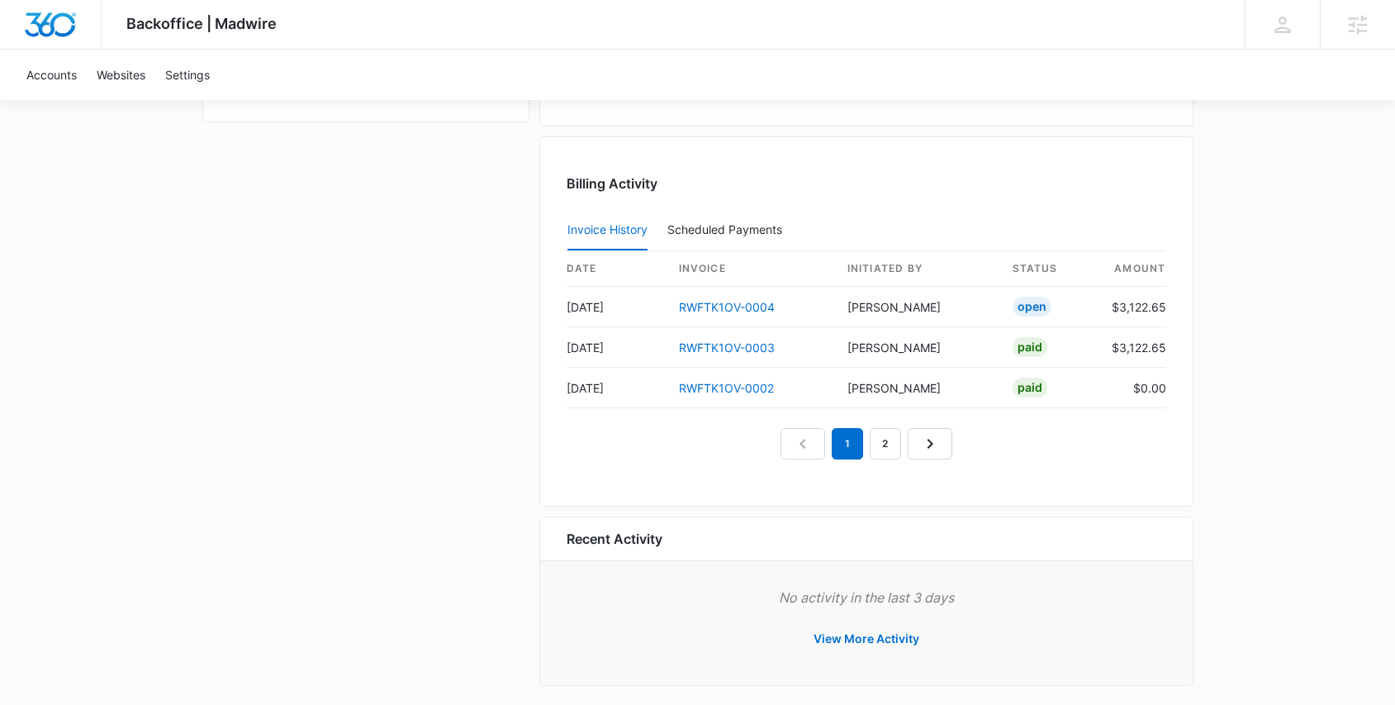
scroll to position [1569, 0]
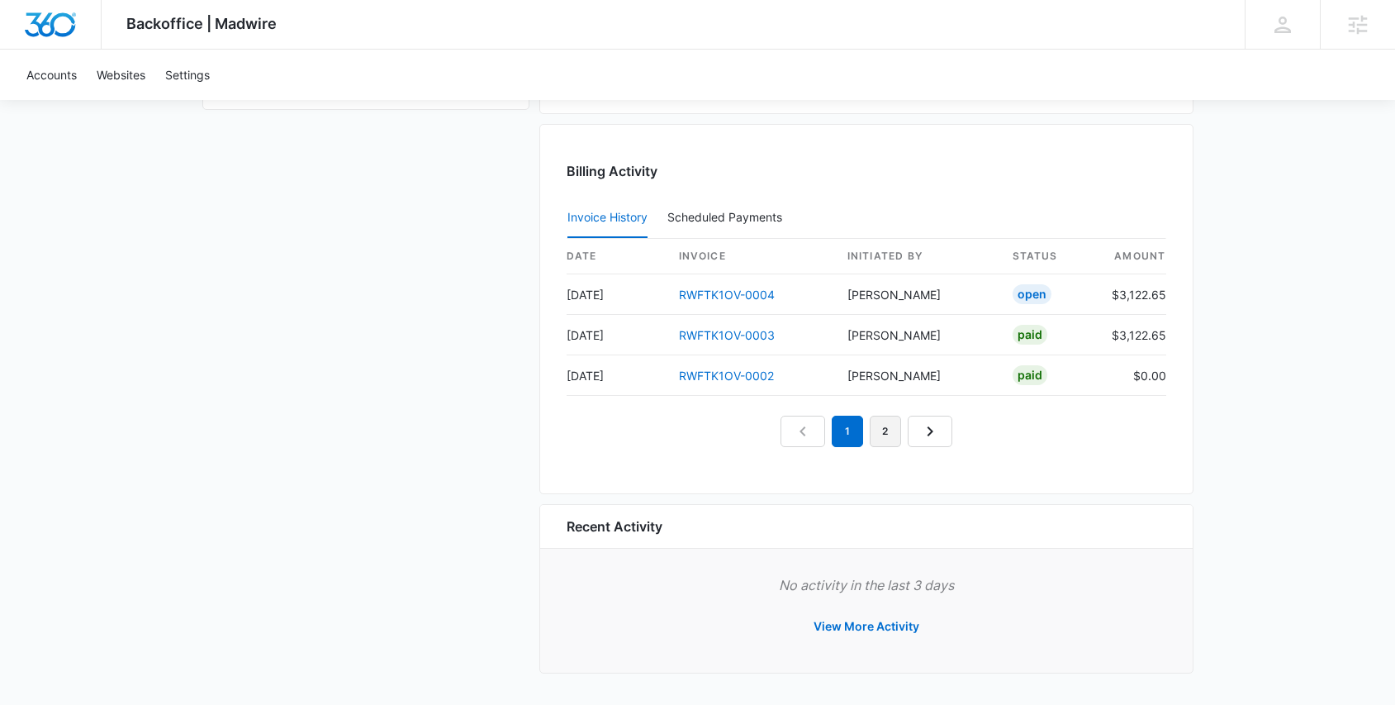
click at [898, 434] on link "2" at bounding box center [885, 431] width 31 height 31
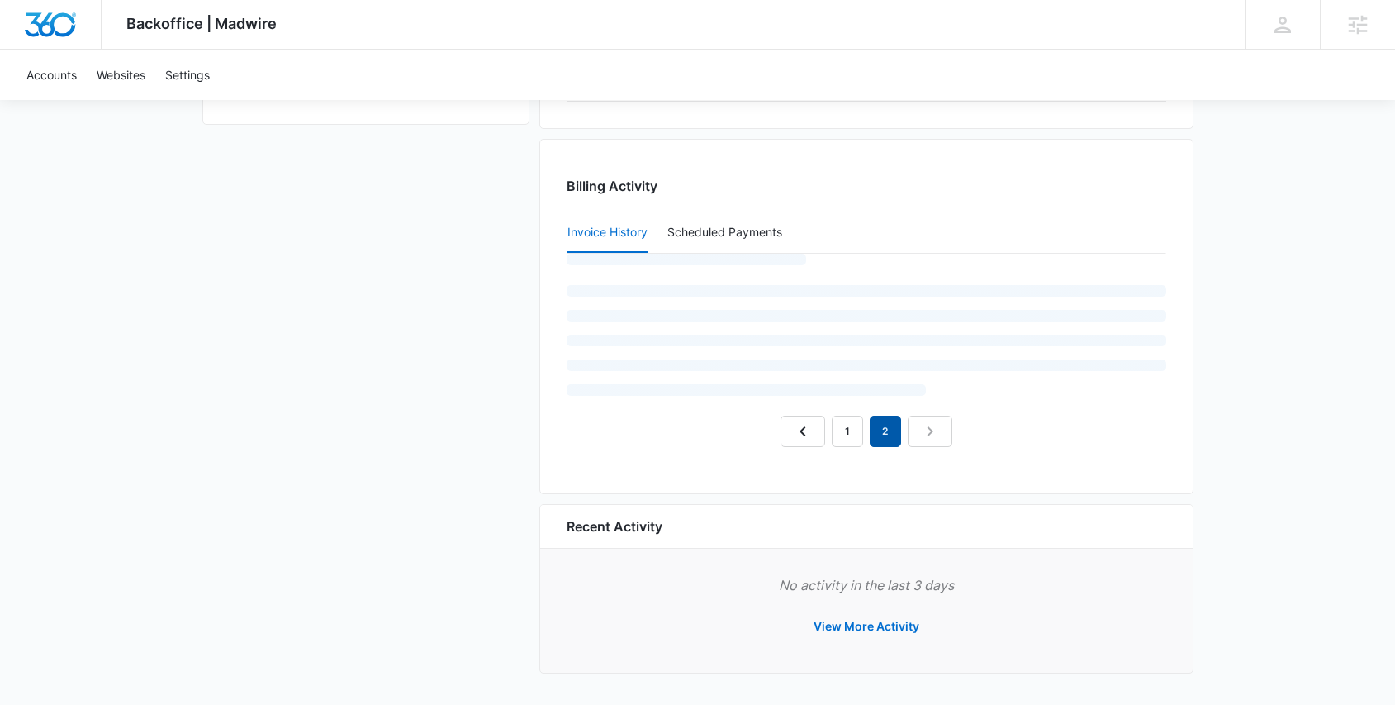
scroll to position [1488, 0]
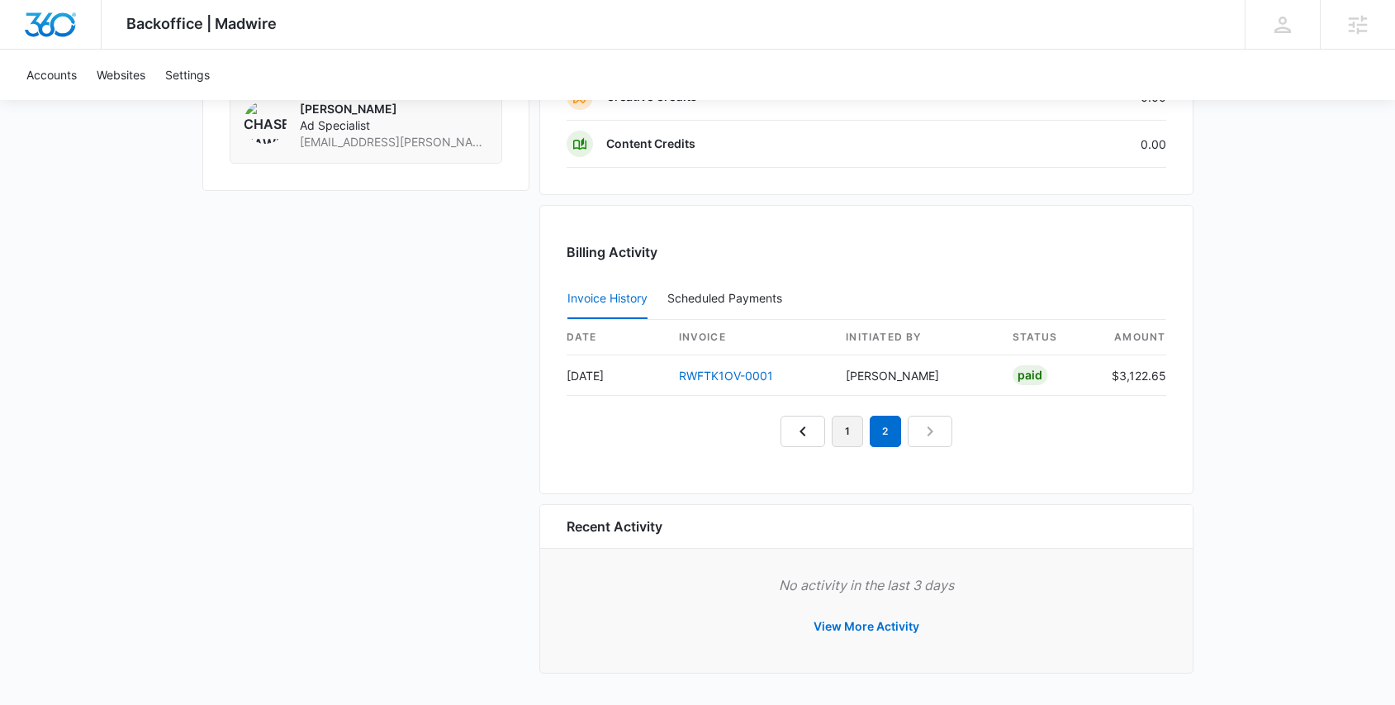
click at [856, 434] on link "1" at bounding box center [847, 431] width 31 height 31
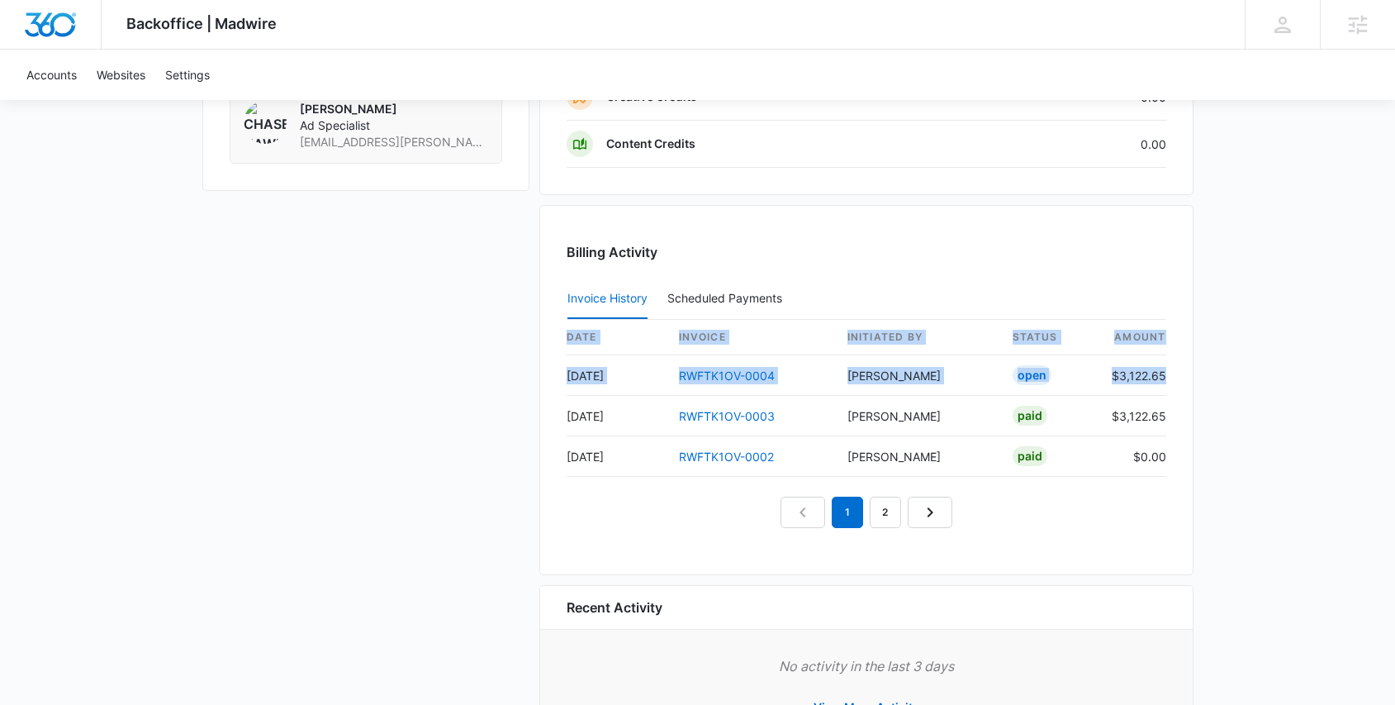
drag, startPoint x: 1165, startPoint y: 372, endPoint x: 563, endPoint y: 373, distance: 602.2
click at [563, 373] on div "Billing Activity Invoice History Scheduled Payments 0 date invoice Initiated By…" at bounding box center [866, 390] width 654 height 370
click at [597, 382] on td "Aug 16" at bounding box center [616, 375] width 99 height 40
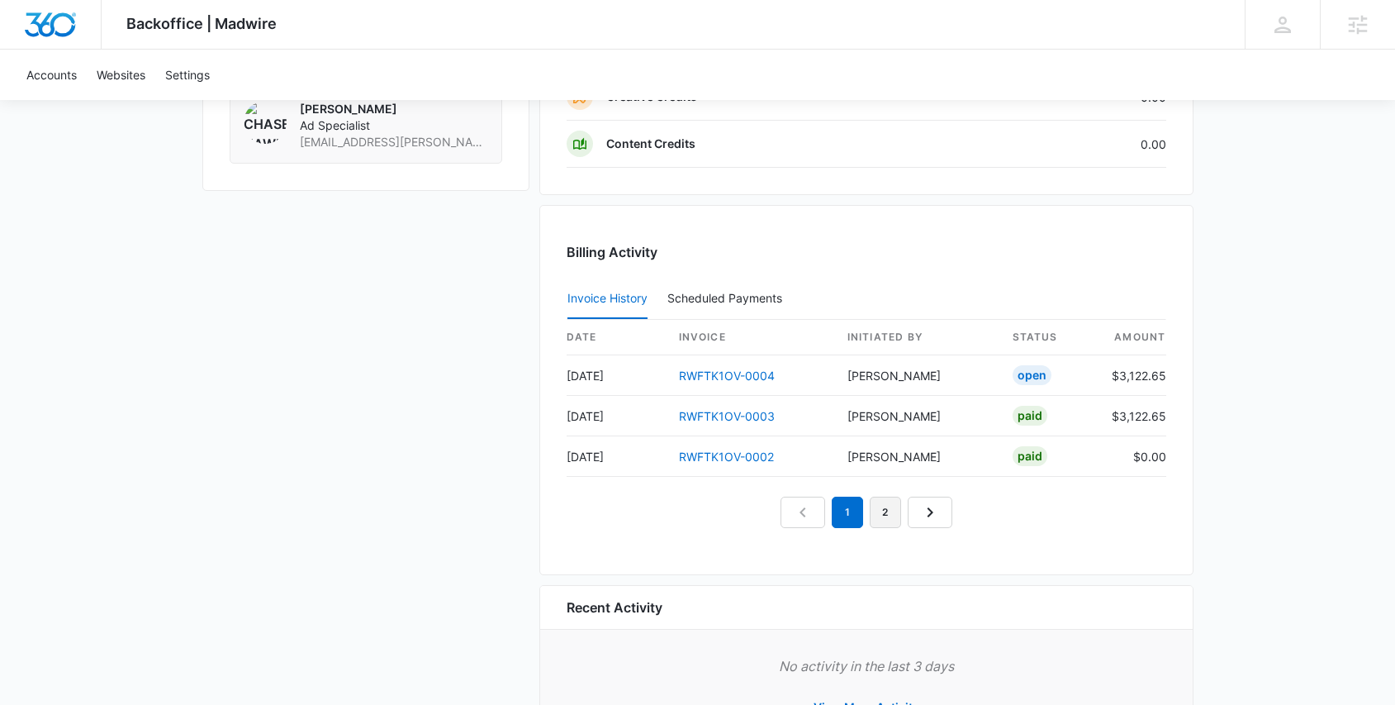
click at [887, 516] on link "2" at bounding box center [885, 511] width 31 height 31
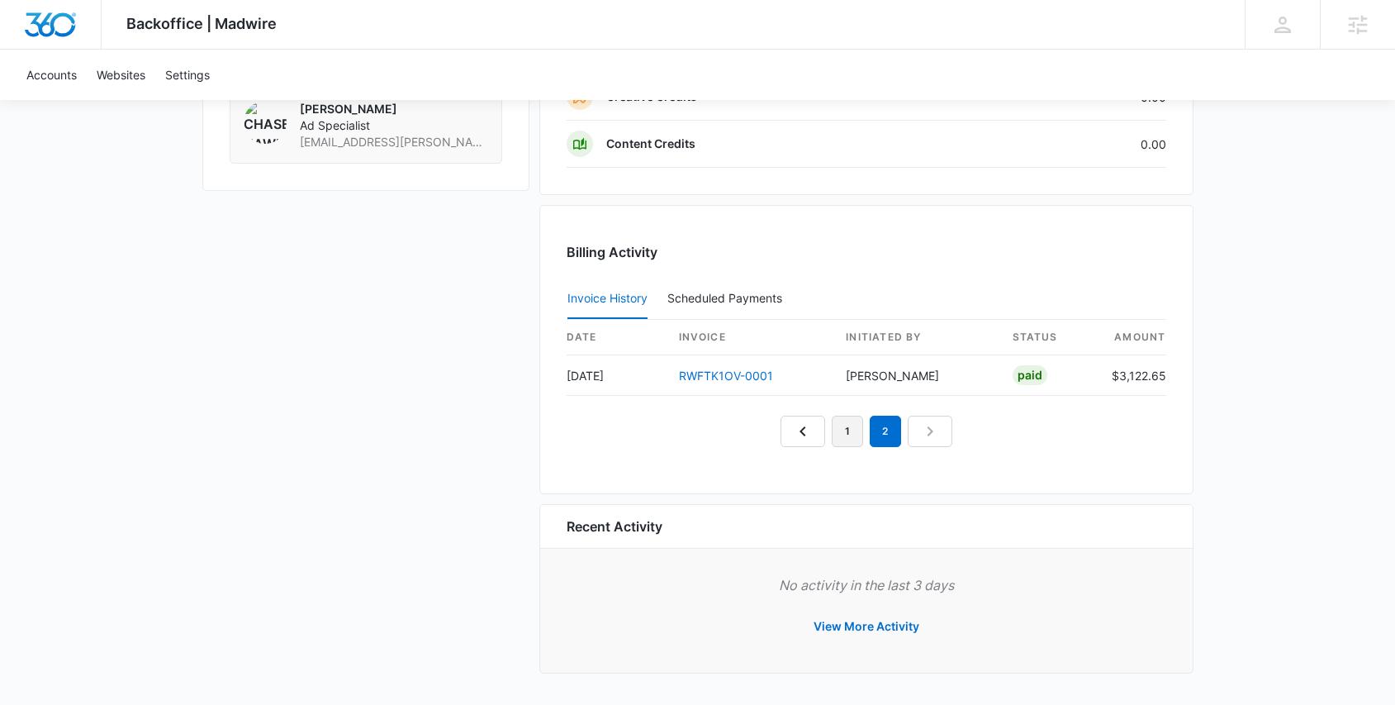
click at [835, 435] on link "1" at bounding box center [847, 431] width 31 height 31
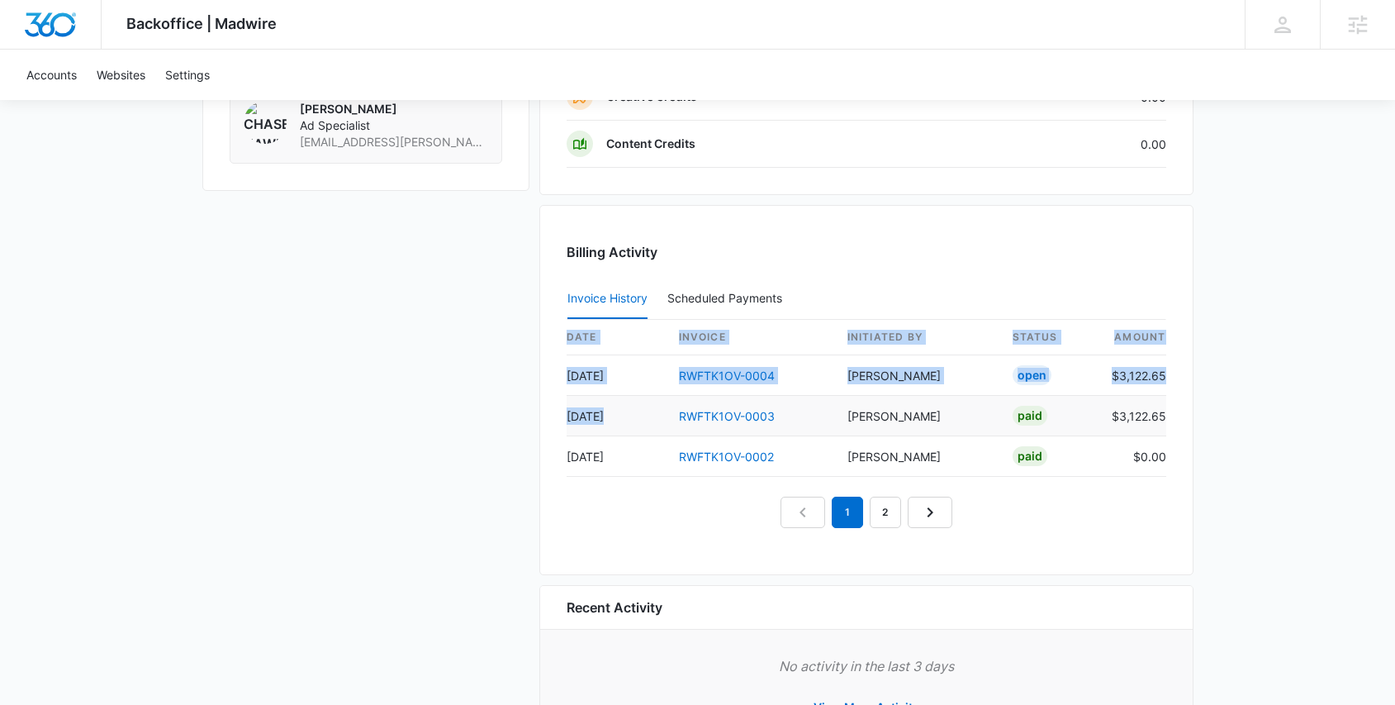
drag, startPoint x: 1174, startPoint y: 418, endPoint x: 597, endPoint y: 407, distance: 576.7
click at [597, 407] on div "Billing Activity Invoice History Scheduled Payments 0 date invoice Initiated By…" at bounding box center [866, 390] width 654 height 370
click at [681, 416] on link "RWFTK1OV-0003" at bounding box center [727, 416] width 96 height 14
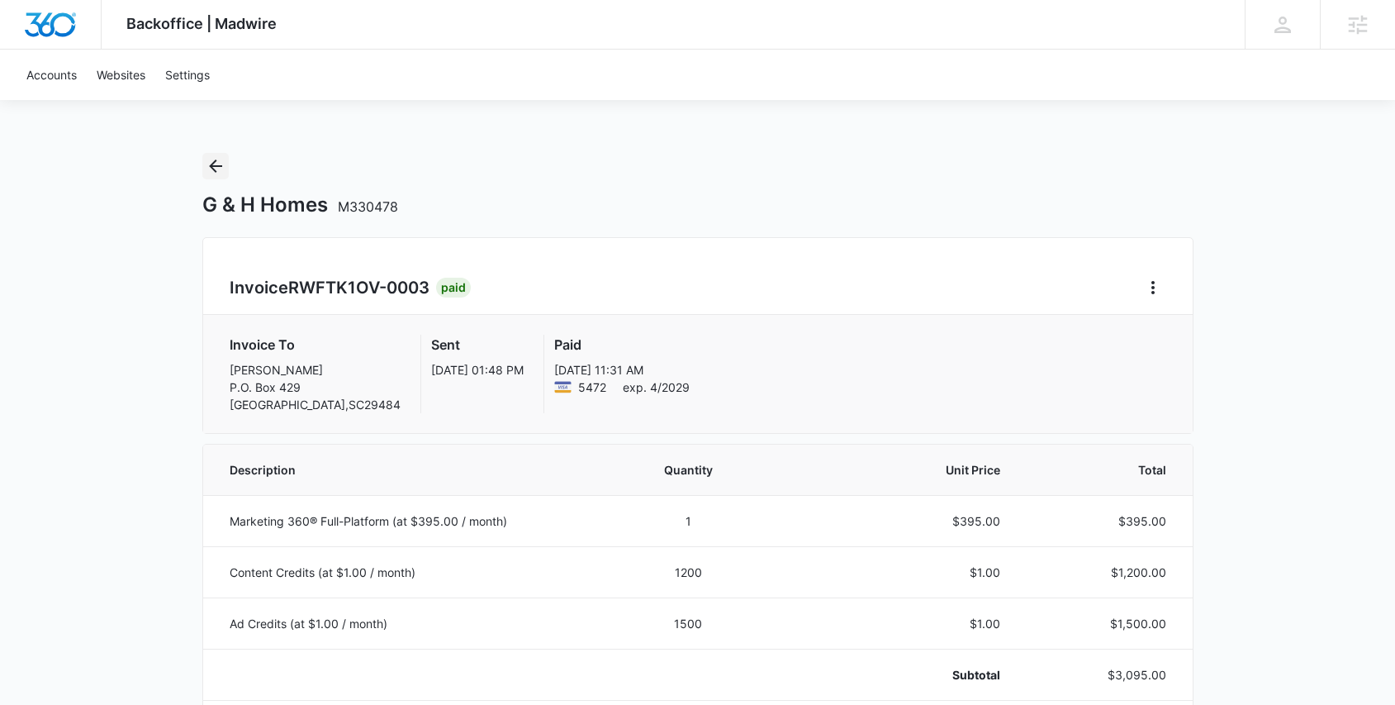
click at [216, 156] on icon "Back" at bounding box center [216, 166] width 20 height 20
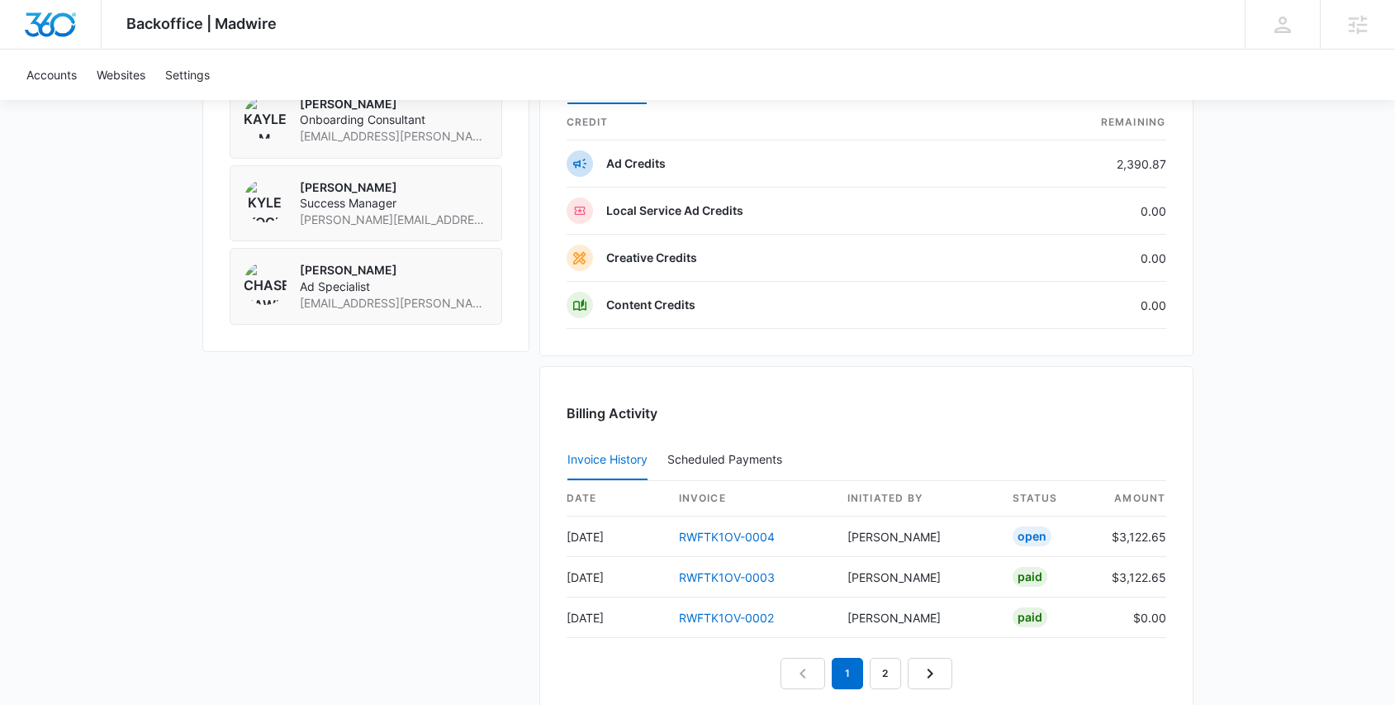
scroll to position [1418, 0]
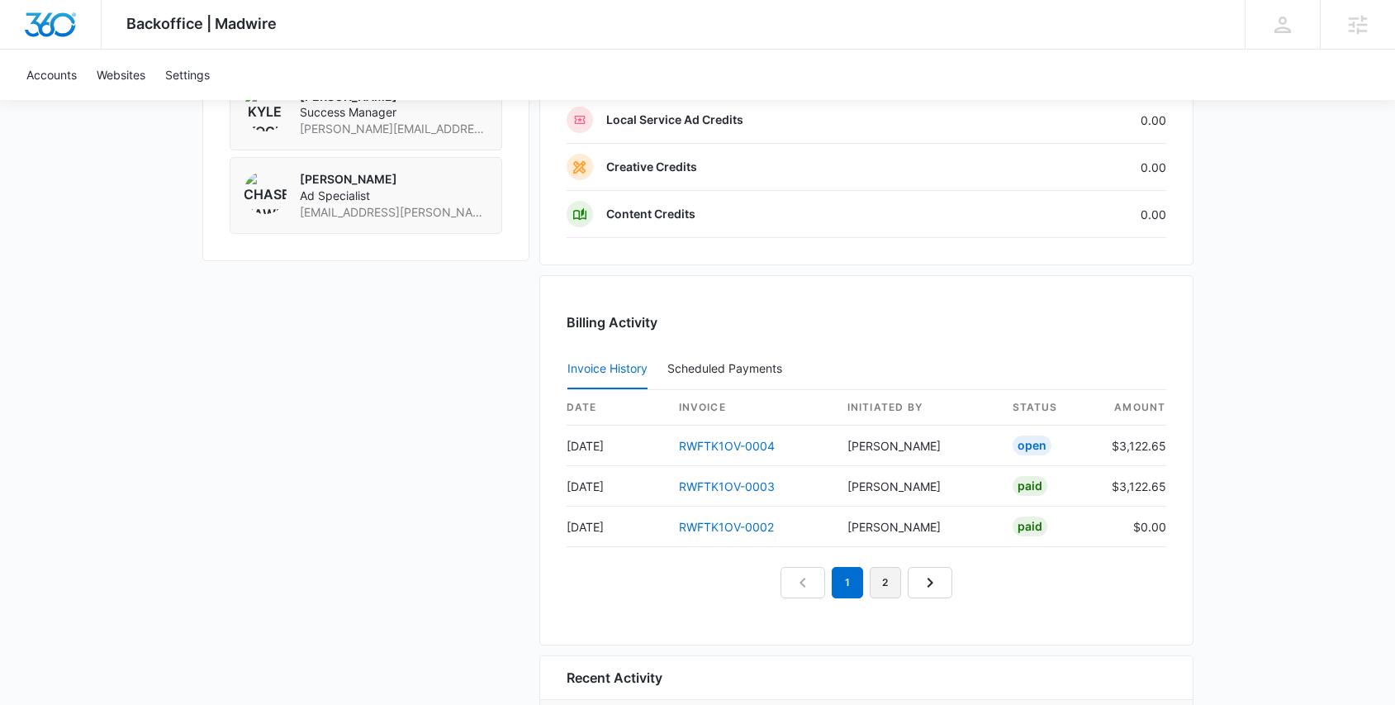
click at [891, 585] on link "2" at bounding box center [885, 582] width 31 height 31
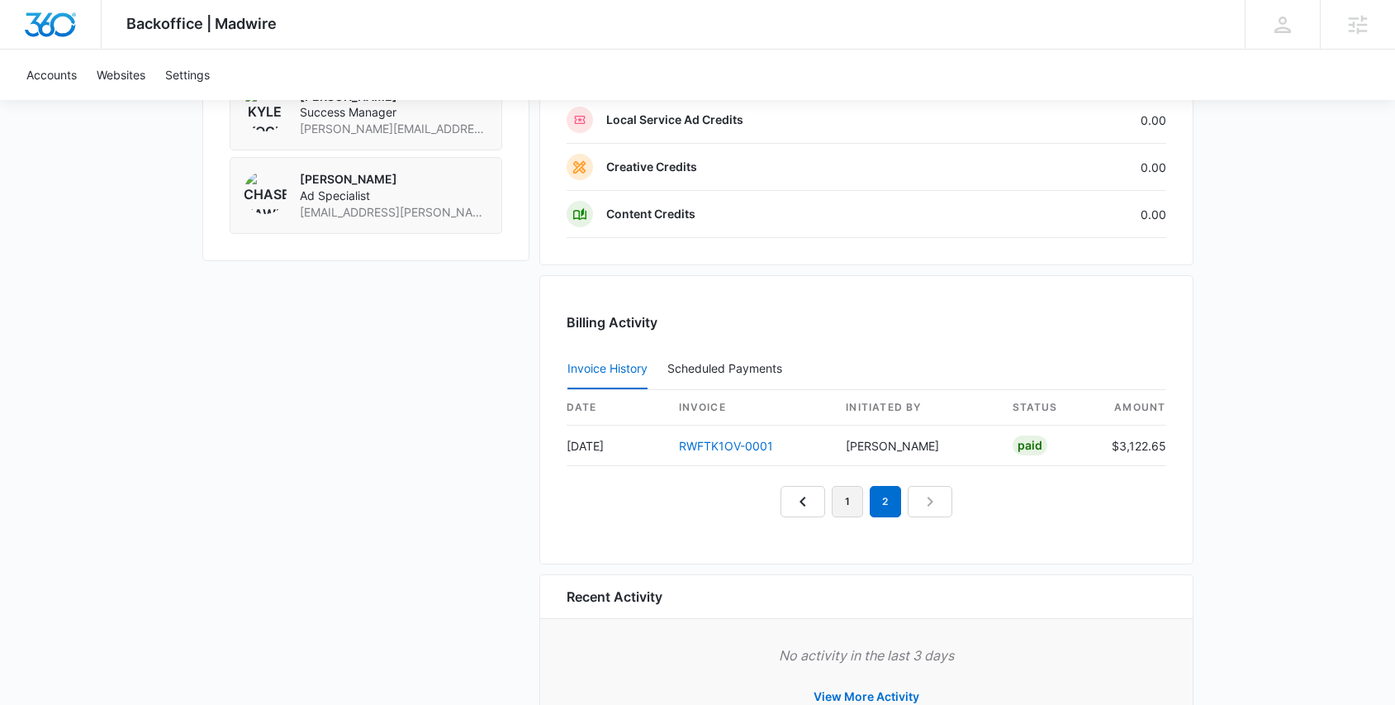
click at [862, 506] on link "1" at bounding box center [847, 501] width 31 height 31
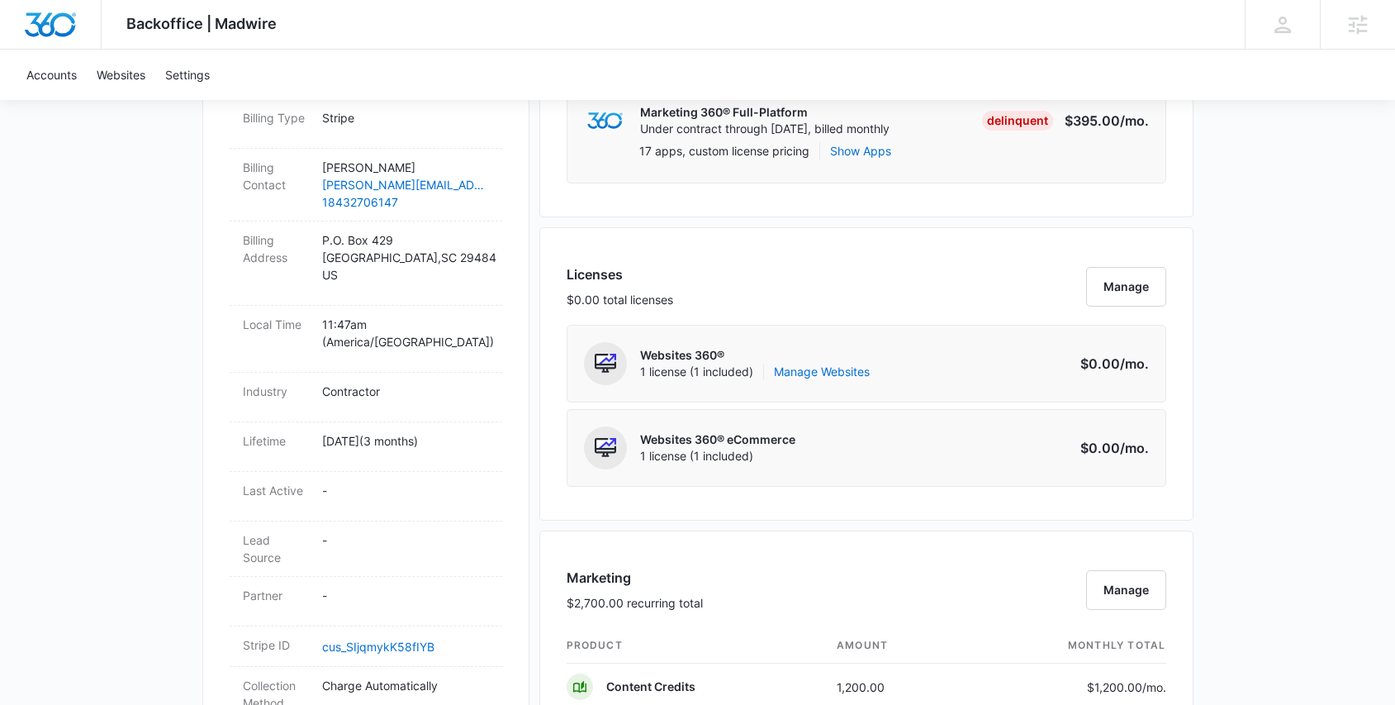
scroll to position [0, 0]
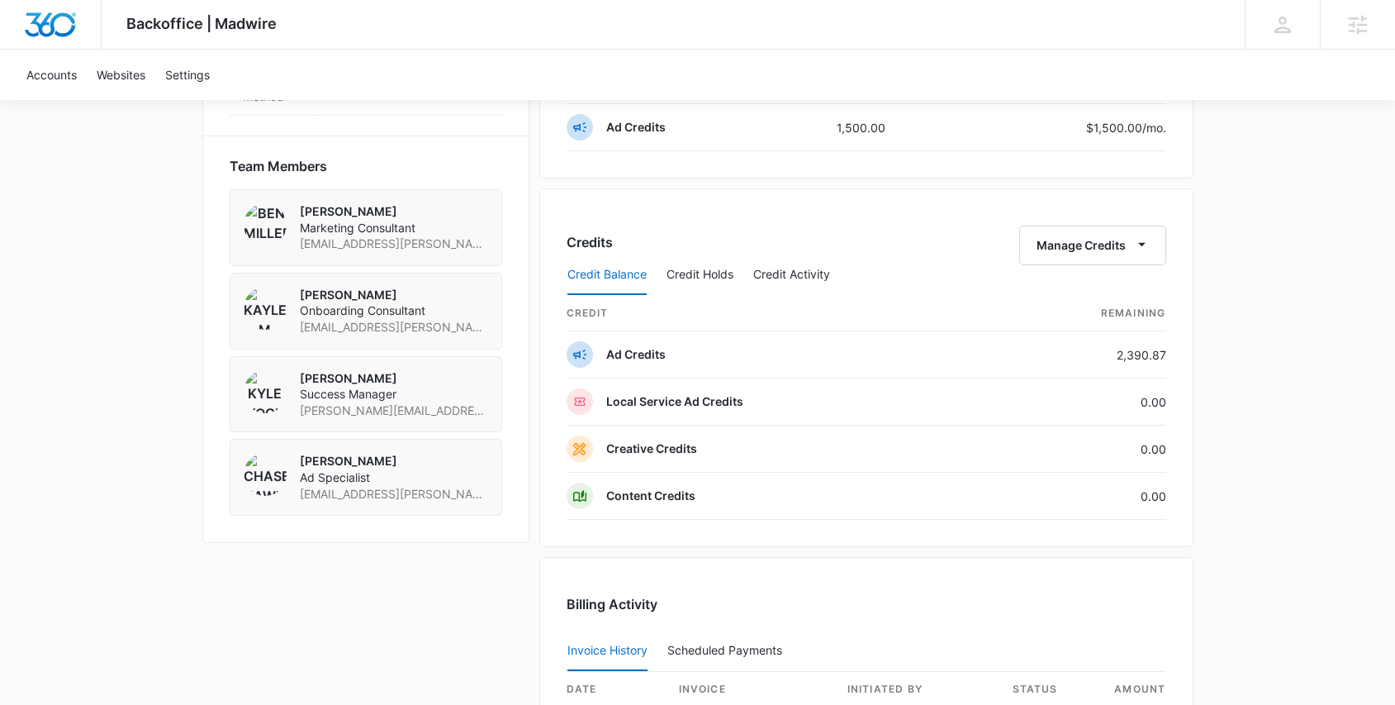
scroll to position [1308, 0]
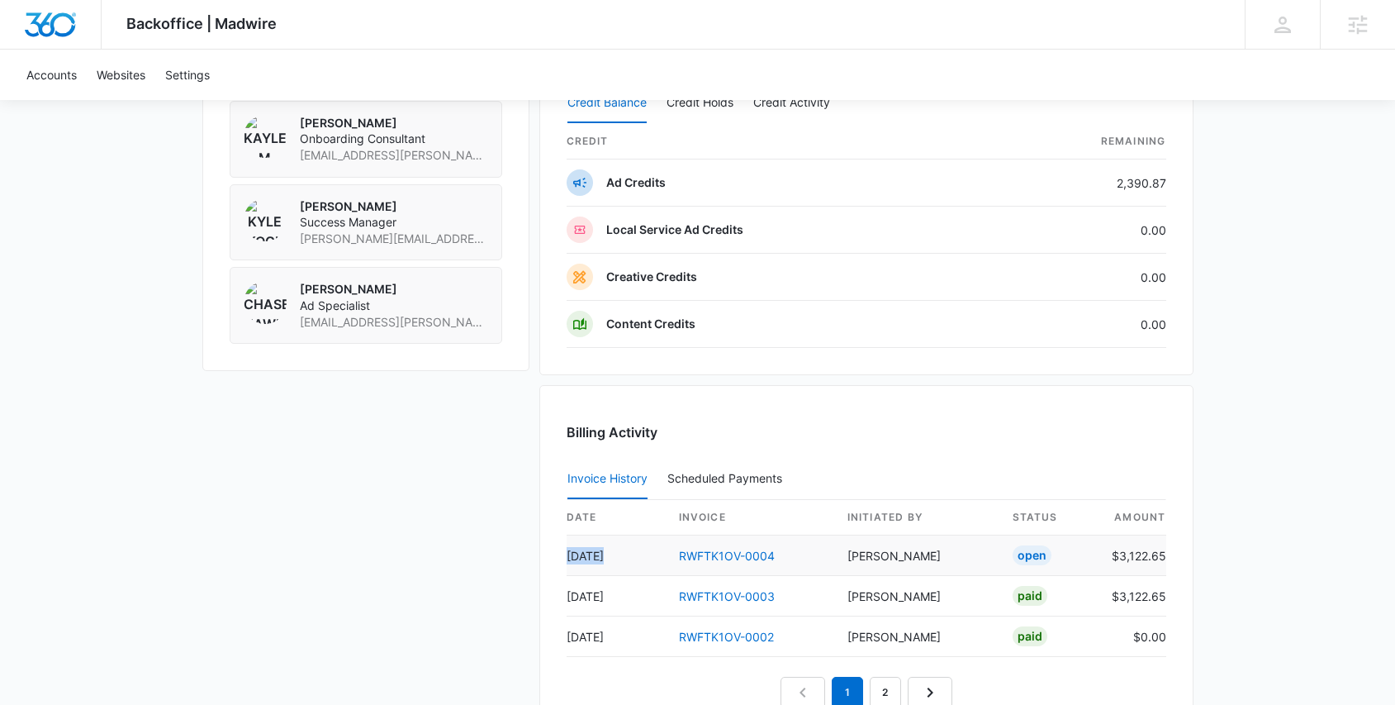
drag, startPoint x: 610, startPoint y: 560, endPoint x: 568, endPoint y: 558, distance: 42.2
click at [568, 558] on td "Aug 16" at bounding box center [616, 555] width 99 height 40
click at [582, 559] on td "Aug 16" at bounding box center [616, 555] width 99 height 40
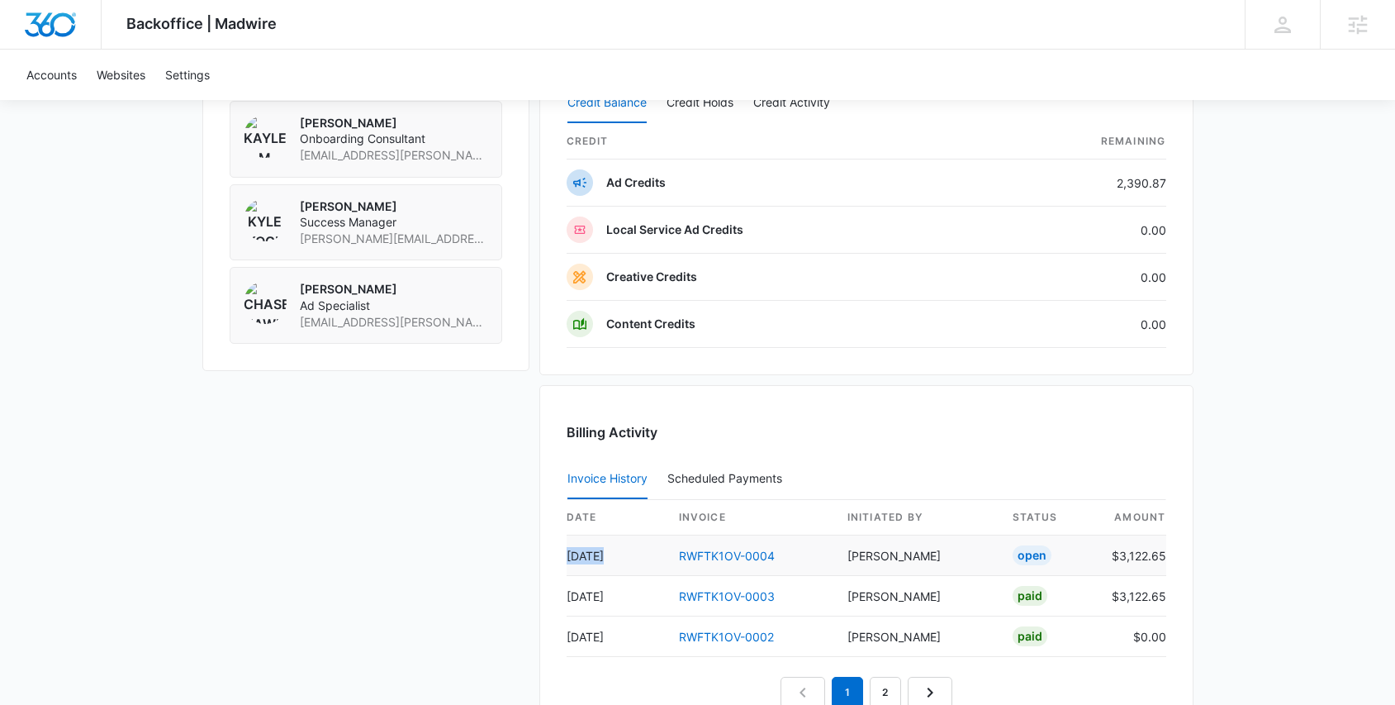
click at [582, 559] on td "Aug 16" at bounding box center [616, 555] width 99 height 40
click at [609, 562] on td "Aug 16" at bounding box center [616, 555] width 99 height 40
click at [594, 553] on td "Aug 16" at bounding box center [616, 555] width 99 height 40
click at [590, 554] on td "Aug 16" at bounding box center [616, 555] width 99 height 40
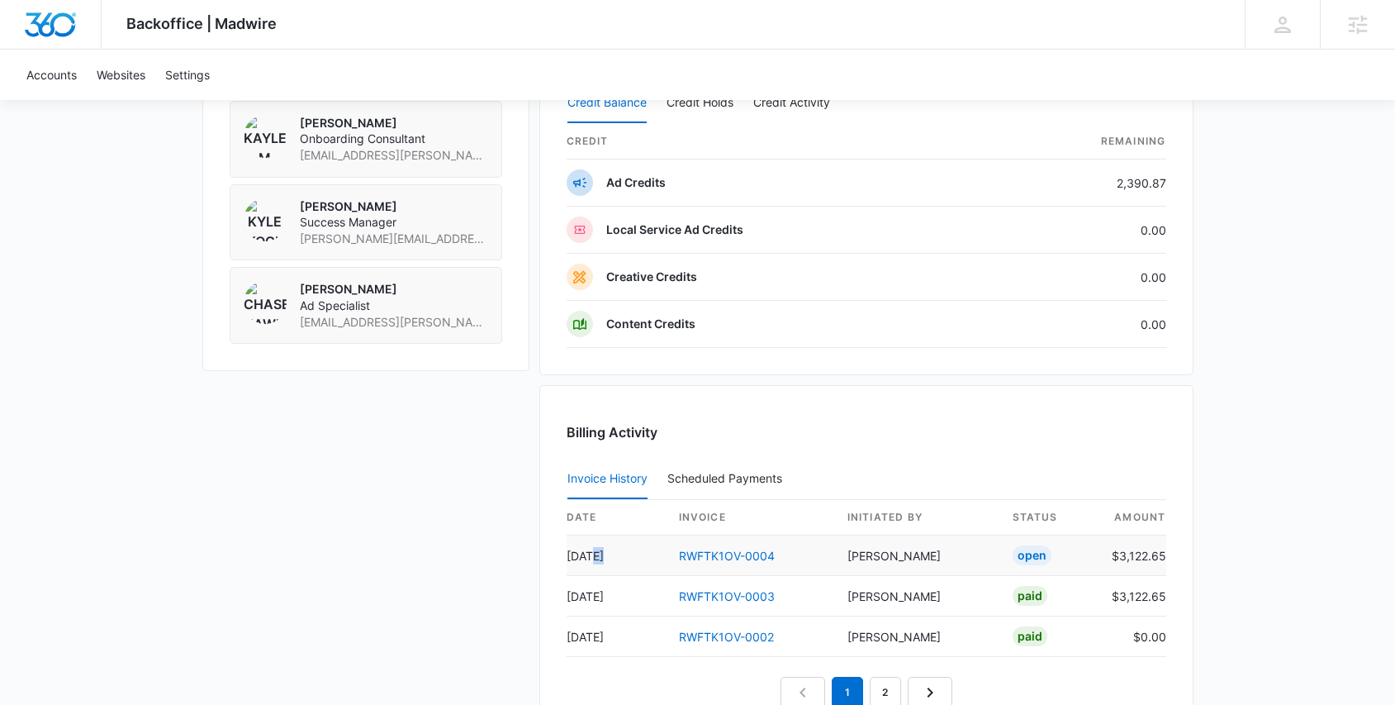
click at [595, 557] on td "Aug 16" at bounding box center [616, 555] width 99 height 40
drag, startPoint x: 600, startPoint y: 558, endPoint x: 564, endPoint y: 551, distance: 36.3
click at [564, 551] on div "Billing Activity Invoice History Scheduled Payments 0 date invoice Initiated By…" at bounding box center [866, 570] width 654 height 370
click at [579, 556] on td "Aug 16" at bounding box center [616, 555] width 99 height 40
drag, startPoint x: 600, startPoint y: 558, endPoint x: 558, endPoint y: 550, distance: 42.8
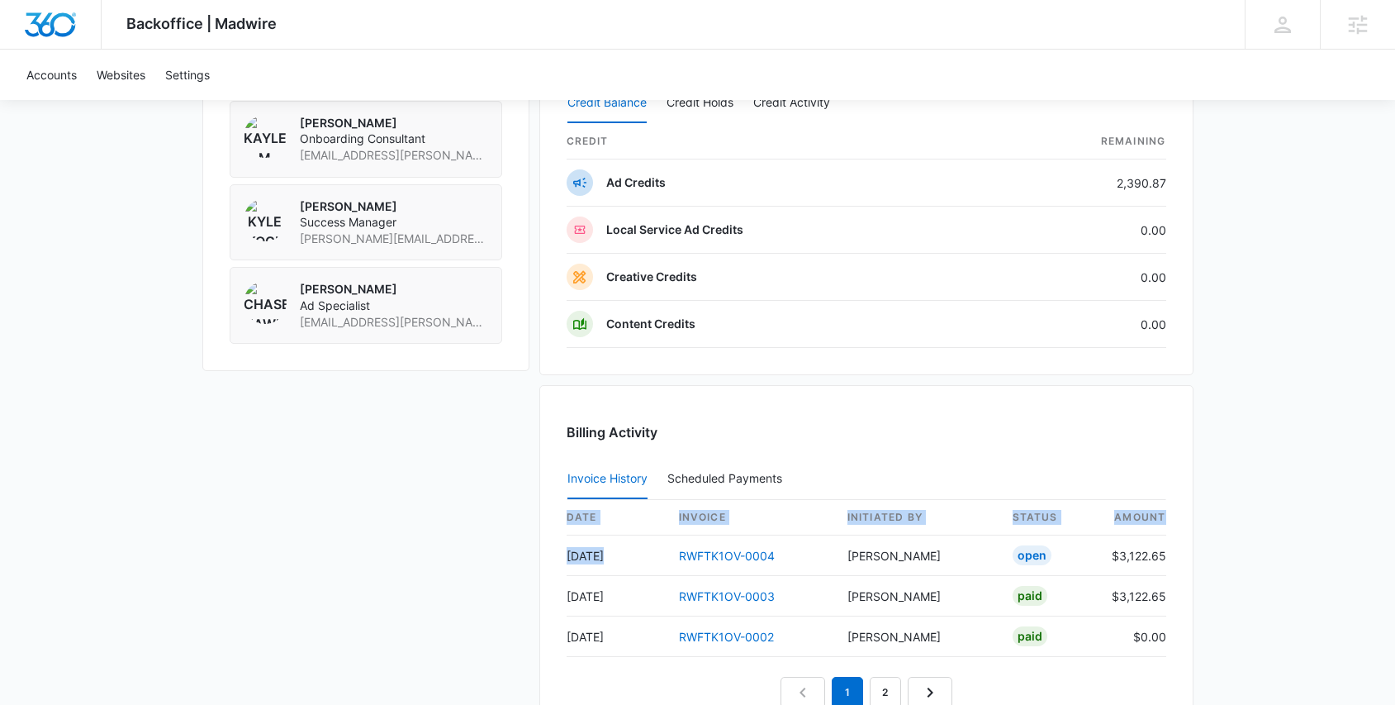
click at [558, 550] on div "Billing Activity Invoice History Scheduled Payments 0 date invoice Initiated By…" at bounding box center [866, 570] width 654 height 370
click at [572, 556] on td "Aug 16" at bounding box center [616, 555] width 99 height 40
drag, startPoint x: 605, startPoint y: 558, endPoint x: 572, endPoint y: 558, distance: 33.1
click at [572, 558] on td "Aug 16" at bounding box center [616, 555] width 99 height 40
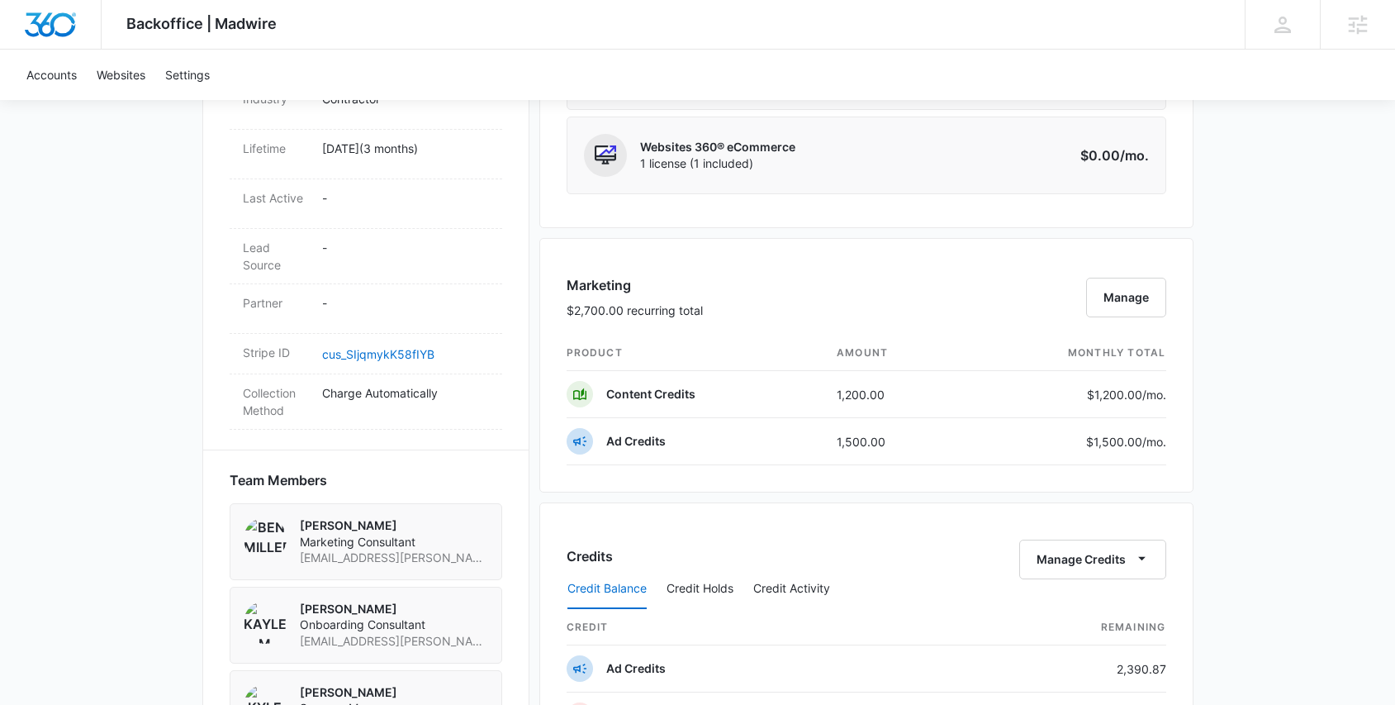
scroll to position [1569, 0]
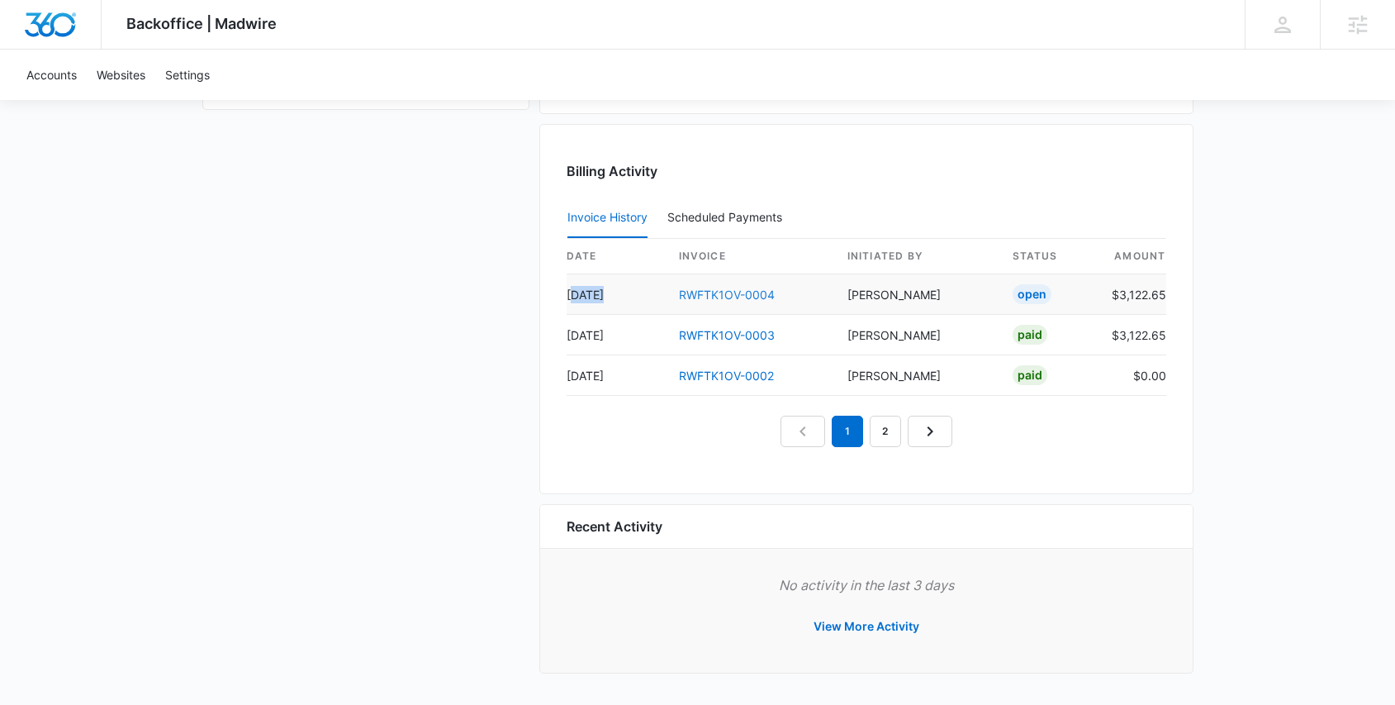
click at [752, 298] on link "RWFTK1OV-0004" at bounding box center [727, 294] width 96 height 14
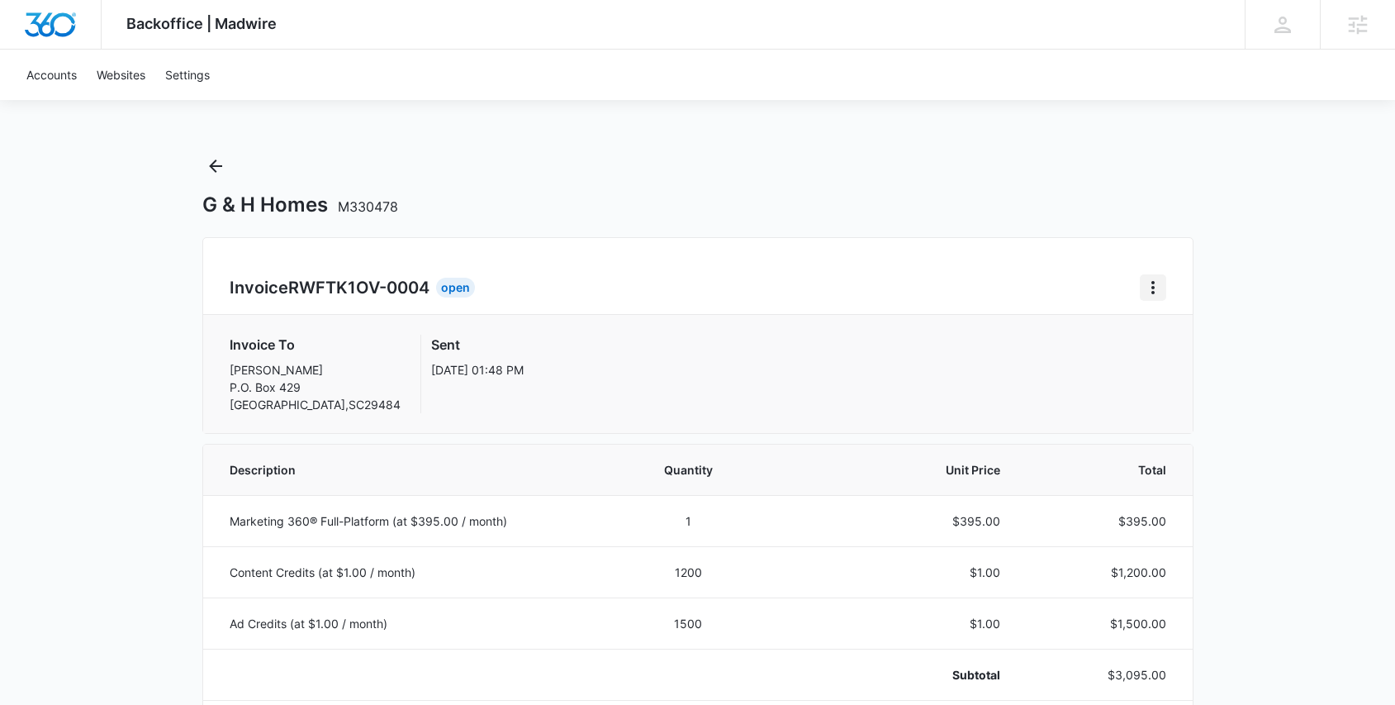
click at [1154, 284] on icon "Home" at bounding box center [1153, 288] width 20 height 20
click at [1168, 330] on link "Download Invoice" at bounding box center [1209, 333] width 96 height 14
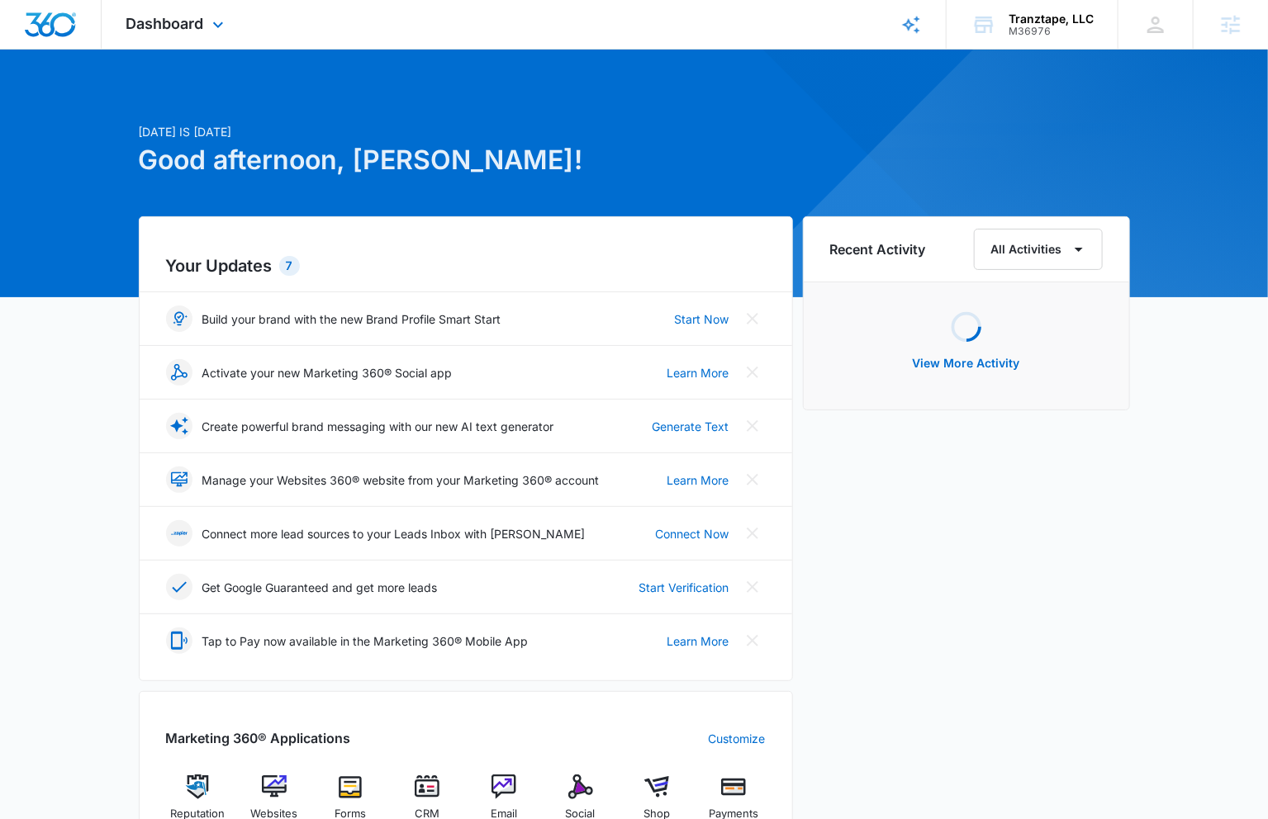
click at [194, 8] on div "Dashboard Apps Reputation Websites Forms CRM Email Social Shop Payments POS Con…" at bounding box center [177, 24] width 151 height 49
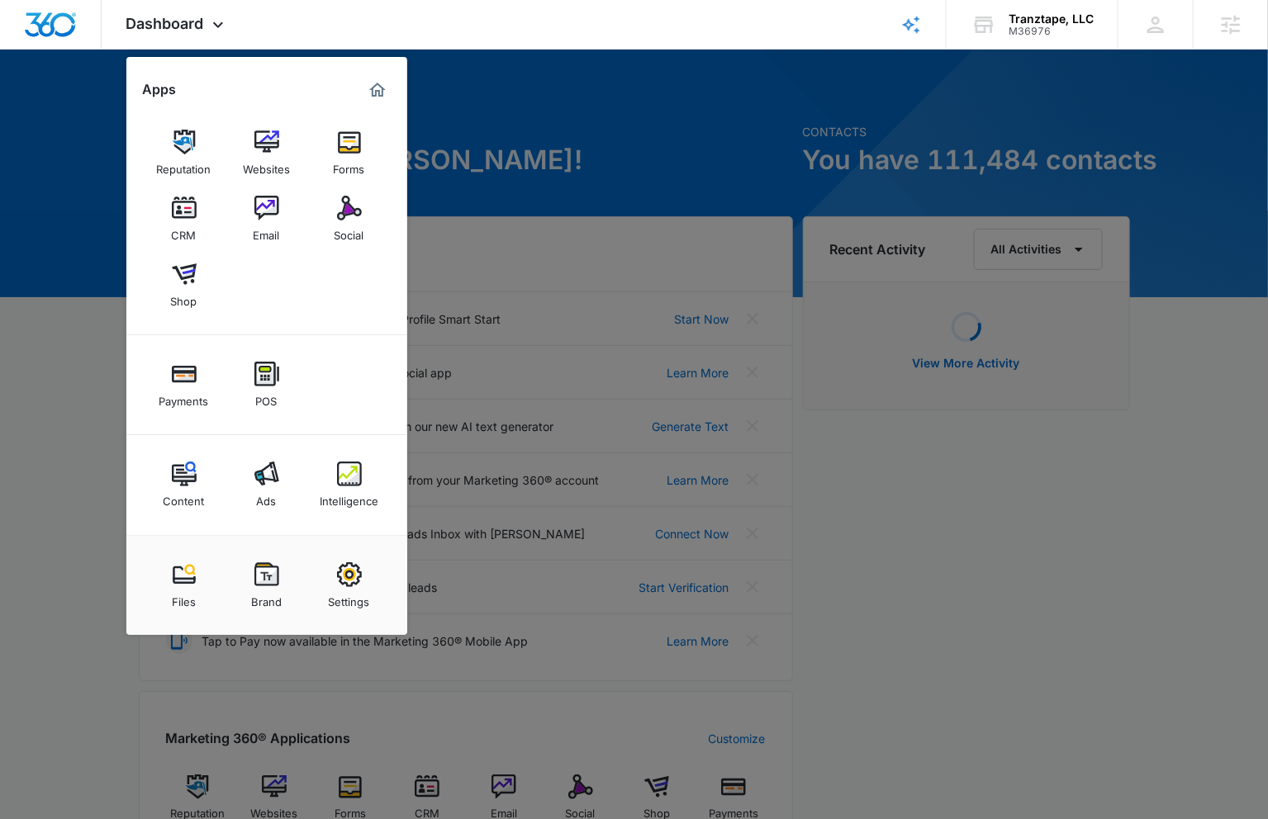
click at [256, 486] on img at bounding box center [266, 474] width 25 height 25
